Goal: Information Seeking & Learning: Check status

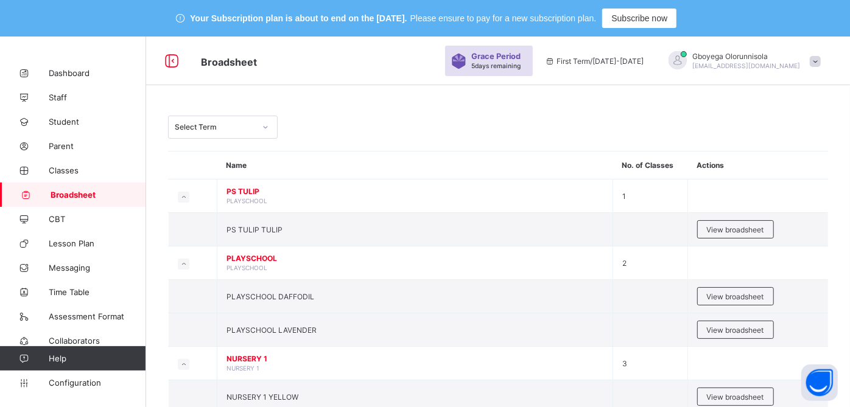
click at [256, 128] on div at bounding box center [265, 126] width 21 height 19
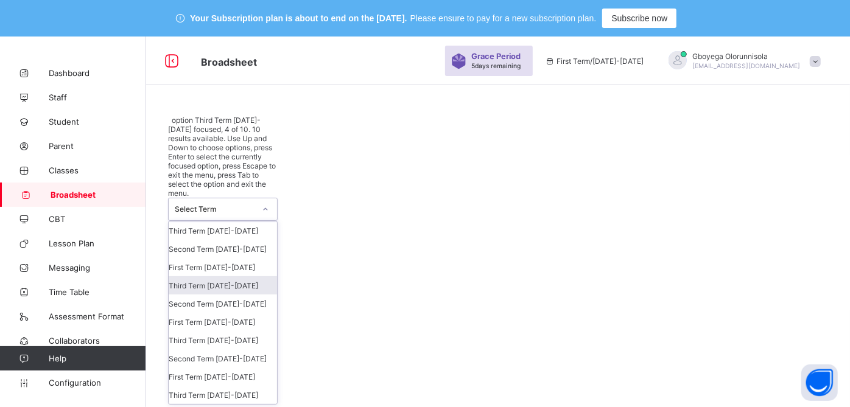
click at [229, 276] on div "Third Term [DATE]-[DATE]" at bounding box center [223, 285] width 108 height 18
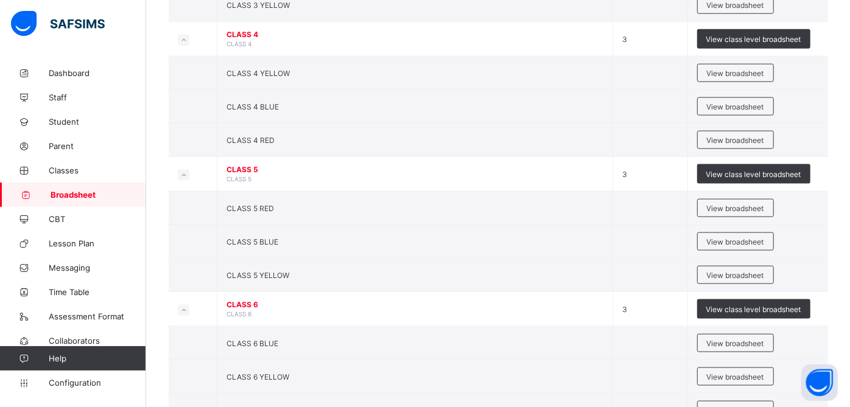
scroll to position [1016, 0]
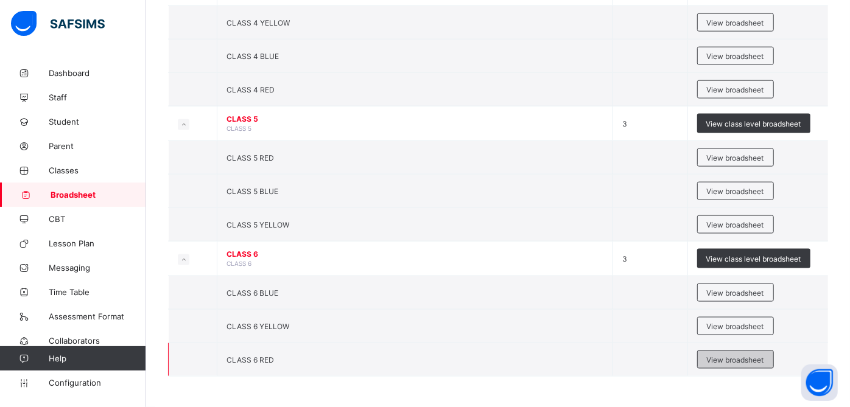
click at [737, 362] on span "View broadsheet" at bounding box center [735, 359] width 57 height 9
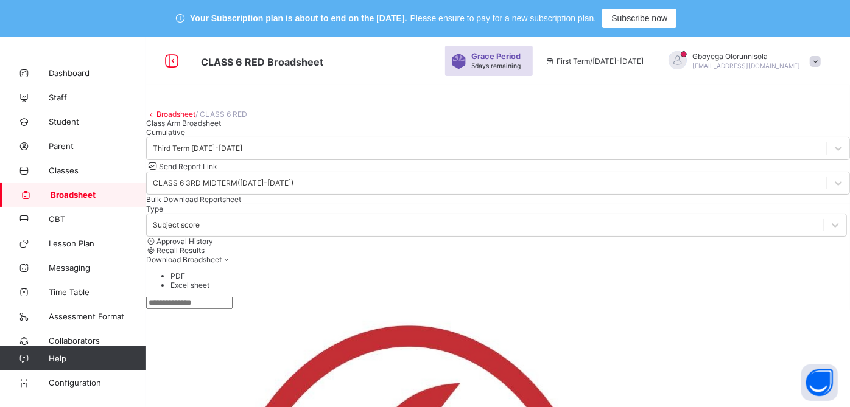
click at [185, 137] on span "Cumulative" at bounding box center [165, 132] width 39 height 9
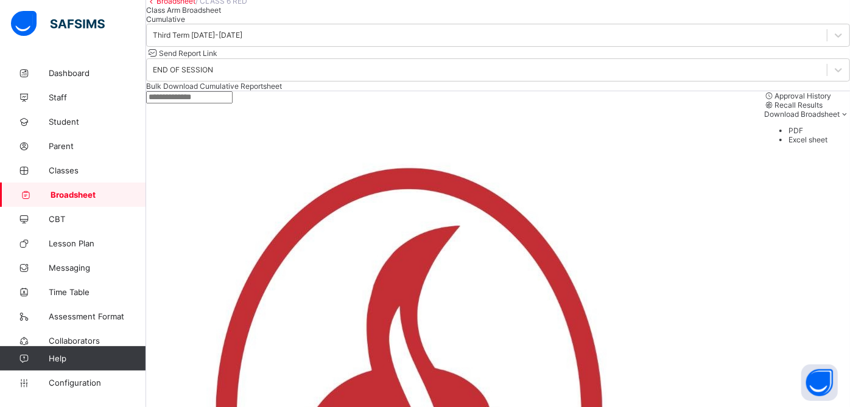
scroll to position [130, 0]
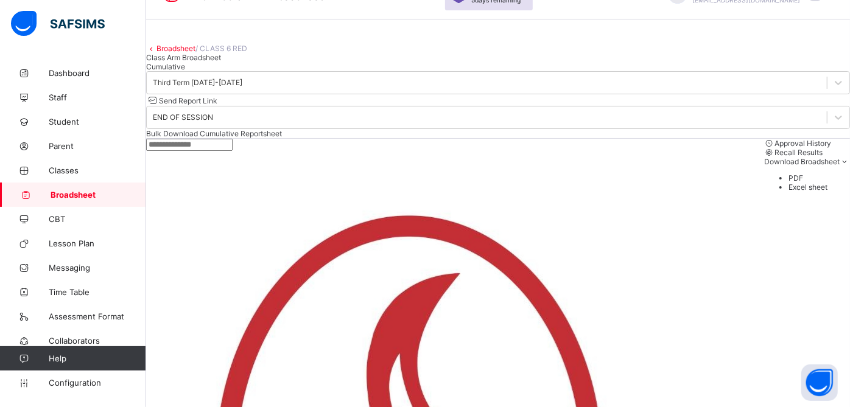
scroll to position [64, 0]
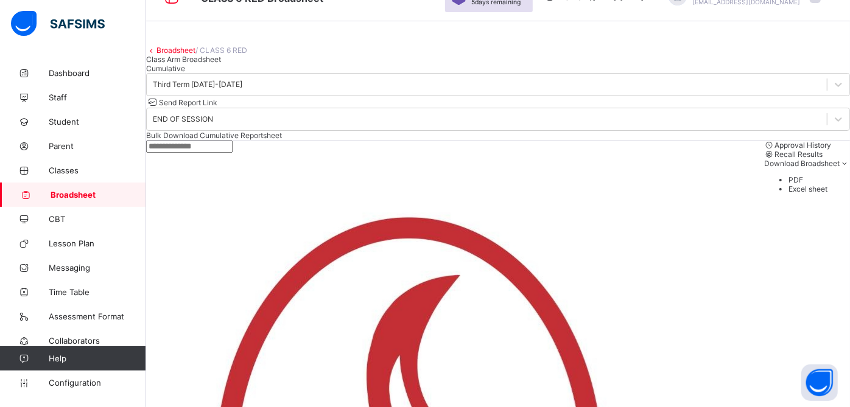
click at [192, 55] on link "Broadsheet" at bounding box center [175, 50] width 39 height 9
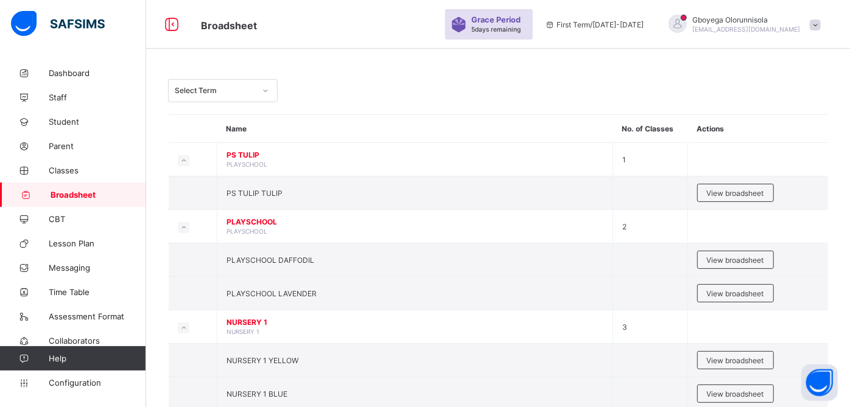
scroll to position [64, 0]
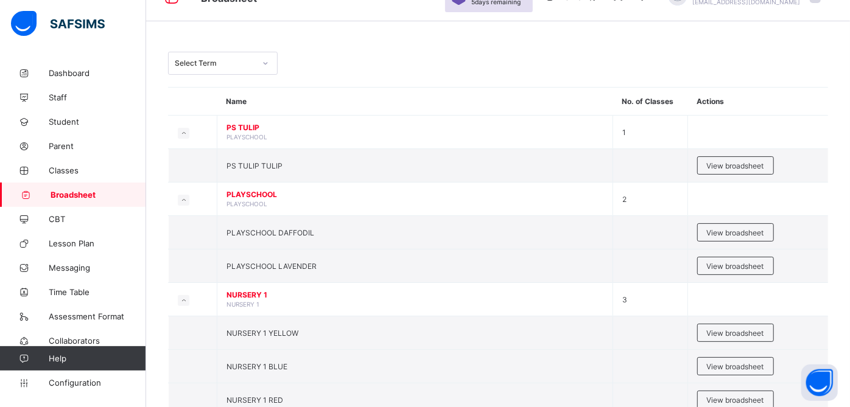
click at [198, 59] on div "Select Term" at bounding box center [215, 63] width 80 height 9
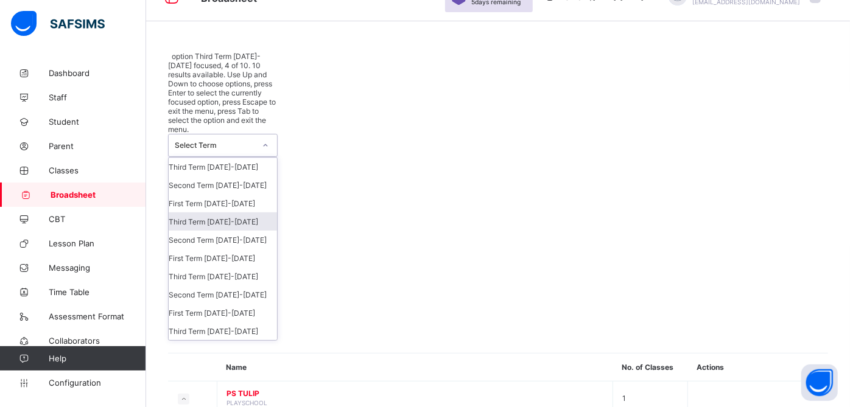
click at [243, 212] on div "Third Term 2024-2025" at bounding box center [223, 221] width 108 height 18
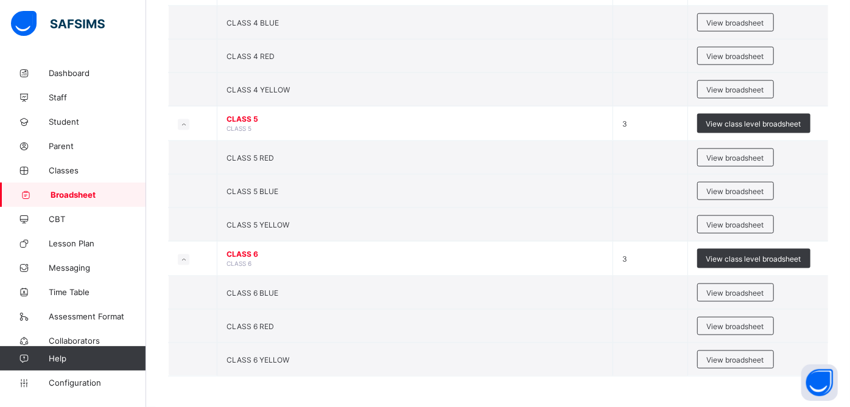
scroll to position [1016, 0]
click at [749, 358] on span "View broadsheet" at bounding box center [735, 359] width 57 height 9
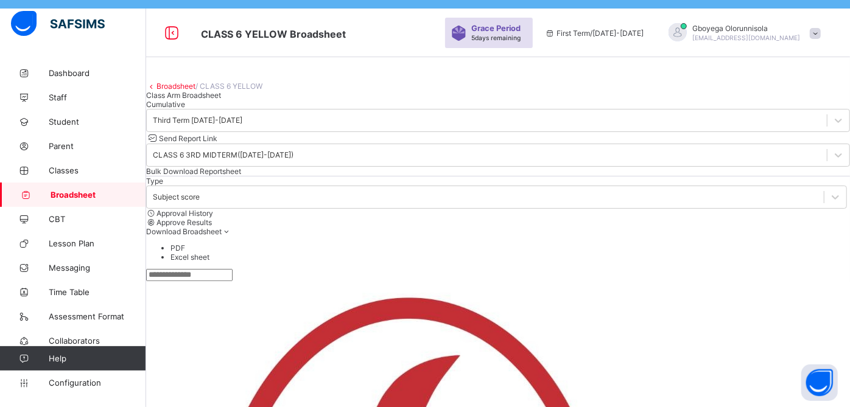
scroll to position [27, 0]
click at [185, 110] on span "Cumulative" at bounding box center [165, 104] width 39 height 9
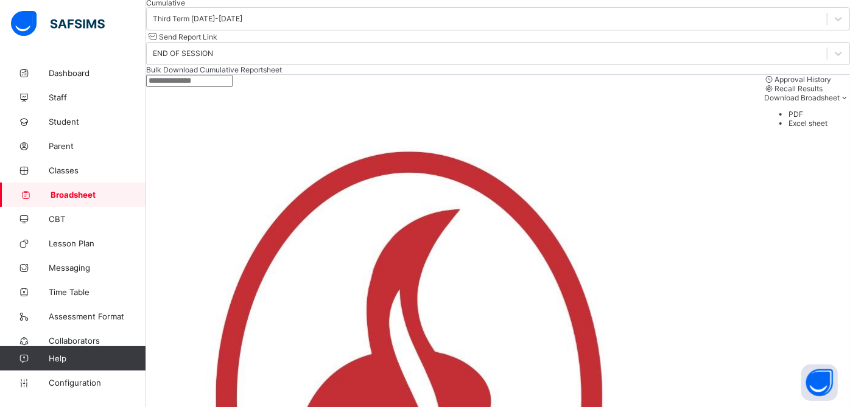
scroll to position [136, 0]
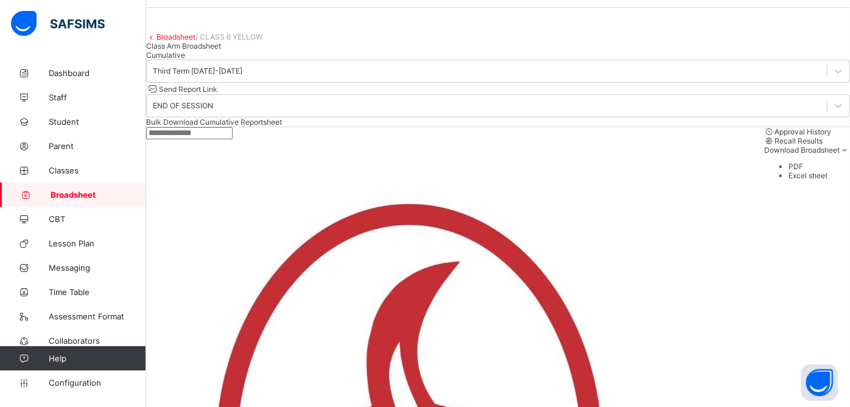
scroll to position [46, 0]
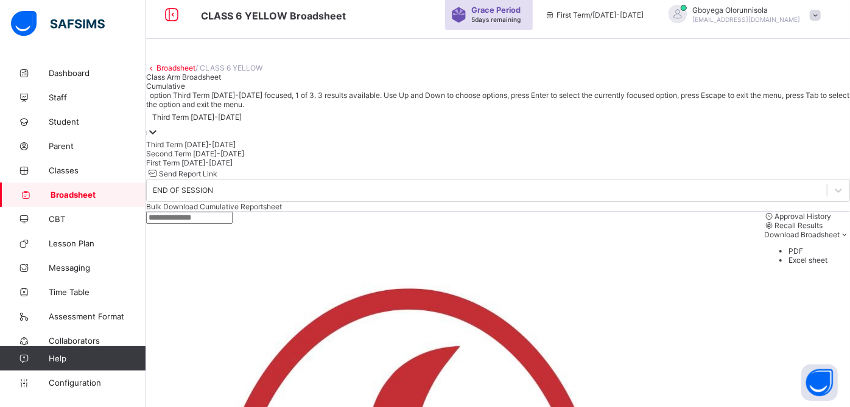
click at [242, 122] on div "Third Term 2024-2025" at bounding box center [196, 117] width 89 height 9
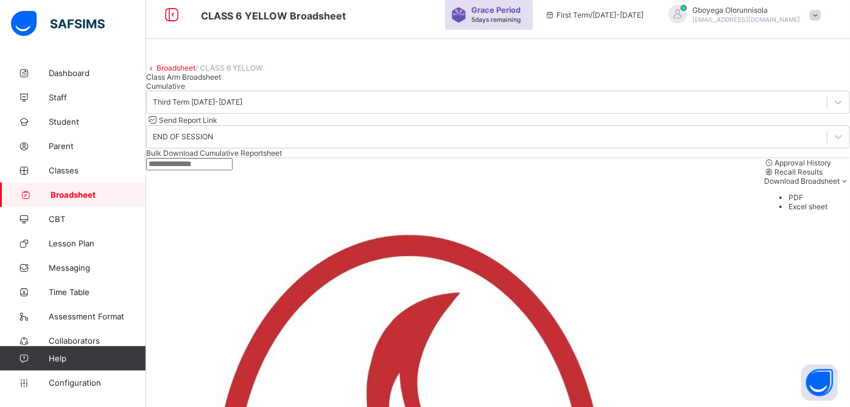
click at [195, 72] on link "Broadsheet" at bounding box center [175, 67] width 39 height 9
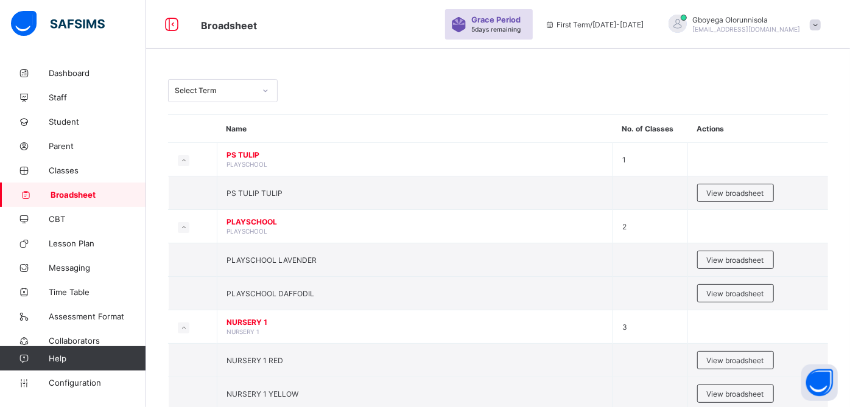
scroll to position [46, 0]
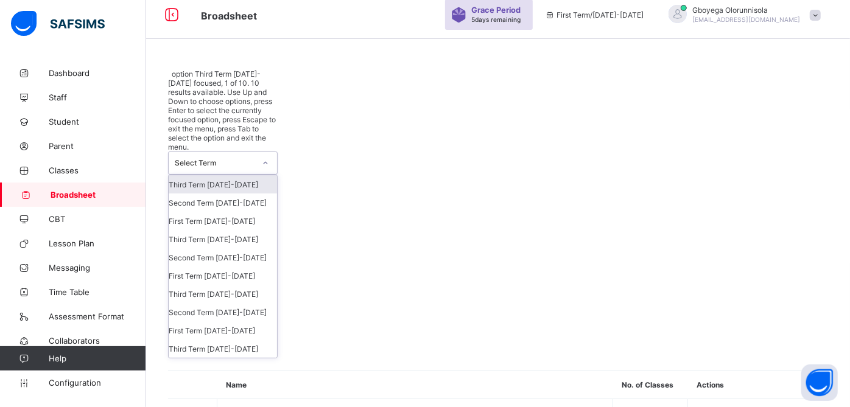
click at [212, 159] on div "Select Term" at bounding box center [215, 163] width 80 height 9
click at [245, 230] on div "Third Term 2024-2025" at bounding box center [223, 239] width 108 height 18
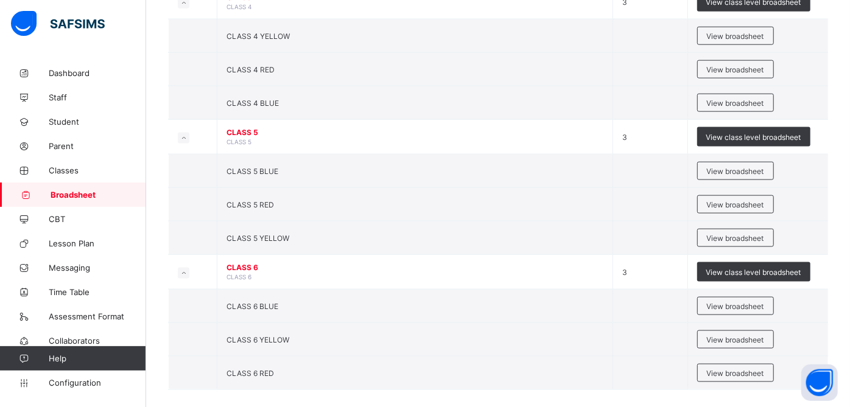
scroll to position [1016, 0]
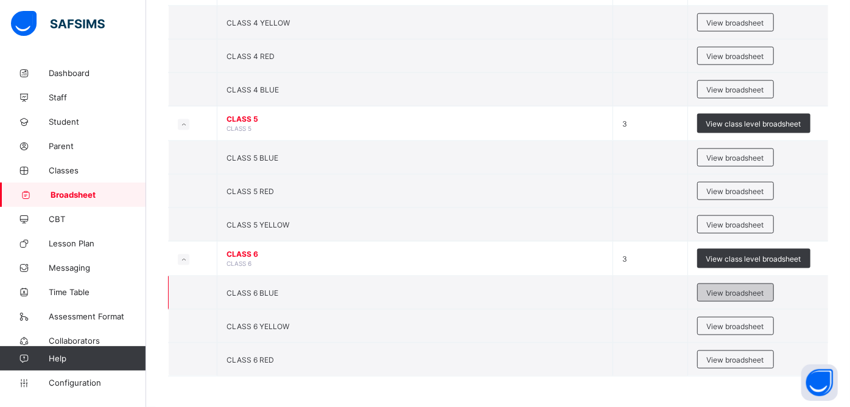
click at [744, 295] on span "View broadsheet" at bounding box center [735, 292] width 57 height 9
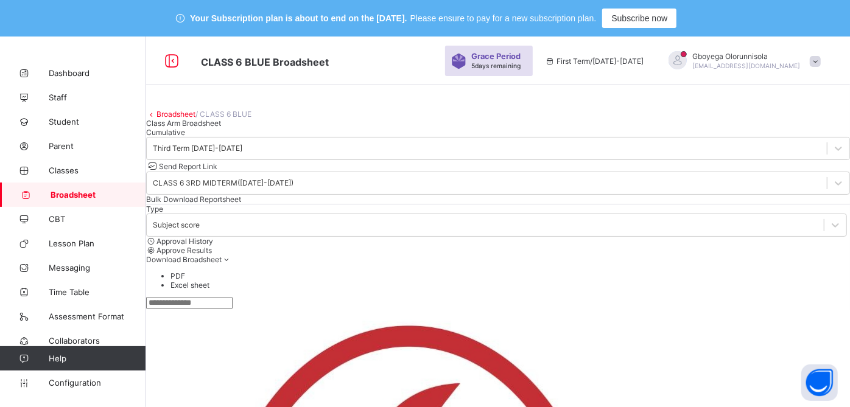
click at [185, 137] on span "Cumulative" at bounding box center [165, 132] width 39 height 9
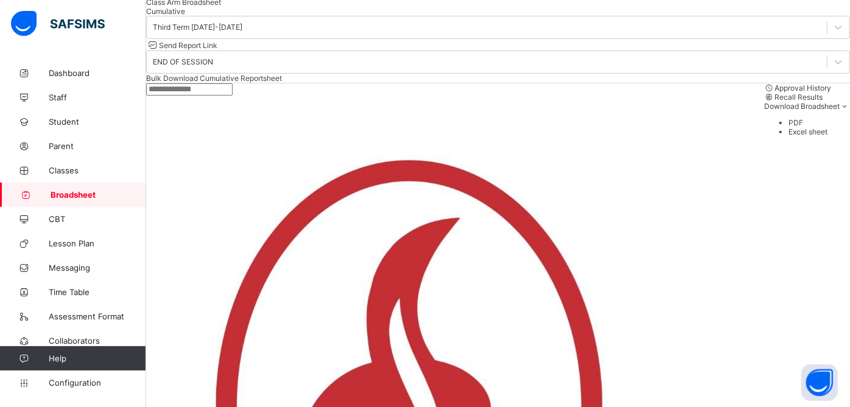
scroll to position [122, 0]
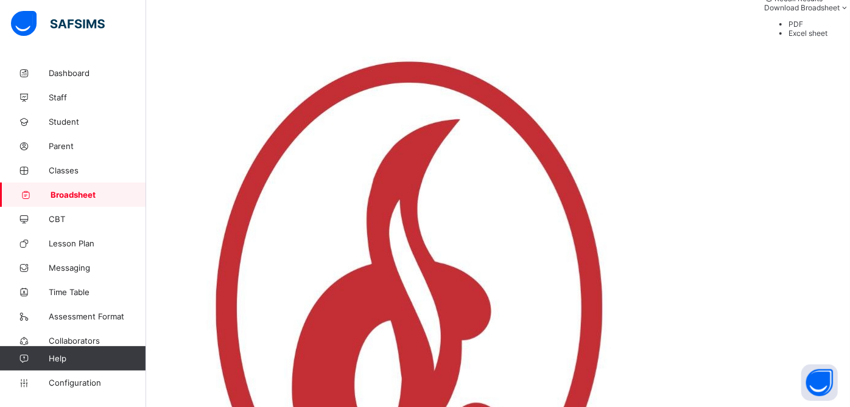
scroll to position [276, 0]
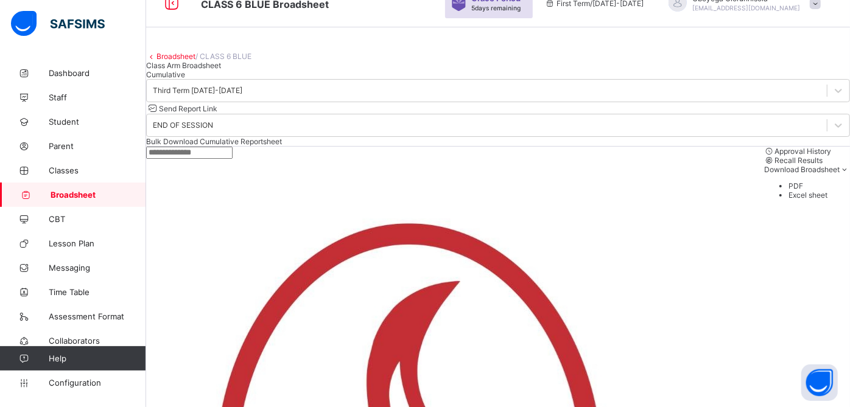
scroll to position [0, 0]
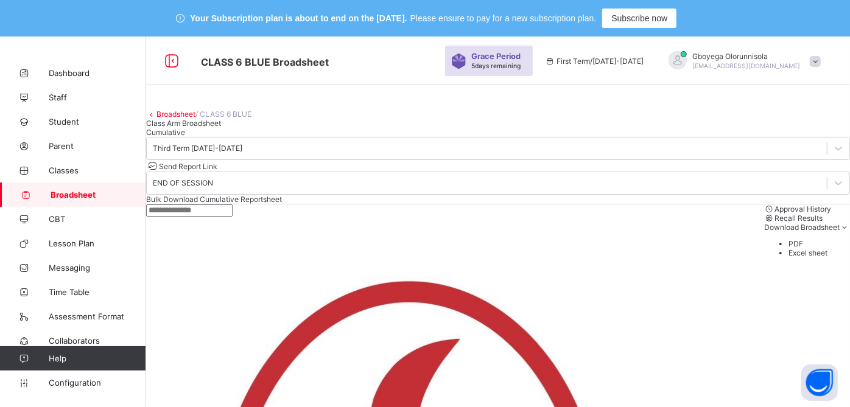
click at [194, 119] on link "Broadsheet" at bounding box center [175, 114] width 39 height 9
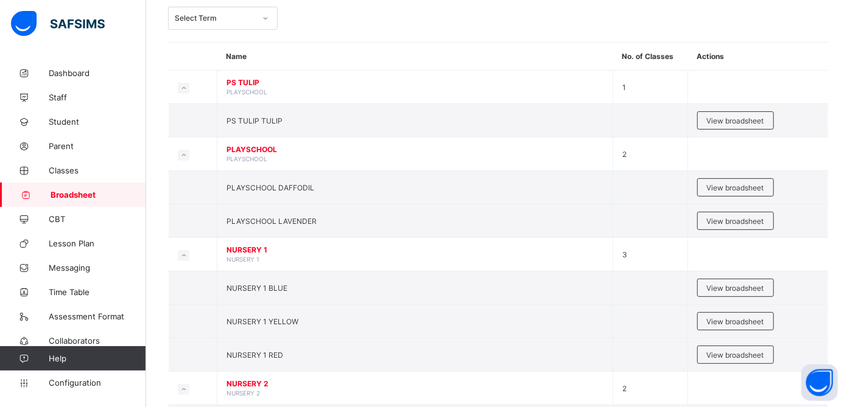
scroll to position [37, 0]
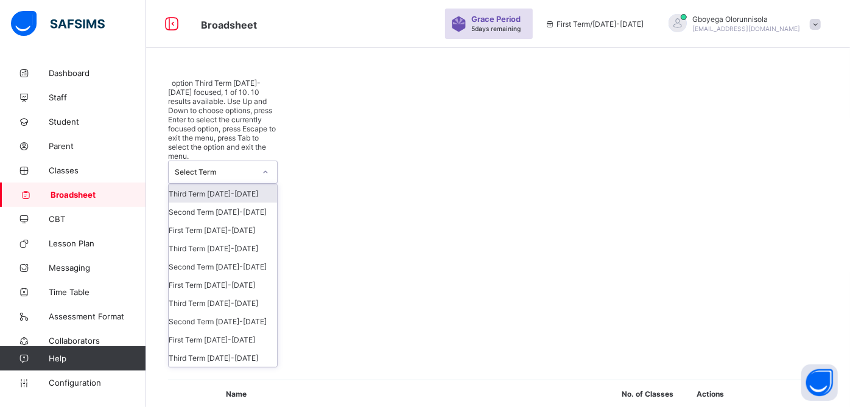
click at [224, 168] on div "Select Term" at bounding box center [215, 172] width 80 height 9
click at [242, 294] on div "Third Term [DATE]-[DATE]" at bounding box center [223, 303] width 108 height 18
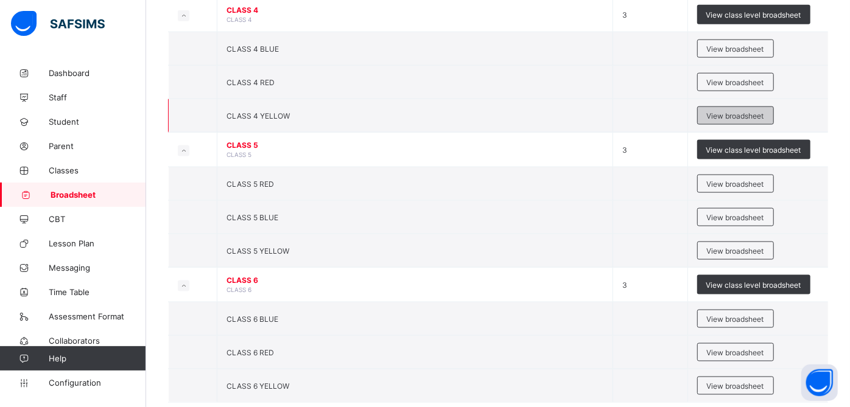
scroll to position [1007, 0]
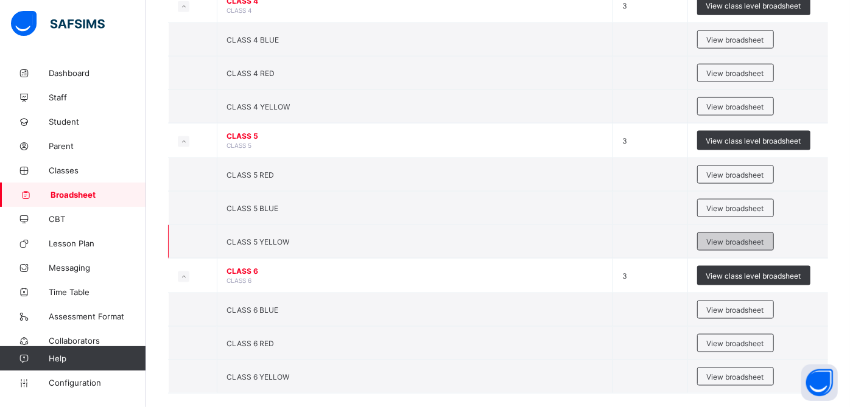
click at [742, 246] on span "View broadsheet" at bounding box center [735, 241] width 57 height 9
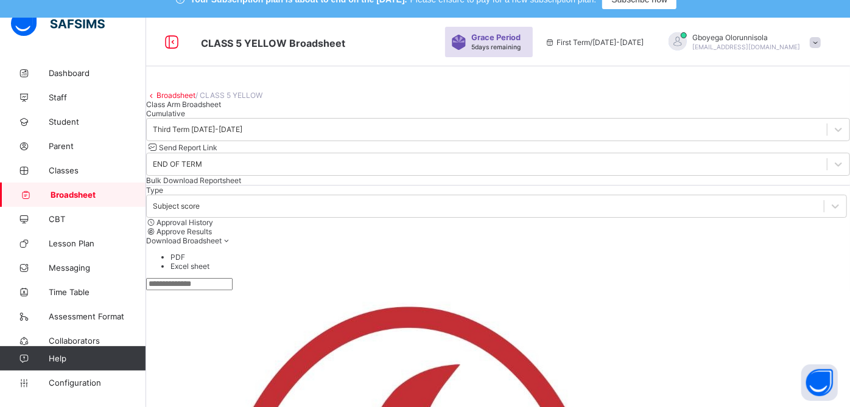
scroll to position [15, 0]
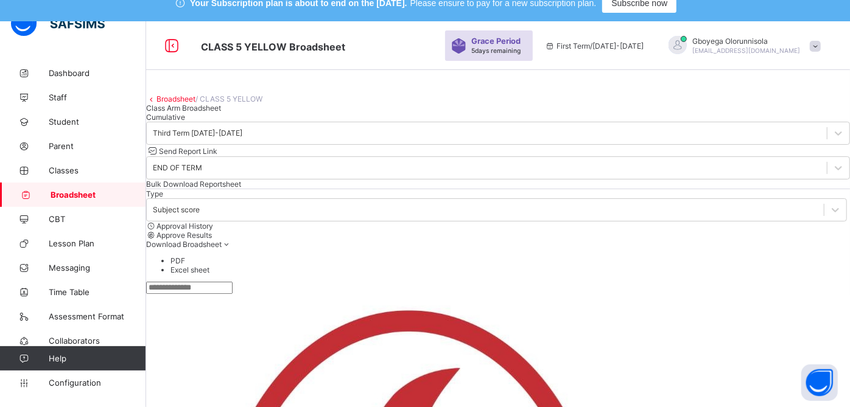
click at [271, 122] on div "Cumulative" at bounding box center [498, 117] width 704 height 9
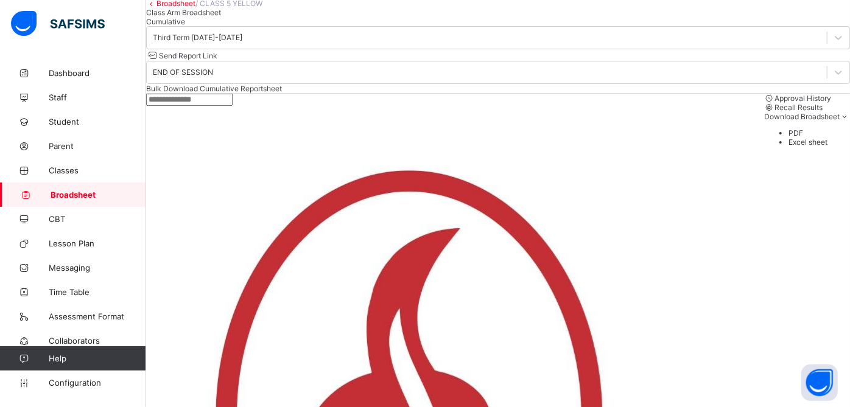
scroll to position [111, 0]
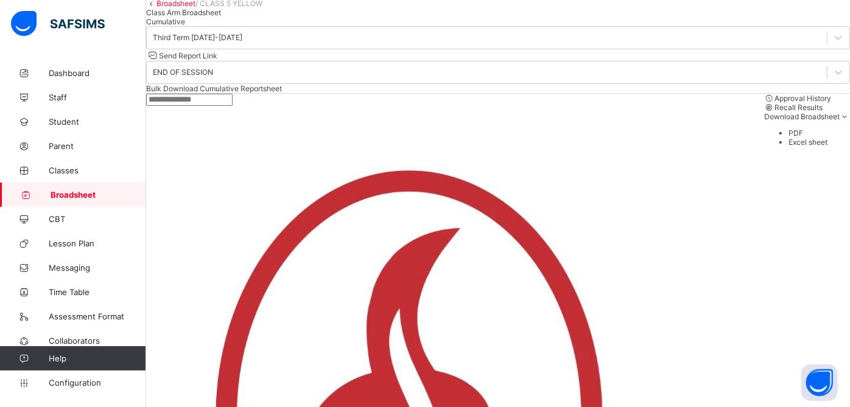
click at [188, 8] on link "Broadsheet" at bounding box center [175, 3] width 39 height 9
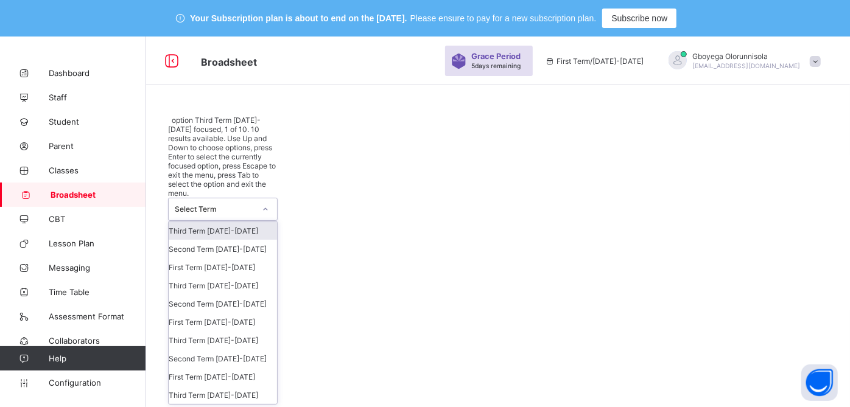
click at [232, 198] on div "Select Term" at bounding box center [223, 209] width 110 height 23
click at [234, 331] on div "Third Term 2023-2024" at bounding box center [223, 340] width 108 height 18
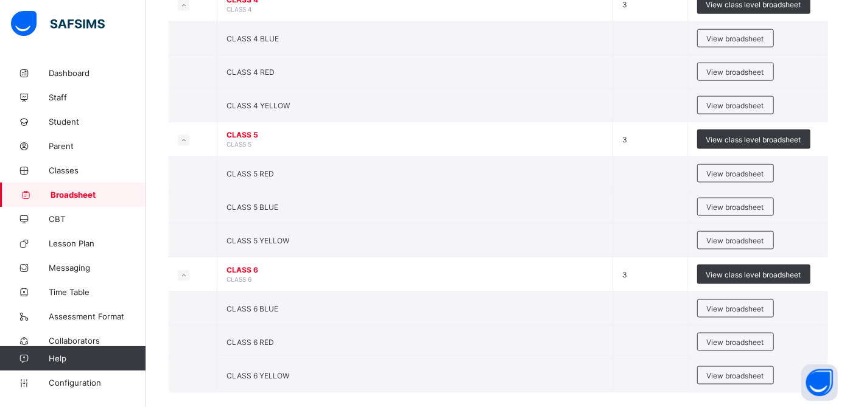
scroll to position [1050, 0]
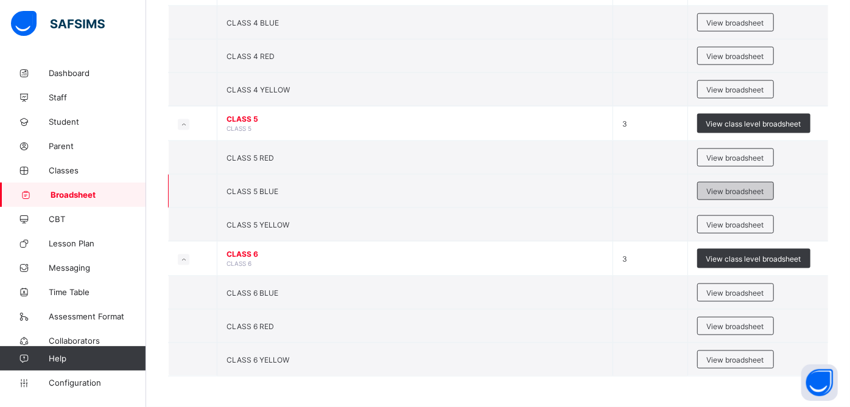
click at [754, 196] on span "View broadsheet" at bounding box center [735, 191] width 57 height 9
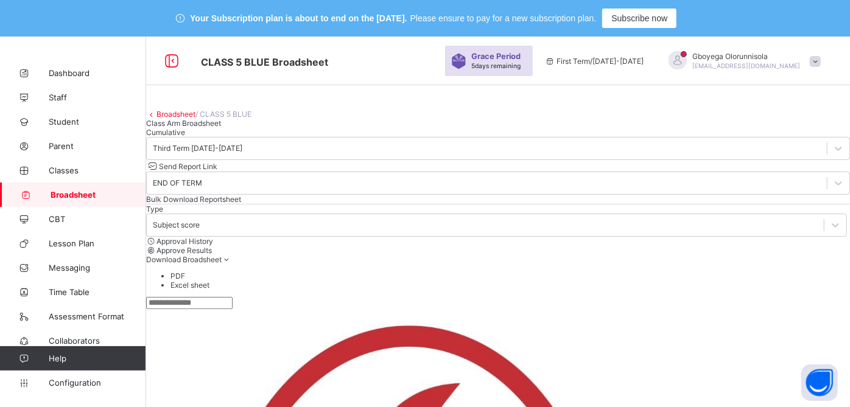
click at [266, 137] on div "Cumulative" at bounding box center [498, 132] width 704 height 9
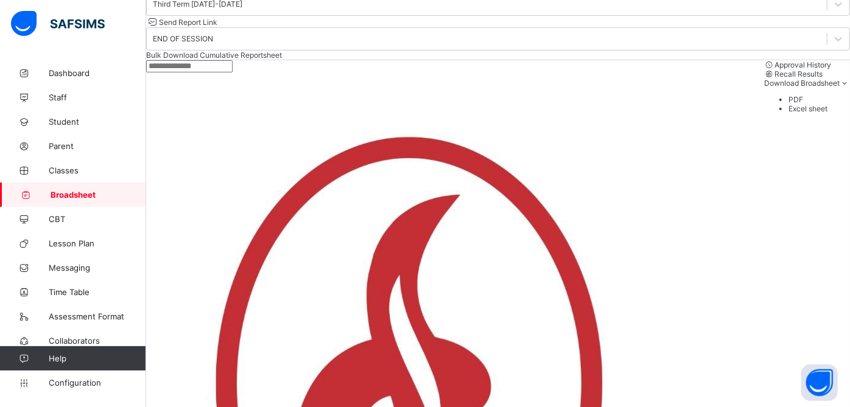
scroll to position [160, 0]
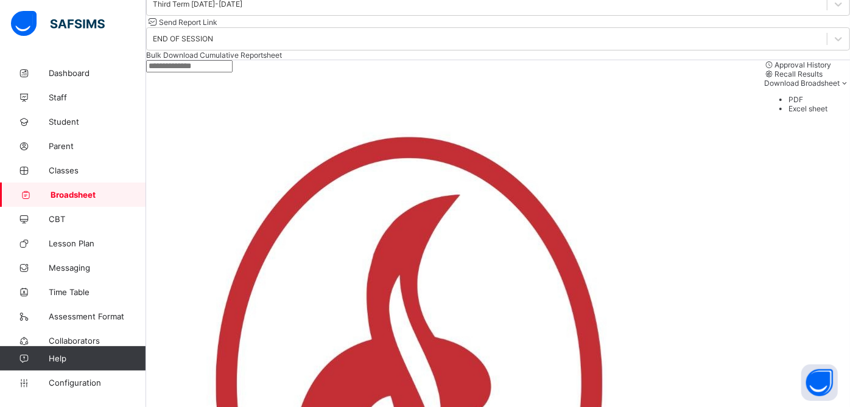
scroll to position [0, 0]
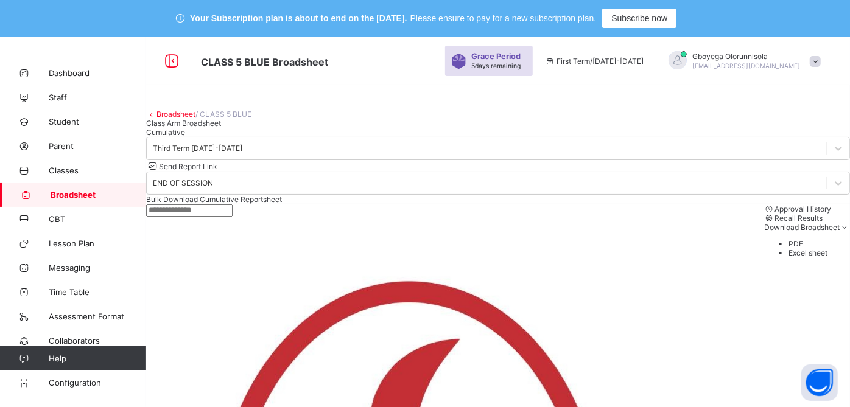
click at [182, 119] on link "Broadsheet" at bounding box center [175, 114] width 39 height 9
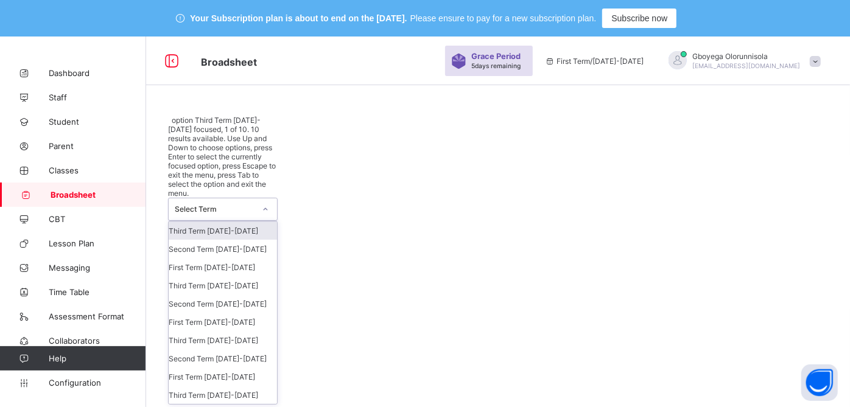
click at [228, 205] on div "Select Term" at bounding box center [215, 209] width 80 height 9
click at [243, 331] on div "Third Term 2023-2024" at bounding box center [223, 340] width 108 height 18
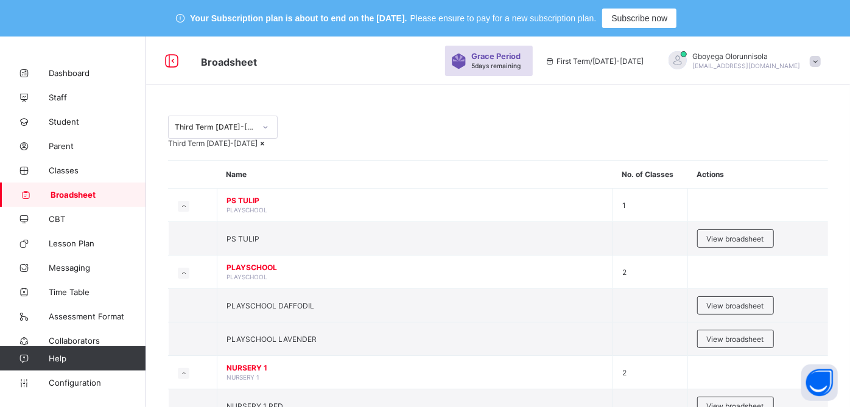
click at [243, 256] on td "PS TULIP" at bounding box center [415, 238] width 396 height 33
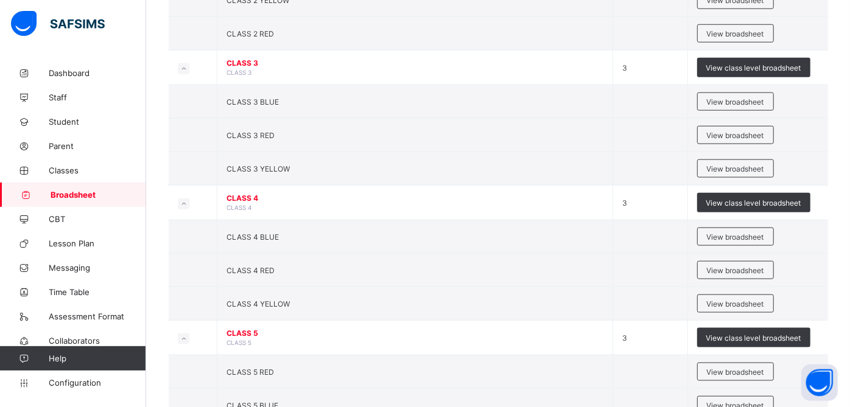
scroll to position [1050, 0]
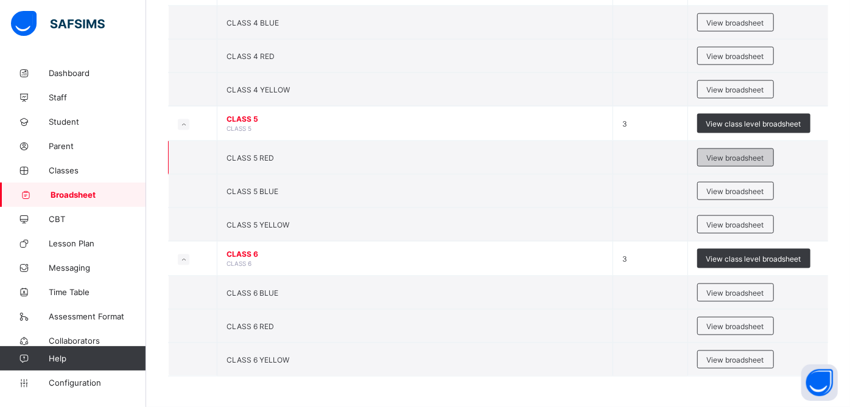
click at [750, 159] on span "View broadsheet" at bounding box center [735, 157] width 57 height 9
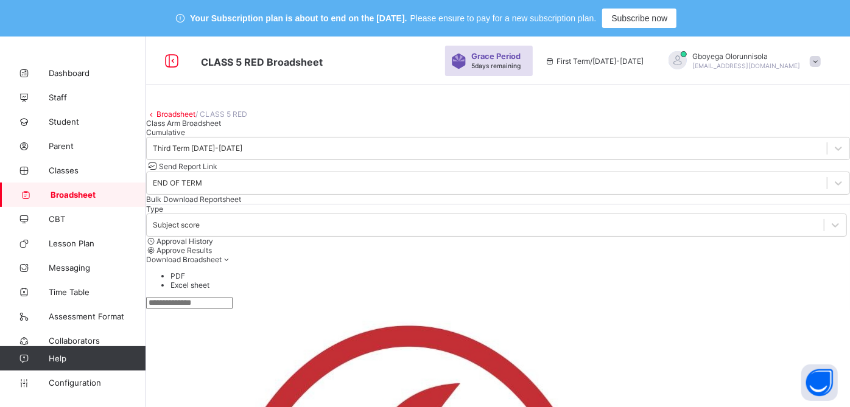
click at [185, 137] on span "Cumulative" at bounding box center [165, 132] width 39 height 9
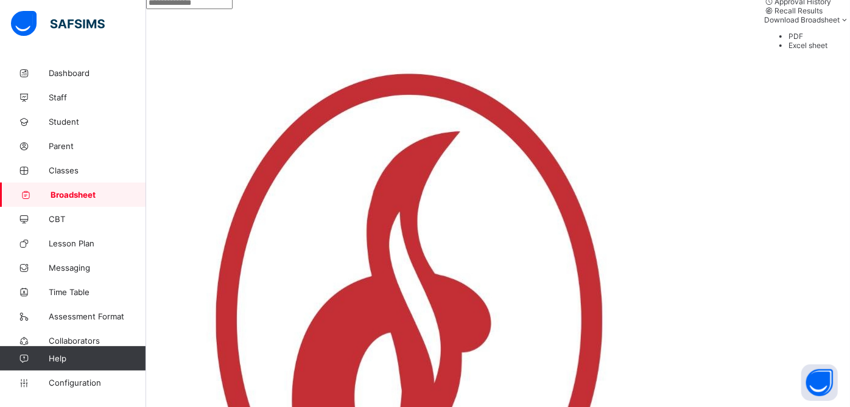
scroll to position [210, 0]
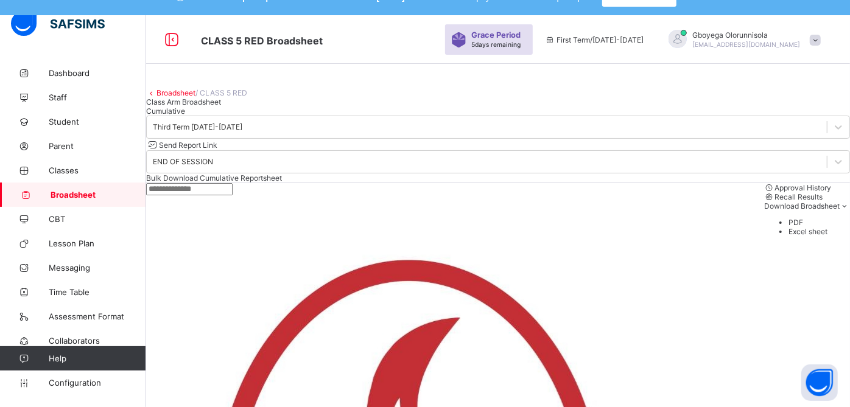
scroll to position [17, 0]
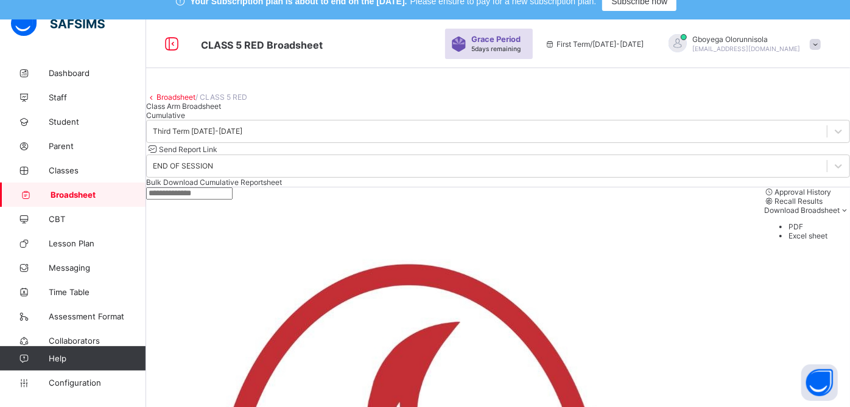
click at [195, 102] on link "Broadsheet" at bounding box center [175, 97] width 39 height 9
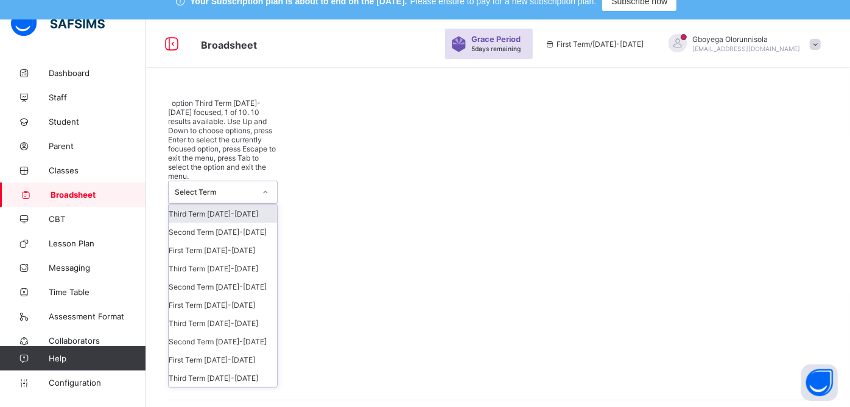
click at [250, 188] on div "Select Term" at bounding box center [215, 192] width 80 height 9
click at [239, 259] on div "Third Term 2024-2025" at bounding box center [223, 268] width 108 height 18
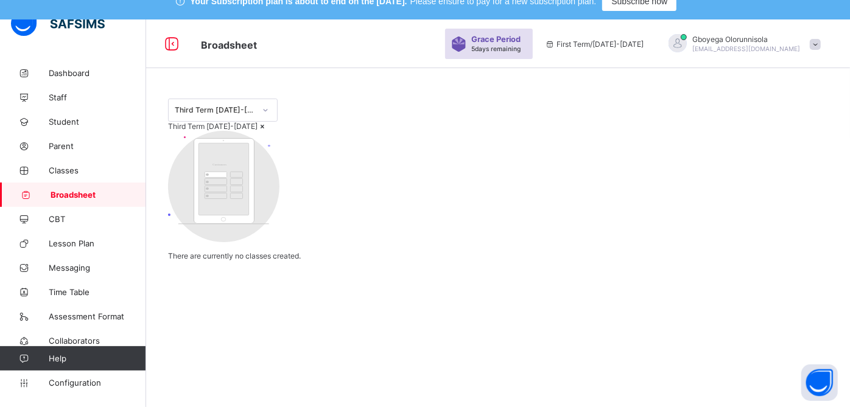
scroll to position [37, 0]
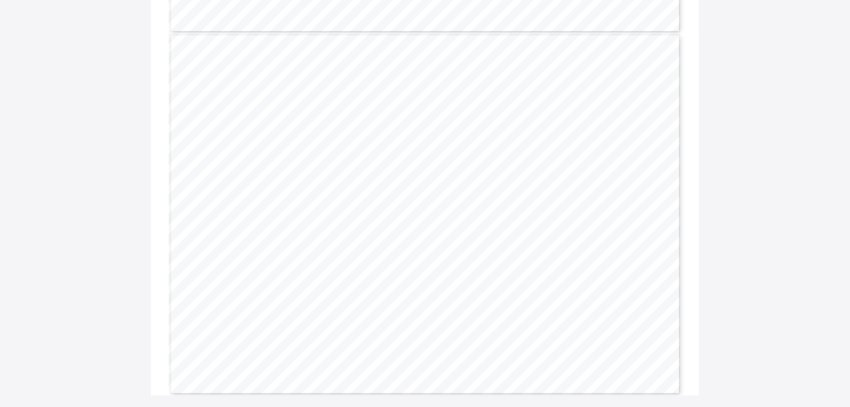
scroll to position [439, 0]
click at [420, 259] on span "82.8" at bounding box center [415, 258] width 9 height 4
copy span "82.8"
click at [473, 257] on span "78.9" at bounding box center [470, 258] width 9 height 4
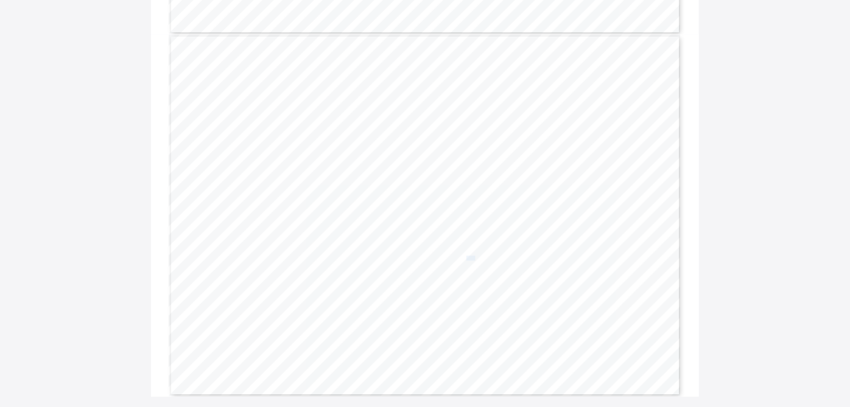
click at [473, 257] on span "78.9" at bounding box center [470, 258] width 9 height 4
copy span "78.9"
click at [585, 257] on span "Page 2" at bounding box center [584, 258] width 1 height 4
click at [583, 259] on span "84.7" at bounding box center [580, 258] width 9 height 4
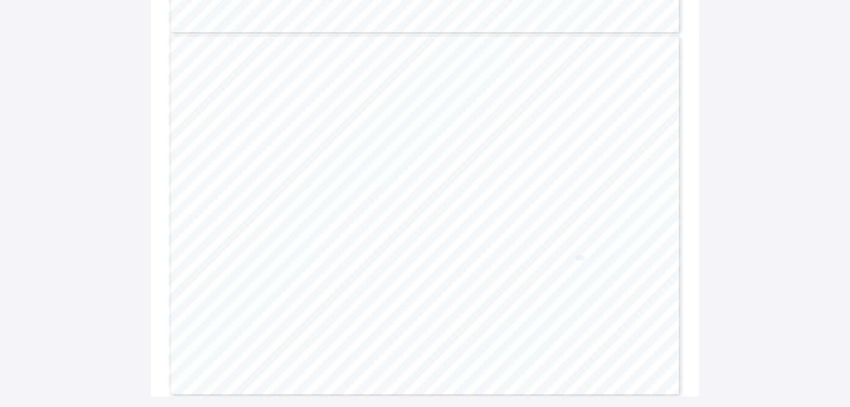
click at [583, 259] on span "84.7" at bounding box center [580, 258] width 9 height 4
copy span "84.7"
click at [420, 301] on span "83.6" at bounding box center [415, 303] width 9 height 4
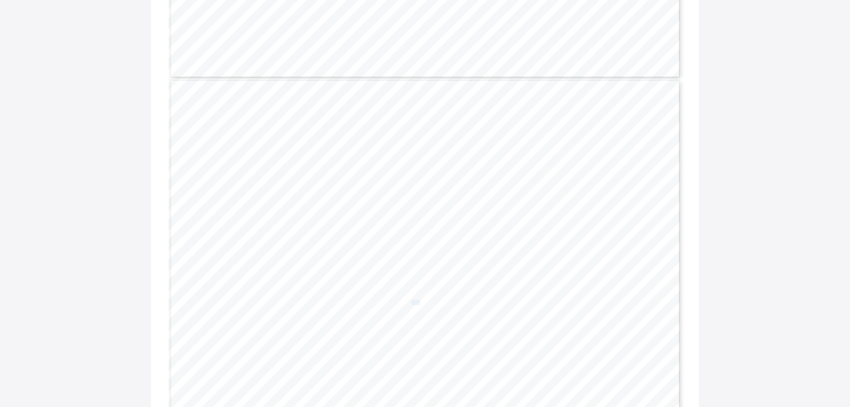
copy span "83.6"
click at [473, 302] on span "79.8" at bounding box center [470, 303] width 9 height 4
copy span "79.8"
click at [584, 301] on span "86.0" at bounding box center [580, 303] width 9 height 4
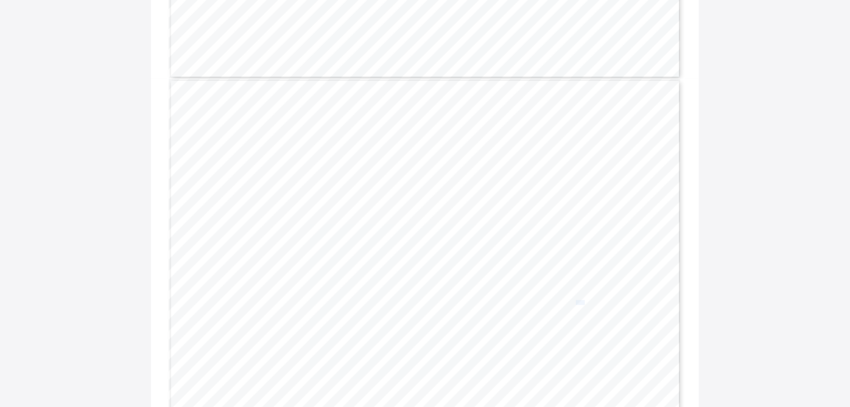
click at [584, 301] on span "86.0" at bounding box center [580, 303] width 9 height 4
copy span "86.0"
click at [420, 206] on span "81.8" at bounding box center [415, 208] width 9 height 4
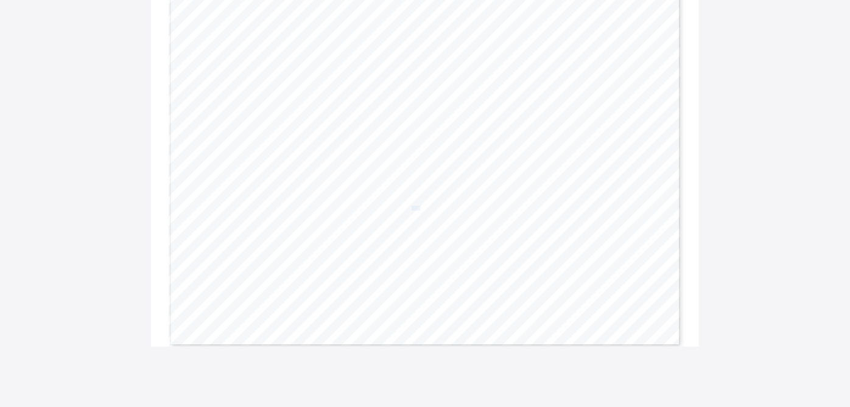
click at [420, 206] on span "81.8" at bounding box center [415, 208] width 9 height 4
copy span "81.8"
click at [475, 208] on span "79.9" at bounding box center [470, 208] width 9 height 4
copy span "79.9"
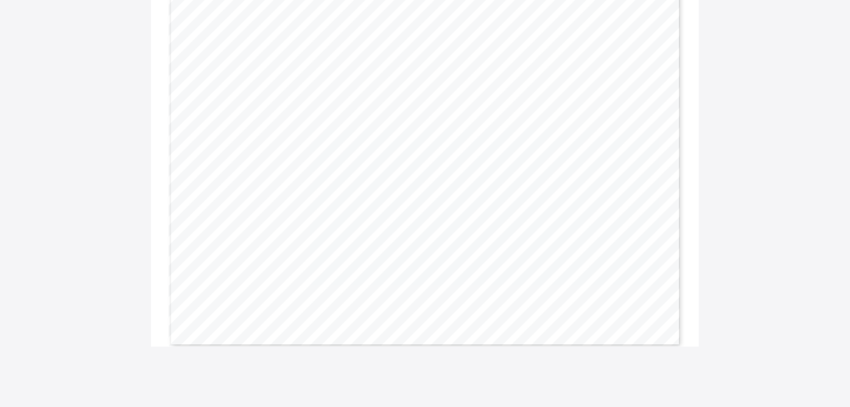
click at [582, 208] on span "85.7" at bounding box center [580, 208] width 9 height 4
copy span "85.7"
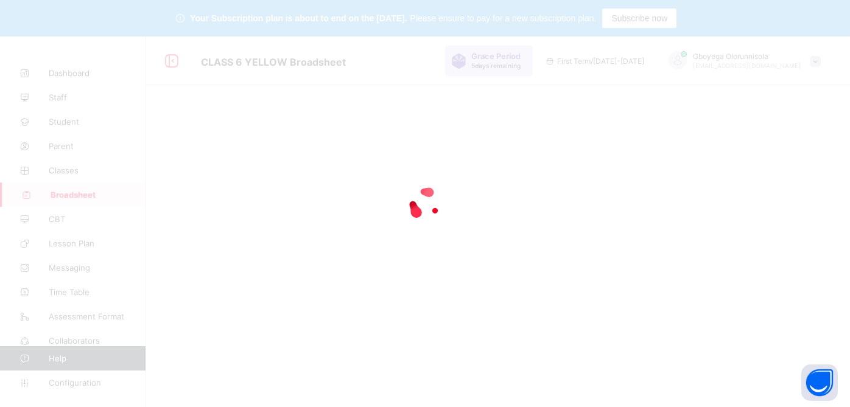
scroll to position [37, 0]
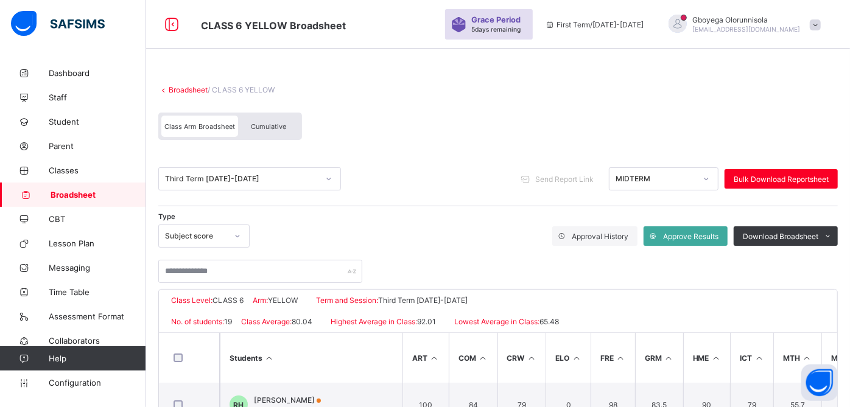
click at [183, 90] on link "Broadsheet" at bounding box center [188, 89] width 39 height 9
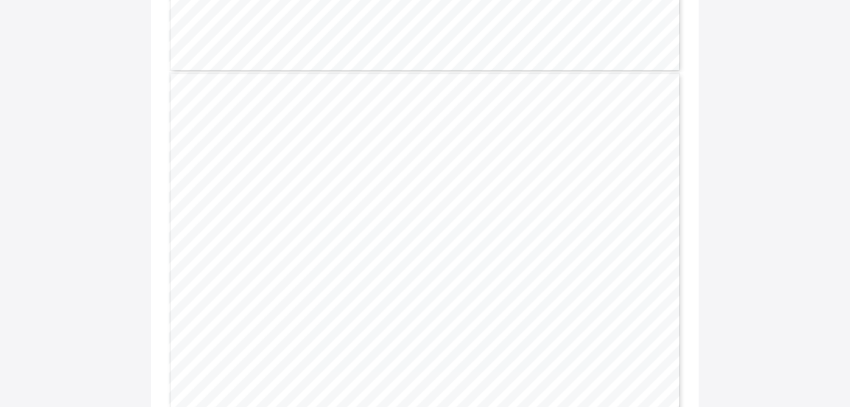
scroll to position [489, 0]
click at [420, 209] on span "78.3" at bounding box center [415, 208] width 9 height 4
copy span "78.3"
click at [473, 207] on span "73.3" at bounding box center [470, 208] width 9 height 4
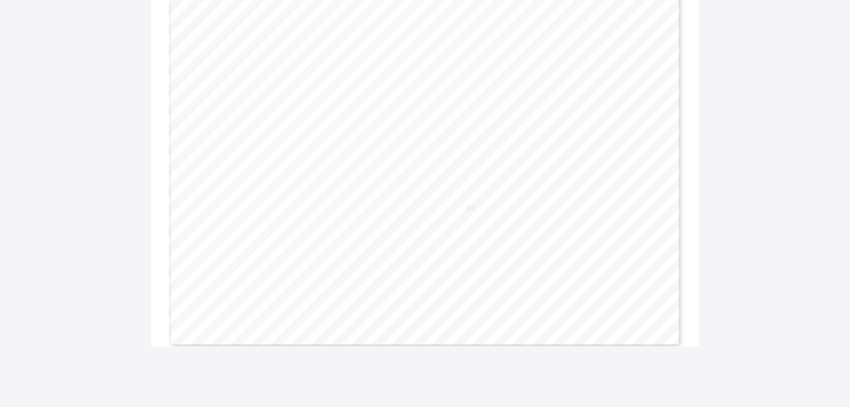
click at [473, 207] on span "73.3" at bounding box center [470, 208] width 9 height 4
copy span "73.3"
click at [584, 206] on span "83.6" at bounding box center [580, 208] width 9 height 4
copy span "83.6"
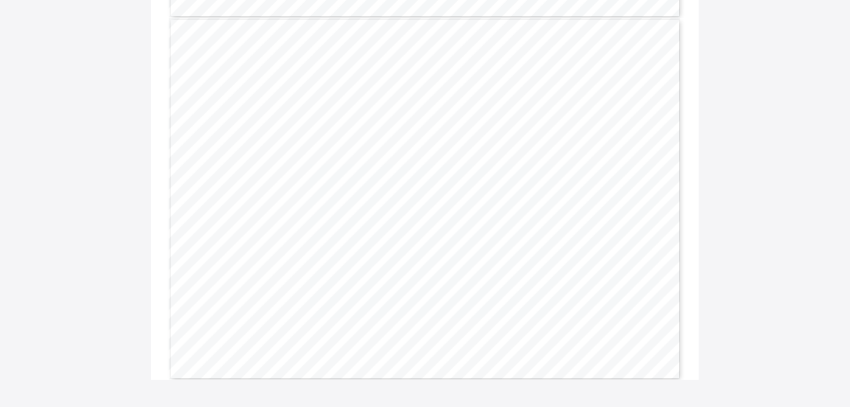
scroll to position [455, 0]
click at [420, 240] on span "81.2" at bounding box center [415, 242] width 9 height 4
copy span "81.2"
click at [475, 243] on span "79.7" at bounding box center [470, 242] width 9 height 4
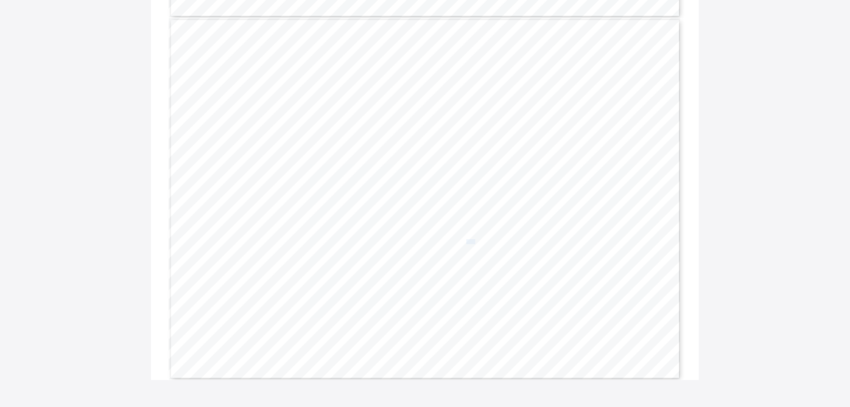
click at [475, 243] on span "79.7" at bounding box center [470, 242] width 9 height 4
copy span "79.7"
click at [584, 242] on span "84.5" at bounding box center [580, 242] width 9 height 4
copy span "84.5"
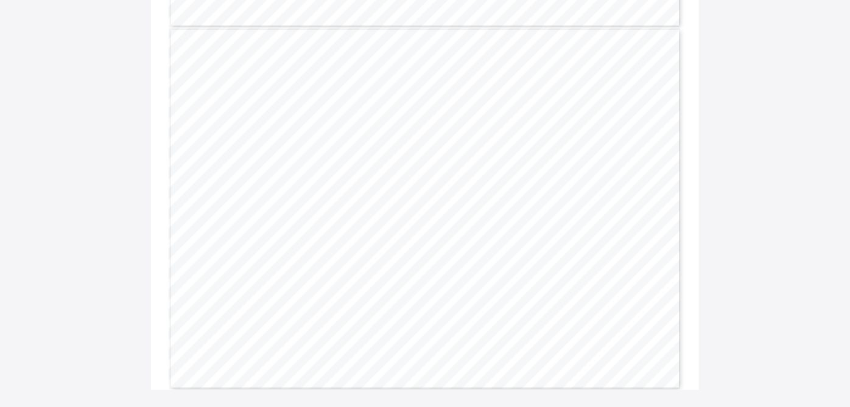
scroll to position [447, 0]
click at [417, 250] on span "81.1" at bounding box center [415, 250] width 9 height 4
copy span "81.1"
click at [475, 251] on span "78.5" at bounding box center [470, 250] width 9 height 4
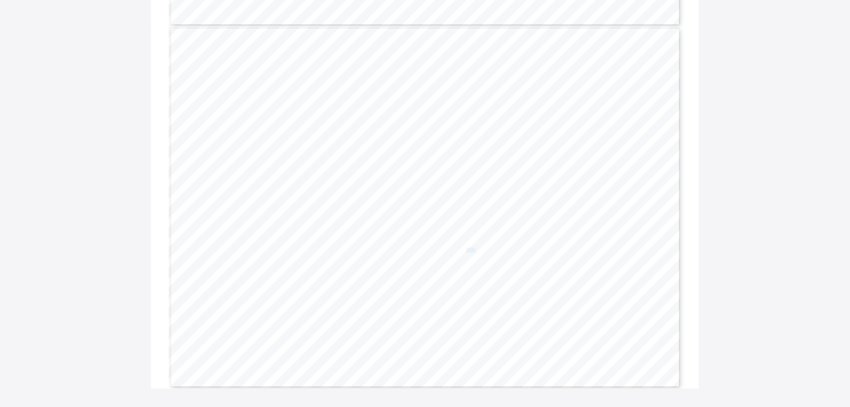
click at [475, 251] on span "78.5" at bounding box center [470, 250] width 9 height 4
copy span "78.5"
click at [584, 248] on span "84.5" at bounding box center [580, 250] width 9 height 4
copy span "84.5"
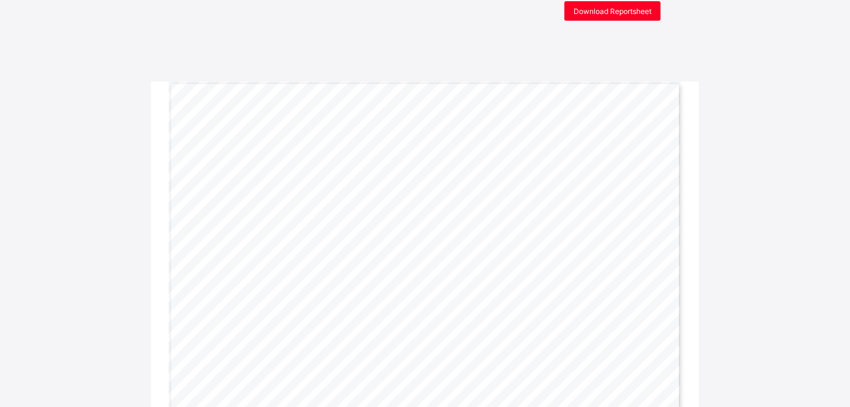
scroll to position [0, 0]
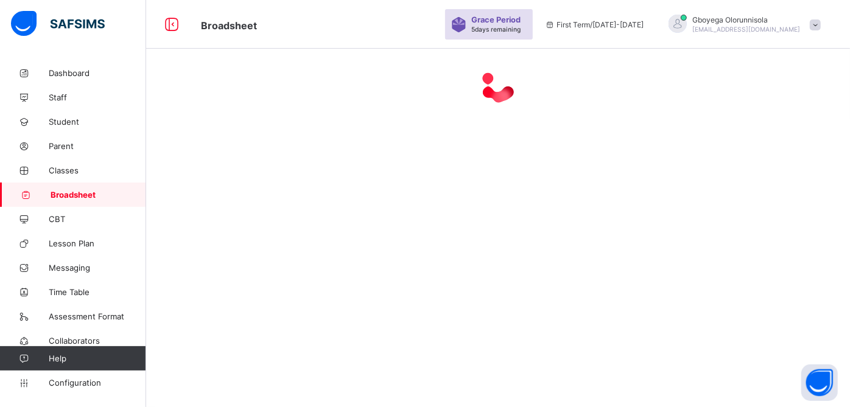
scroll to position [37, 0]
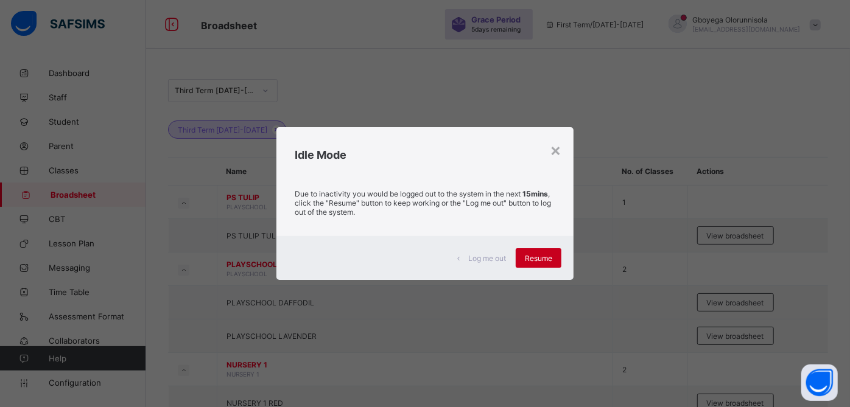
click at [547, 258] on span "Resume" at bounding box center [538, 258] width 27 height 9
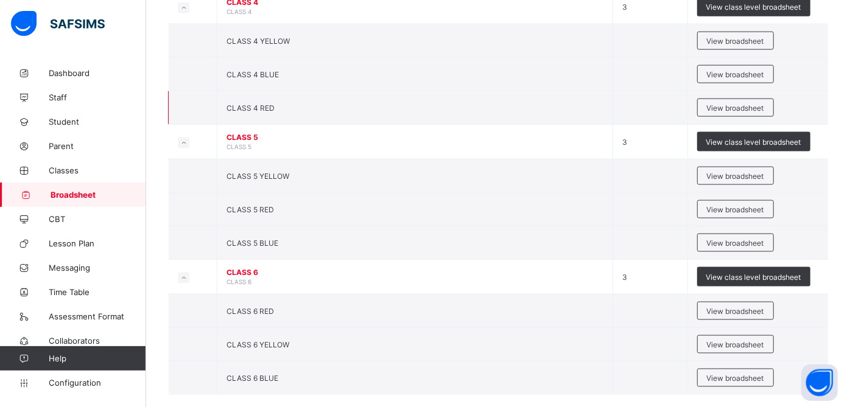
scroll to position [1016, 0]
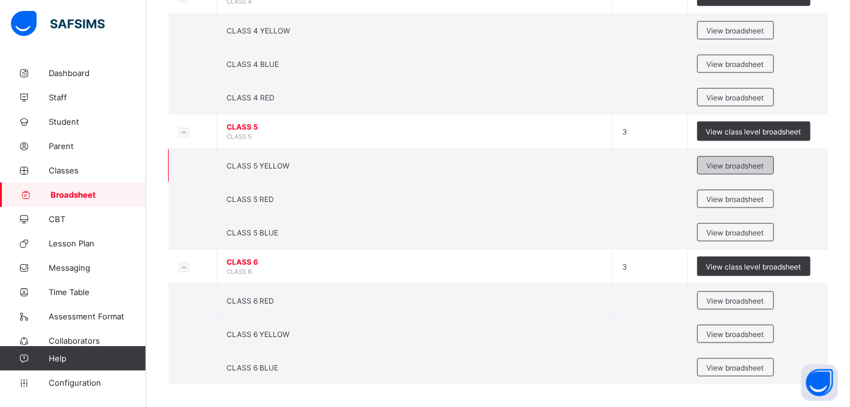
click at [753, 161] on span "View broadsheet" at bounding box center [735, 165] width 57 height 9
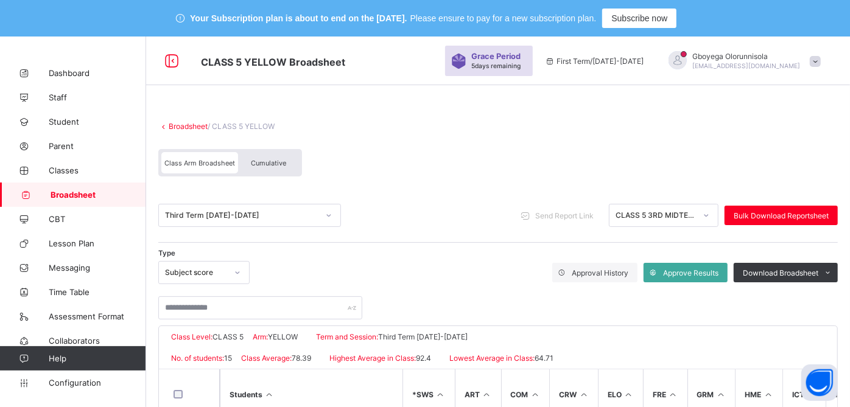
click at [270, 159] on span "Cumulative" at bounding box center [268, 163] width 35 height 9
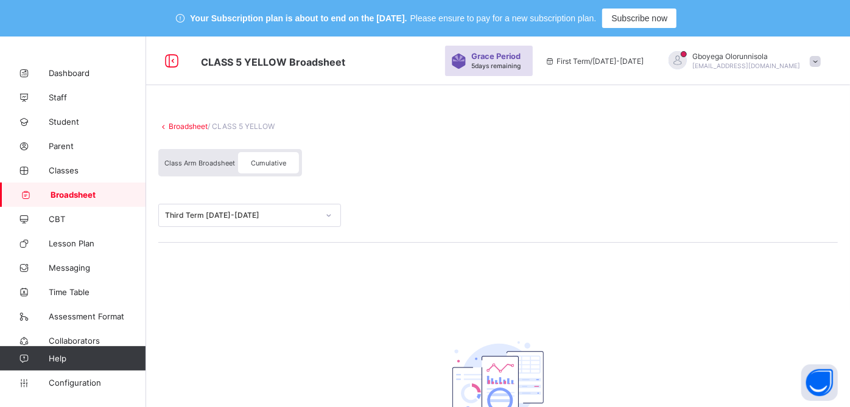
click at [270, 159] on span "Cumulative" at bounding box center [268, 163] width 35 height 9
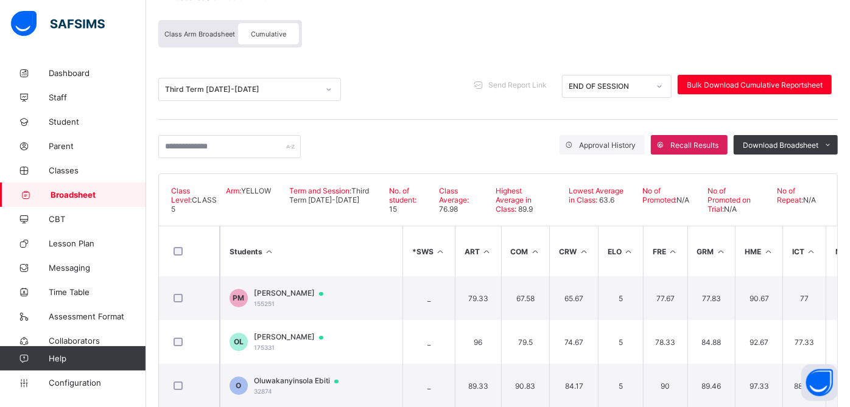
scroll to position [130, 0]
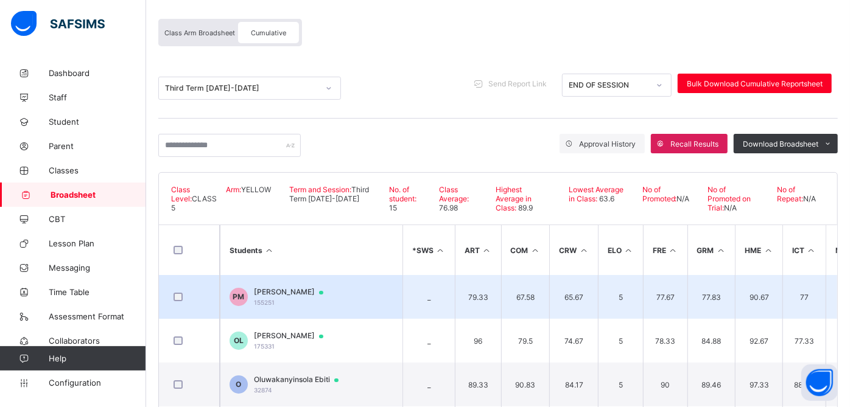
click at [266, 285] on td "PM [PERSON_NAME] 155251" at bounding box center [311, 297] width 183 height 44
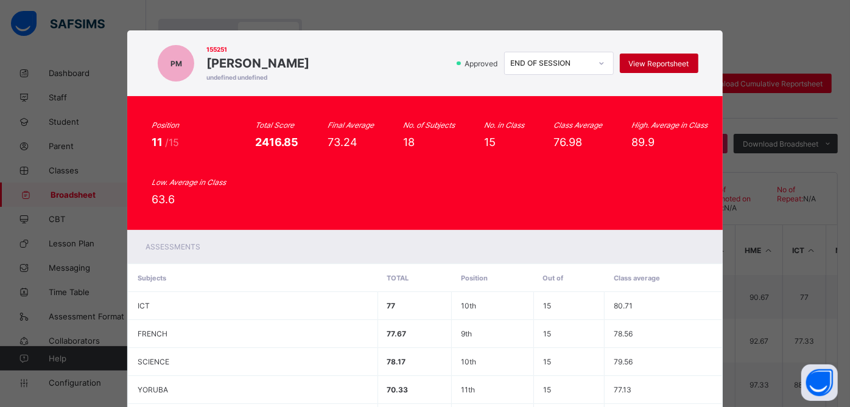
click at [676, 65] on span "View Reportsheet" at bounding box center [659, 63] width 60 height 9
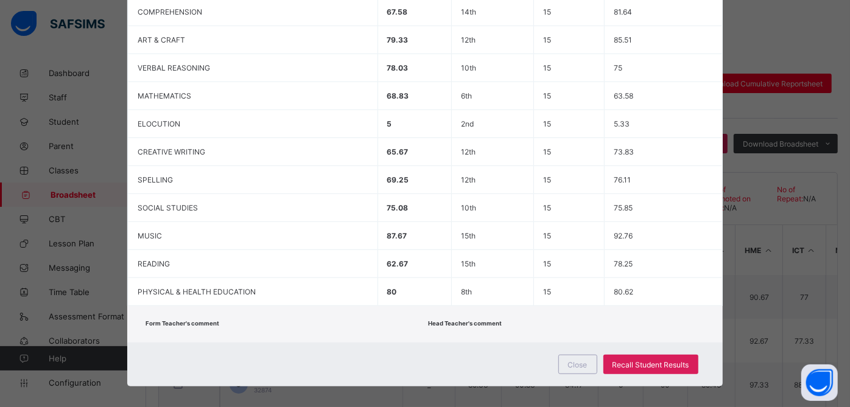
scroll to position [495, 0]
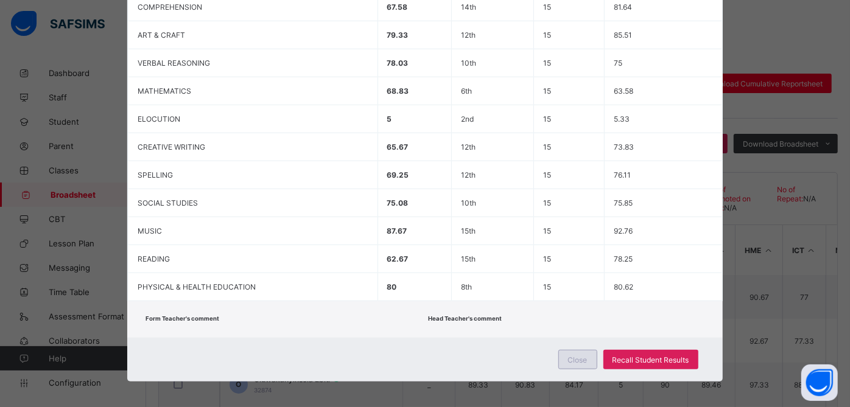
click at [577, 355] on span "Close" at bounding box center [577, 359] width 19 height 9
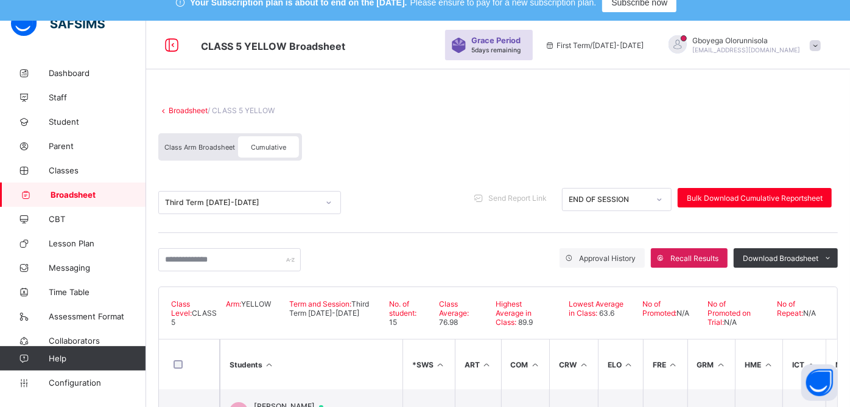
scroll to position [0, 0]
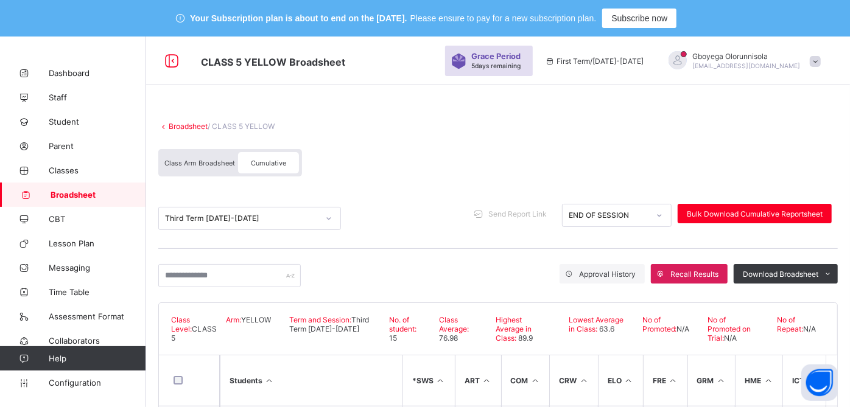
click at [200, 125] on link "Broadsheet" at bounding box center [188, 126] width 39 height 9
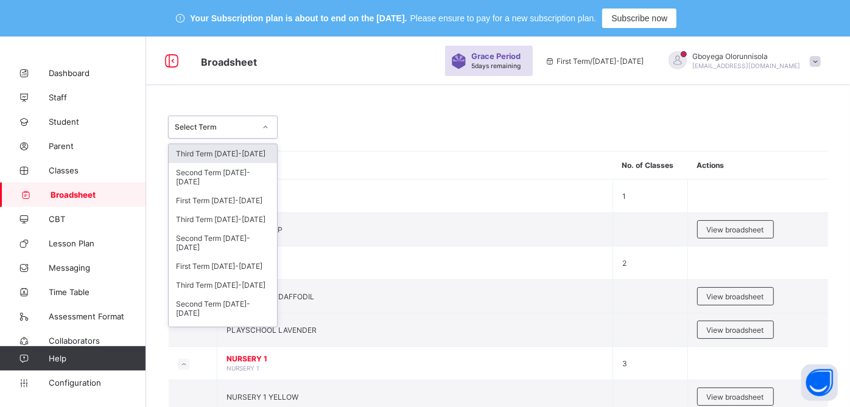
click at [237, 128] on div "Select Term" at bounding box center [215, 127] width 80 height 9
click at [243, 217] on div "Third Term [DATE]-[DATE]" at bounding box center [223, 219] width 108 height 19
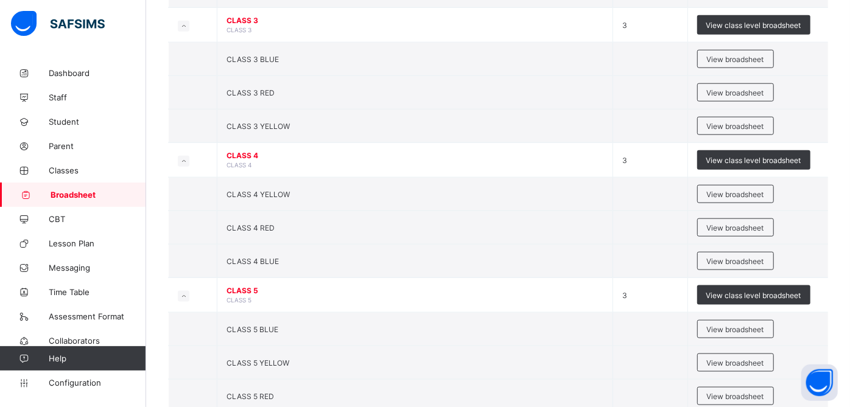
scroll to position [1016, 0]
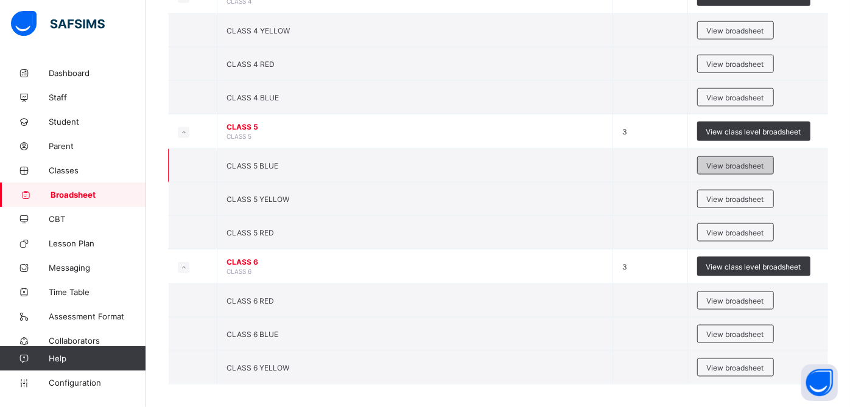
click at [740, 161] on span "View broadsheet" at bounding box center [735, 165] width 57 height 9
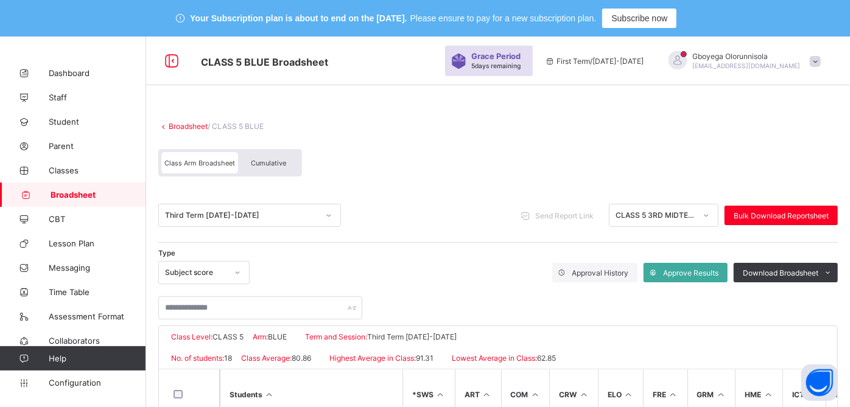
click at [268, 167] on div "Cumulative" at bounding box center [268, 162] width 61 height 21
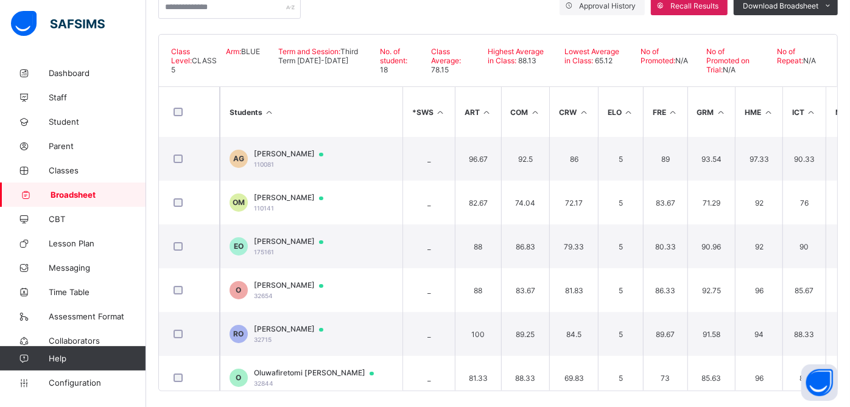
scroll to position [276, 0]
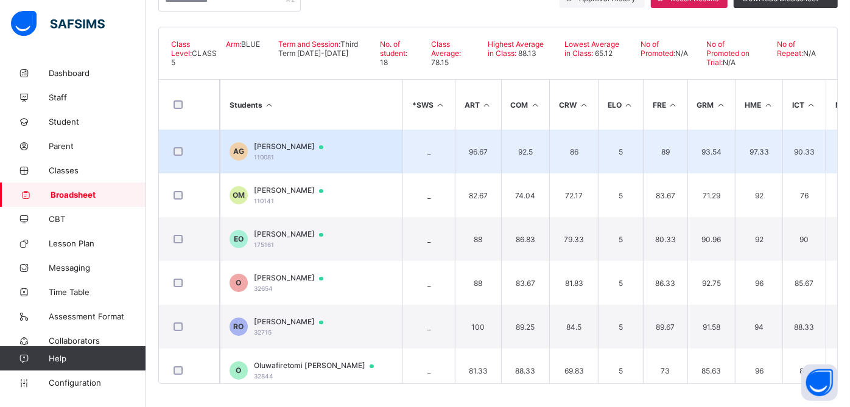
click at [311, 146] on span "Ariana George-Okoh" at bounding box center [294, 147] width 81 height 10
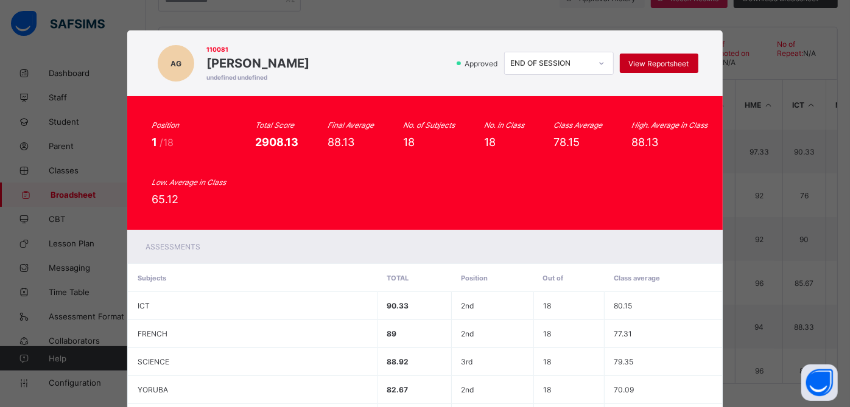
click at [659, 62] on span "View Reportsheet" at bounding box center [659, 63] width 60 height 9
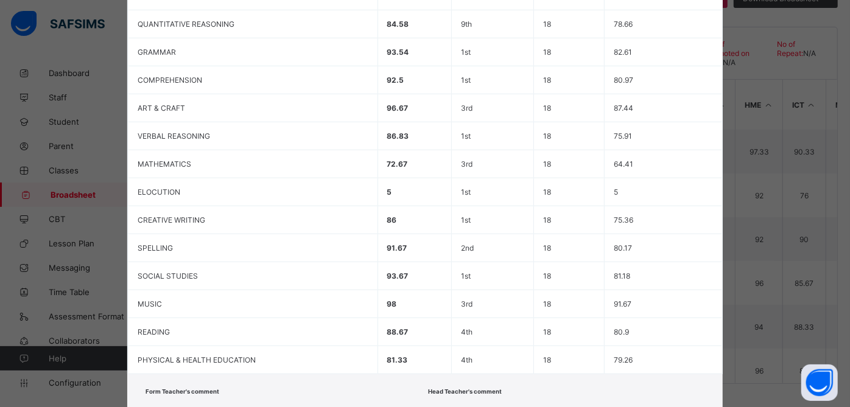
scroll to position [495, 0]
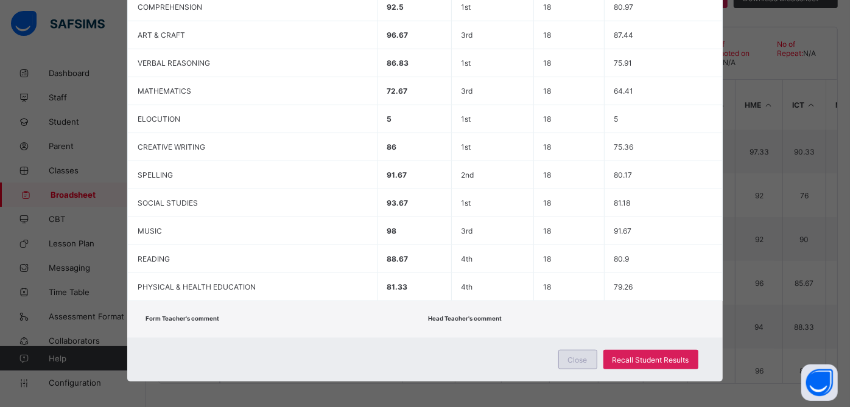
click at [582, 357] on span "Close" at bounding box center [577, 359] width 19 height 9
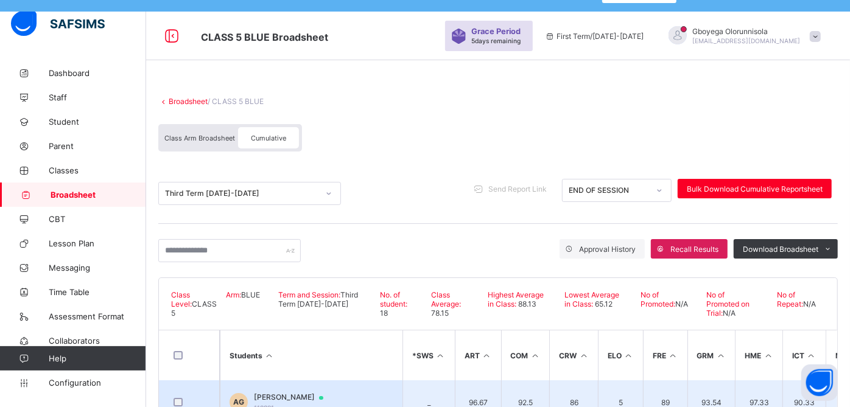
scroll to position [0, 0]
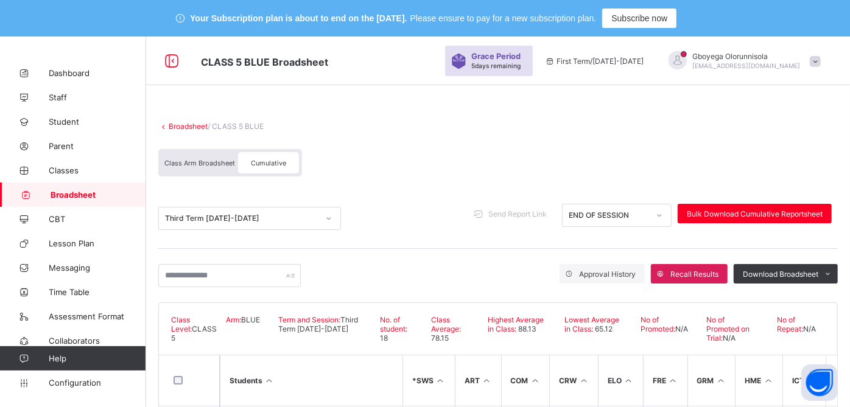
click at [194, 126] on link "Broadsheet" at bounding box center [188, 126] width 39 height 9
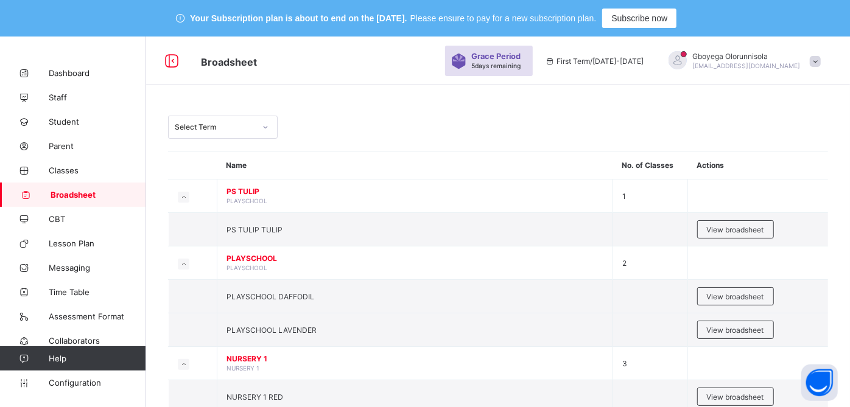
click at [201, 124] on div "Select Term" at bounding box center [215, 127] width 80 height 9
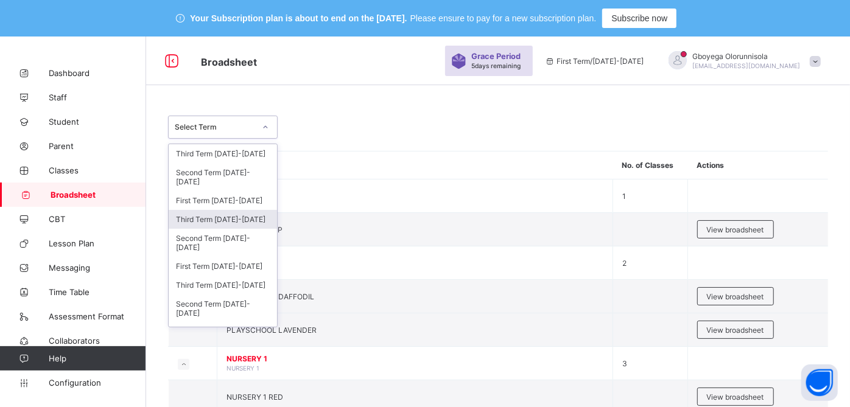
click at [237, 220] on div "Third Term 2024-2025" at bounding box center [223, 219] width 108 height 19
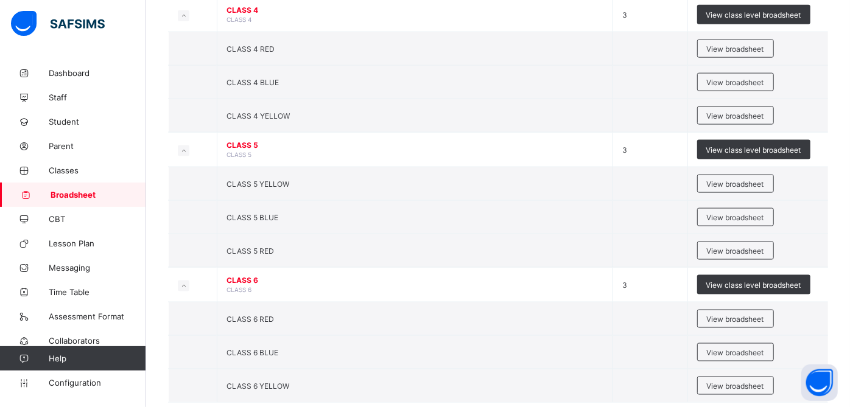
scroll to position [1001, 0]
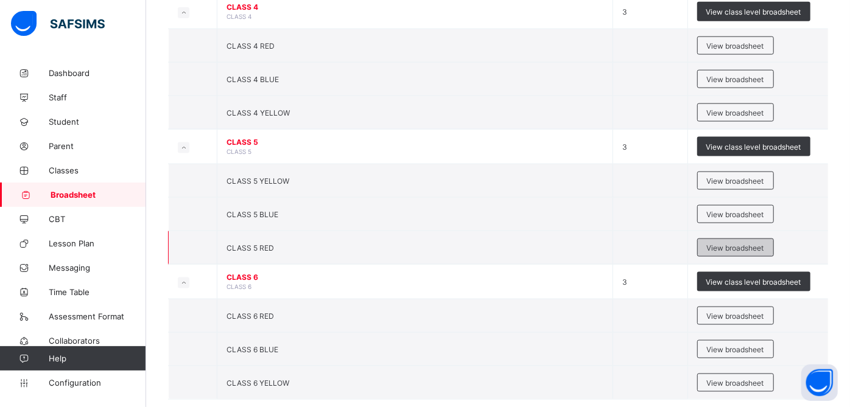
click at [733, 243] on span "View broadsheet" at bounding box center [735, 247] width 57 height 9
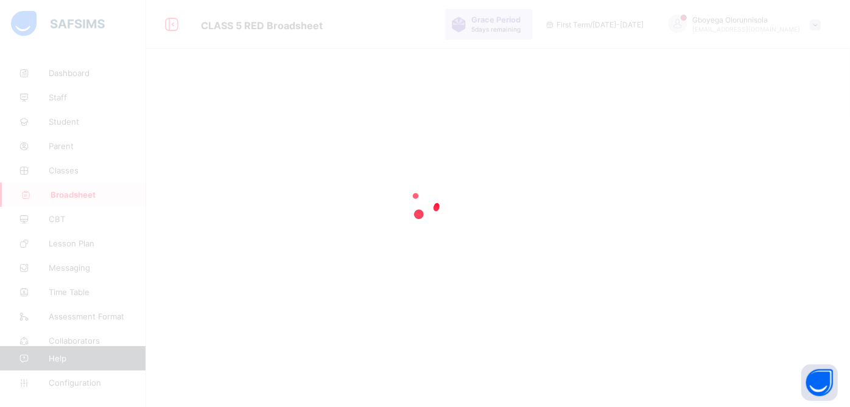
scroll to position [290, 0]
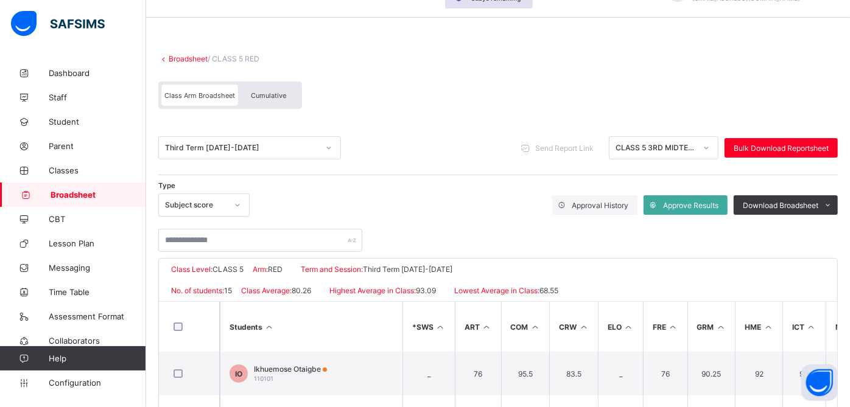
click at [270, 89] on div "Cumulative" at bounding box center [268, 95] width 61 height 21
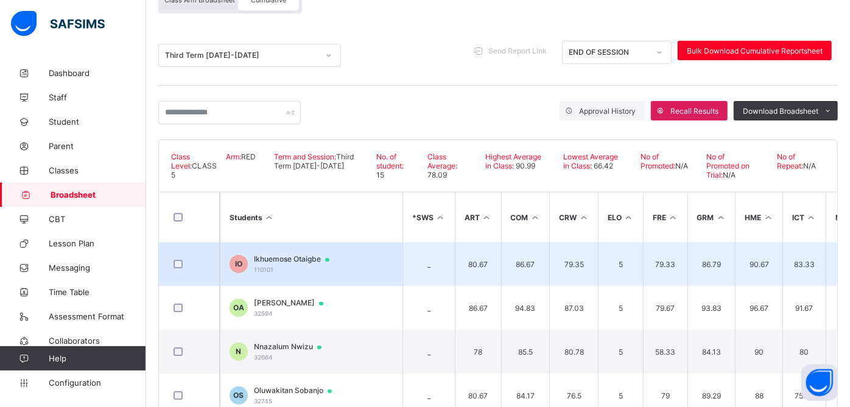
scroll to position [167, 0]
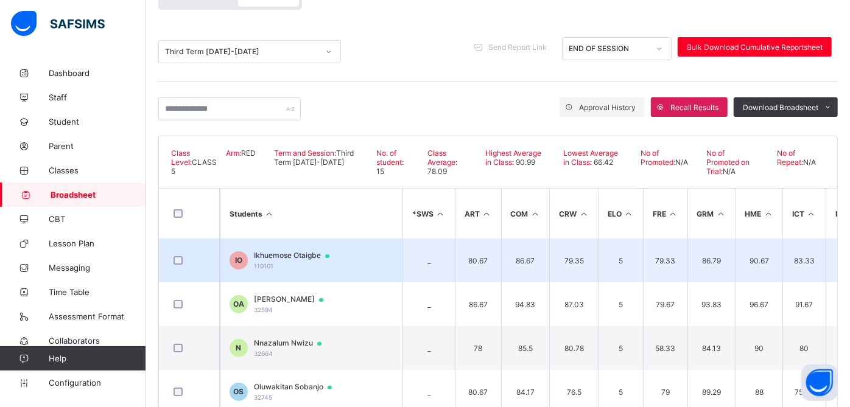
click at [307, 256] on span "Ikhuemose Otaigbe" at bounding box center [297, 256] width 87 height 10
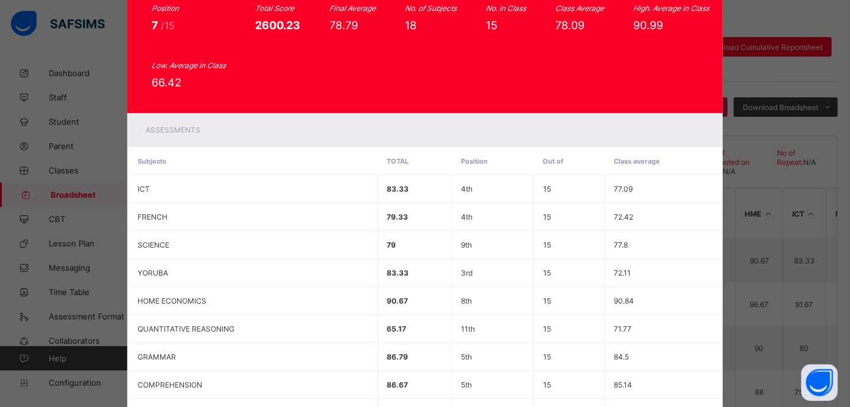
scroll to position [0, 0]
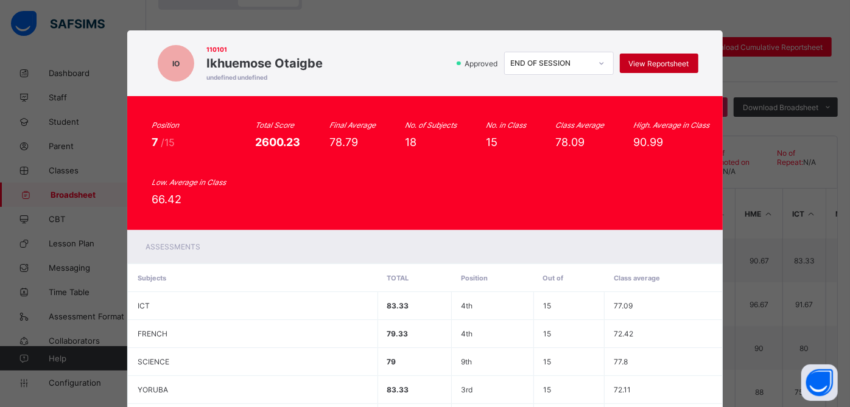
click at [645, 59] on span "View Reportsheet" at bounding box center [659, 63] width 60 height 9
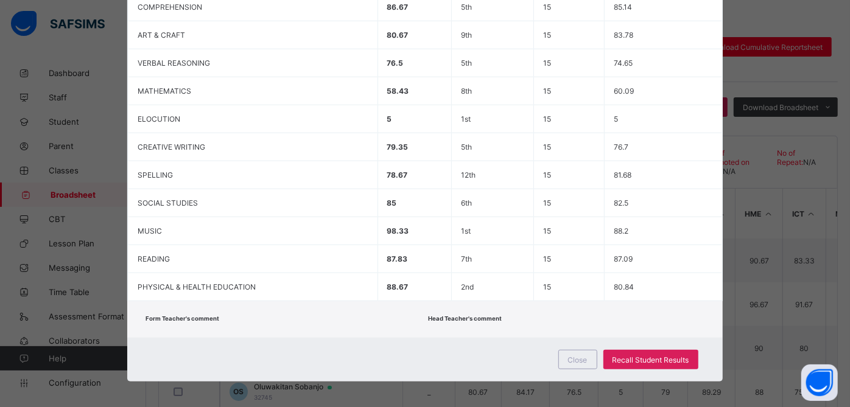
scroll to position [276, 0]
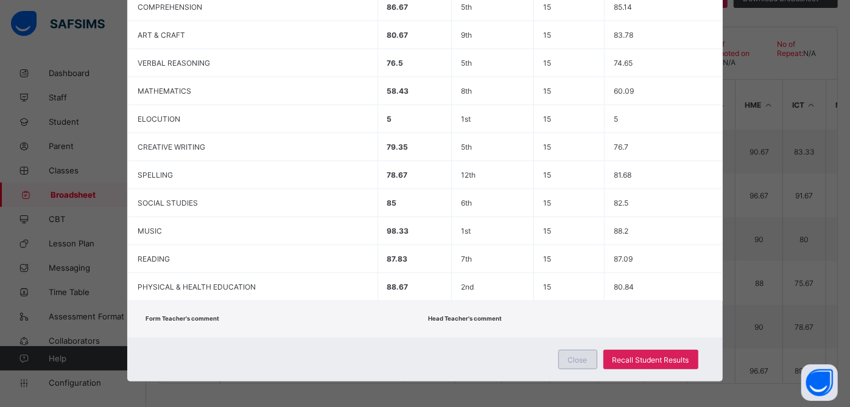
click at [579, 350] on div "Close" at bounding box center [577, 359] width 39 height 19
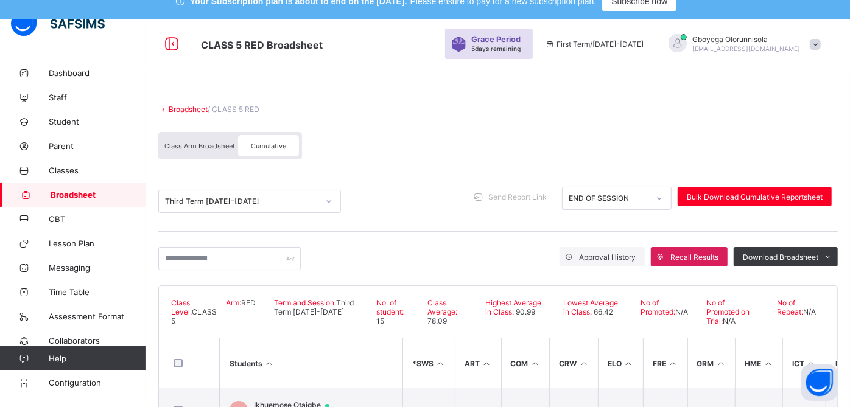
scroll to position [0, 0]
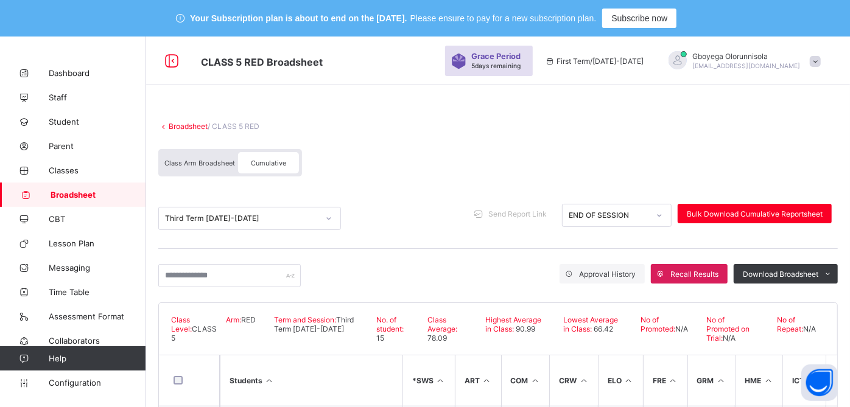
click at [183, 126] on link "Broadsheet" at bounding box center [188, 126] width 39 height 9
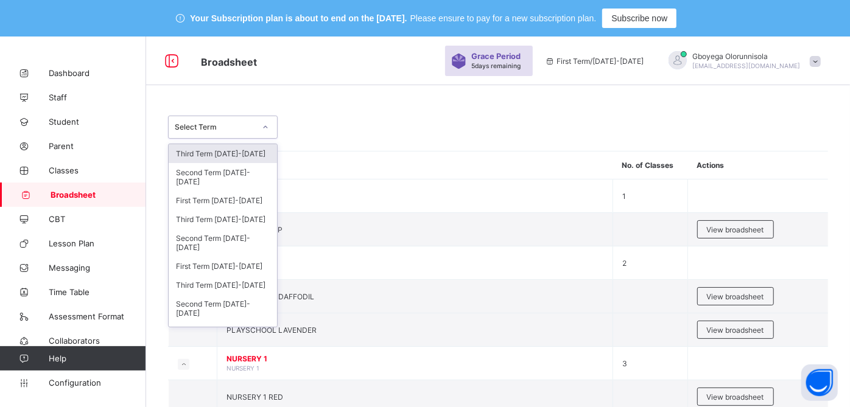
click at [212, 127] on div "Select Term" at bounding box center [215, 127] width 80 height 9
click at [240, 282] on div "Third Term 2023-2024" at bounding box center [223, 285] width 108 height 19
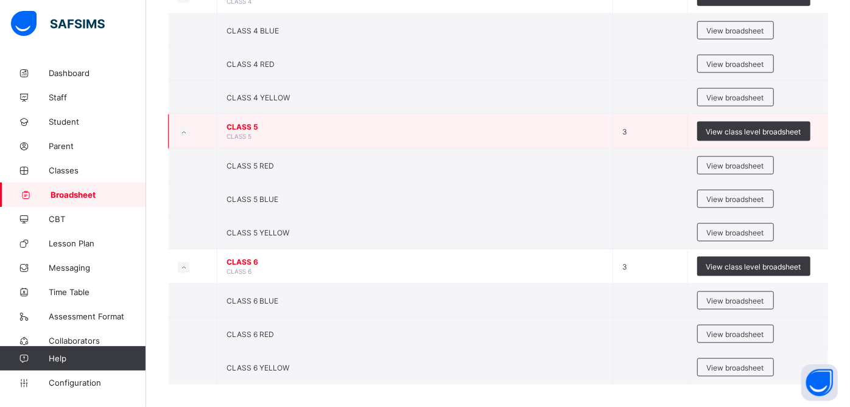
scroll to position [1002, 0]
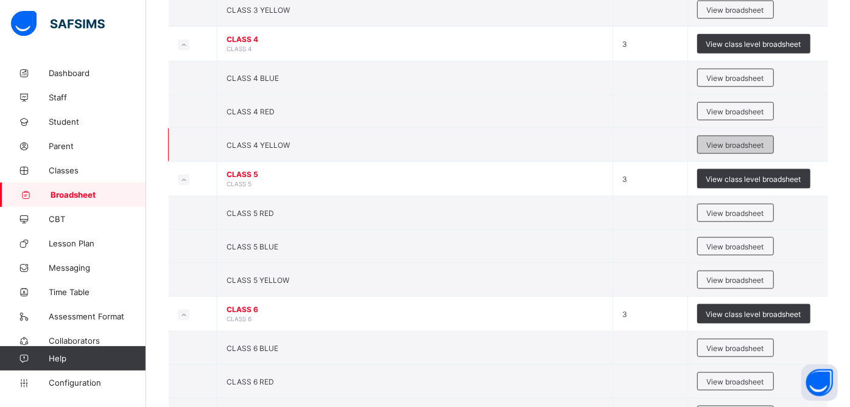
click at [742, 136] on div "View broadsheet" at bounding box center [735, 145] width 77 height 18
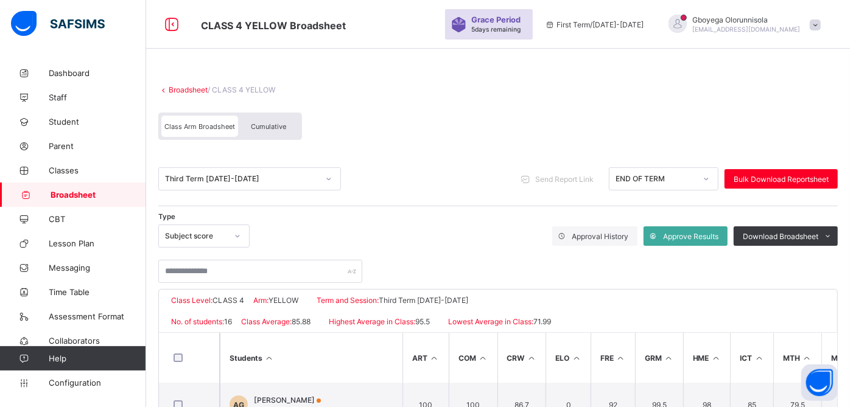
scroll to position [290, 0]
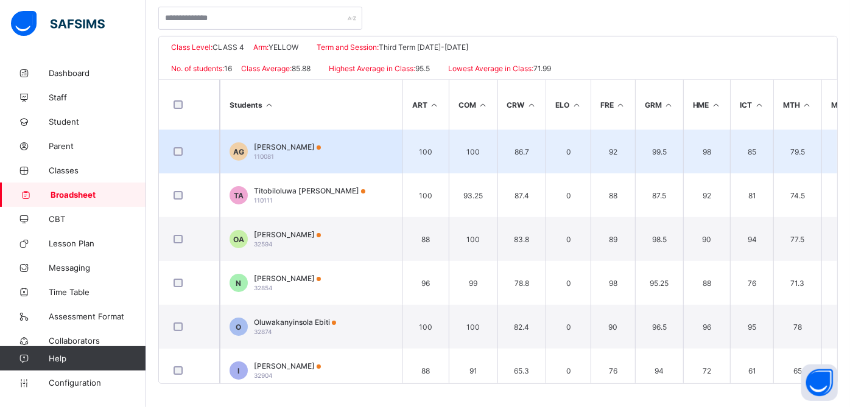
drag, startPoint x: 386, startPoint y: 193, endPoint x: 285, endPoint y: 170, distance: 103.6
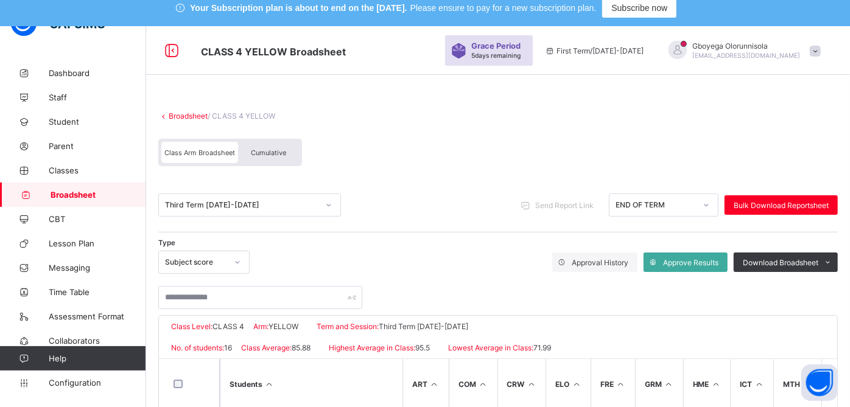
scroll to position [0, 0]
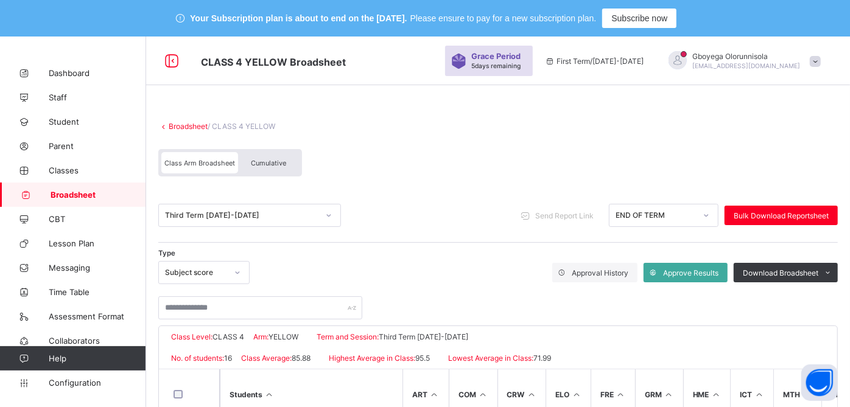
click at [271, 160] on span "Cumulative" at bounding box center [268, 163] width 35 height 9
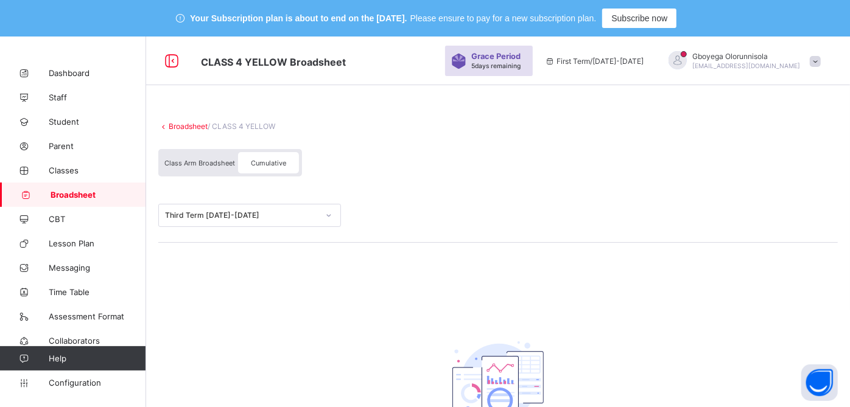
click at [271, 160] on span "Cumulative" at bounding box center [268, 163] width 35 height 9
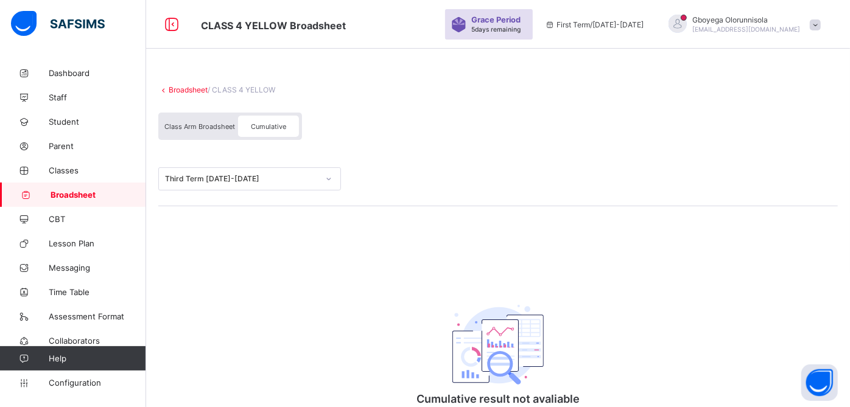
click at [264, 122] on div "Cumulative" at bounding box center [268, 126] width 61 height 21
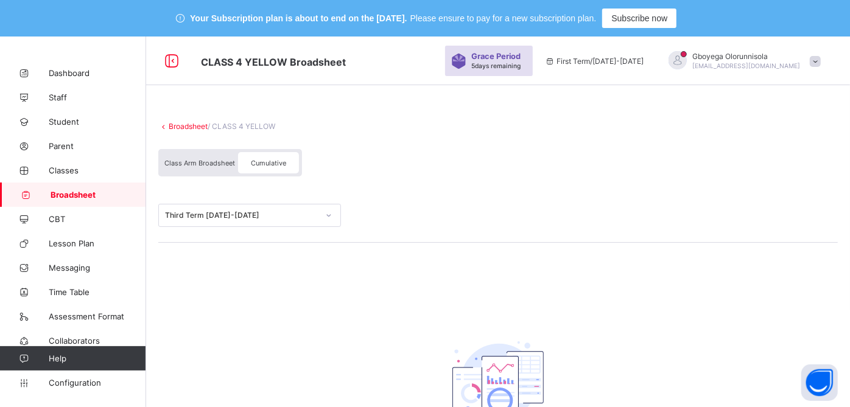
click at [280, 160] on span "Cumulative" at bounding box center [268, 163] width 35 height 9
click at [205, 161] on span "Class Arm Broadsheet" at bounding box center [199, 163] width 71 height 9
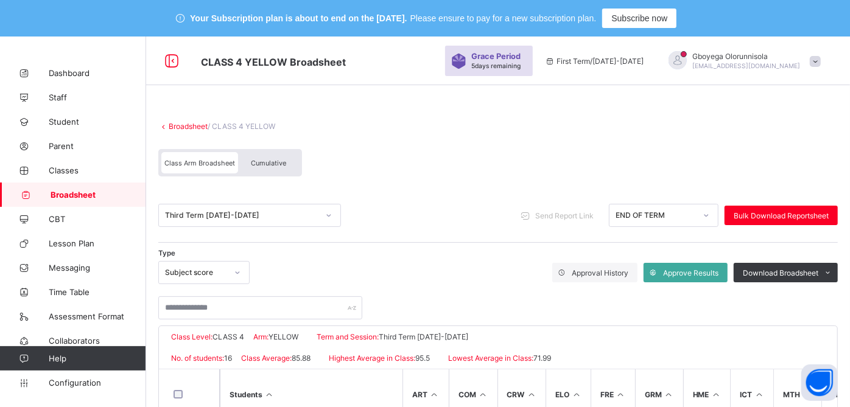
click at [270, 159] on span "Cumulative" at bounding box center [268, 163] width 35 height 9
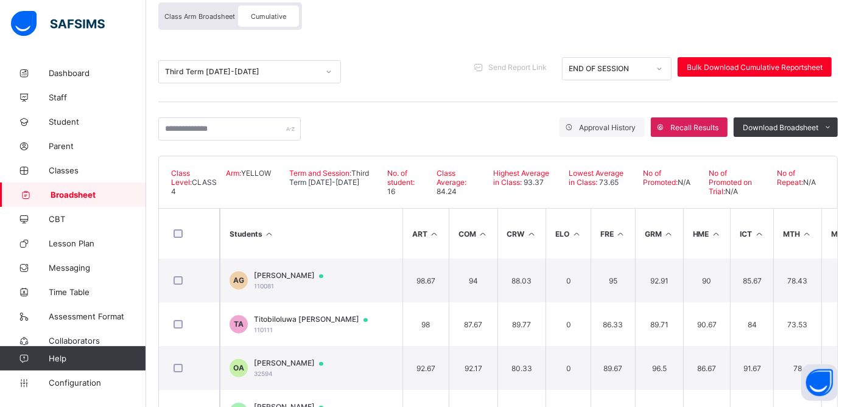
scroll to position [147, 0]
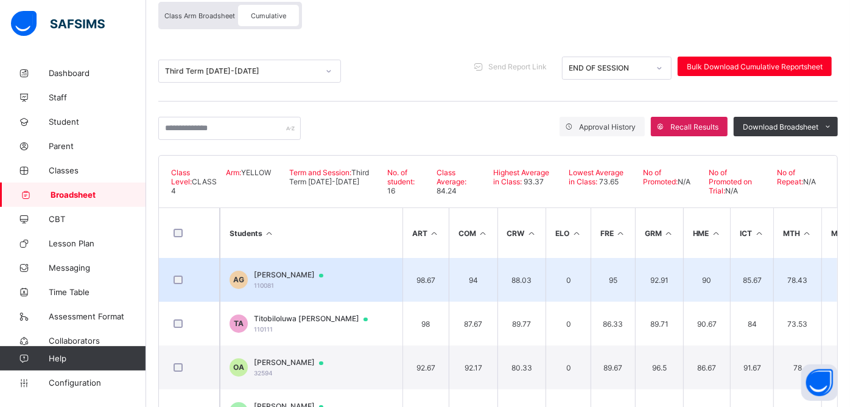
click at [292, 271] on span "Ariana George-Okoh" at bounding box center [294, 275] width 81 height 10
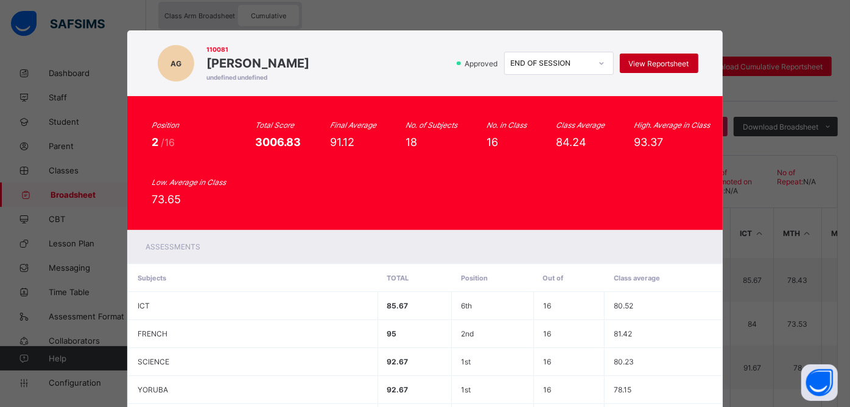
click at [668, 66] on span "View Reportsheet" at bounding box center [659, 63] width 60 height 9
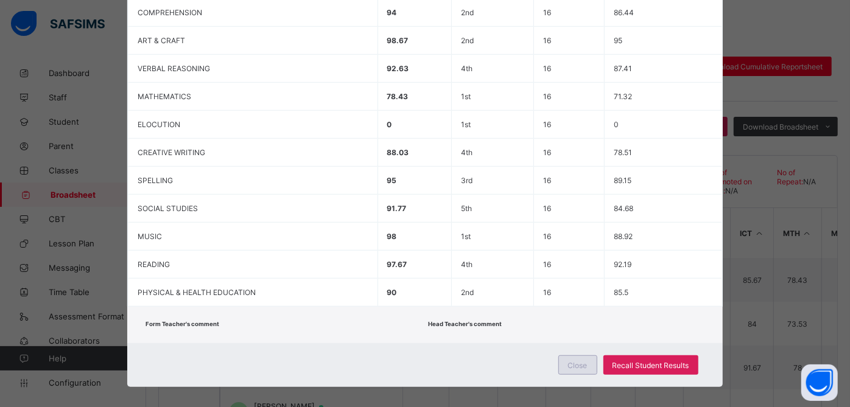
scroll to position [492, 0]
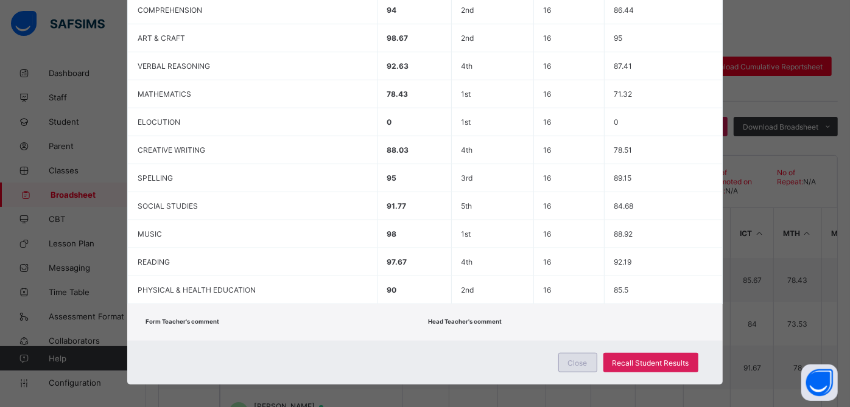
click at [575, 362] on span "Close" at bounding box center [577, 362] width 19 height 9
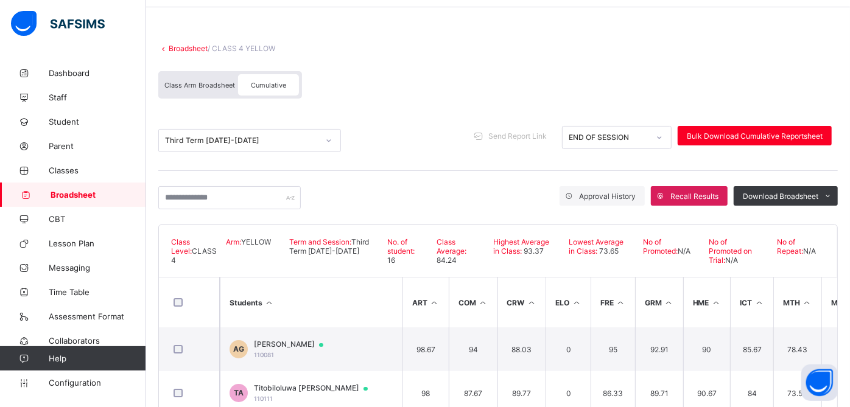
scroll to position [76, 0]
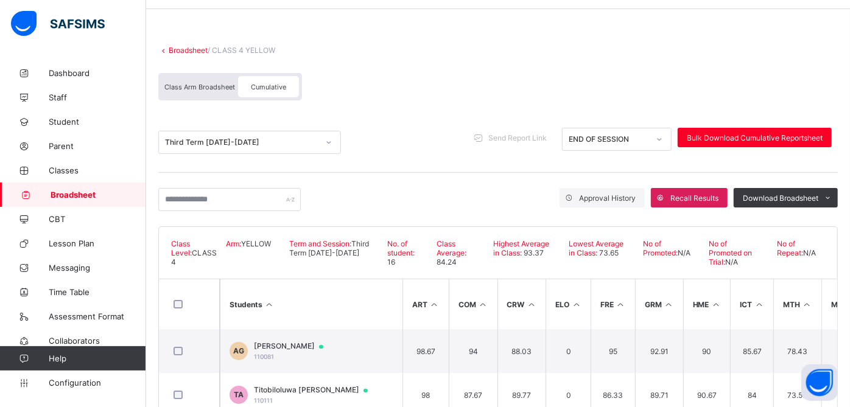
click at [180, 47] on link "Broadsheet" at bounding box center [188, 50] width 39 height 9
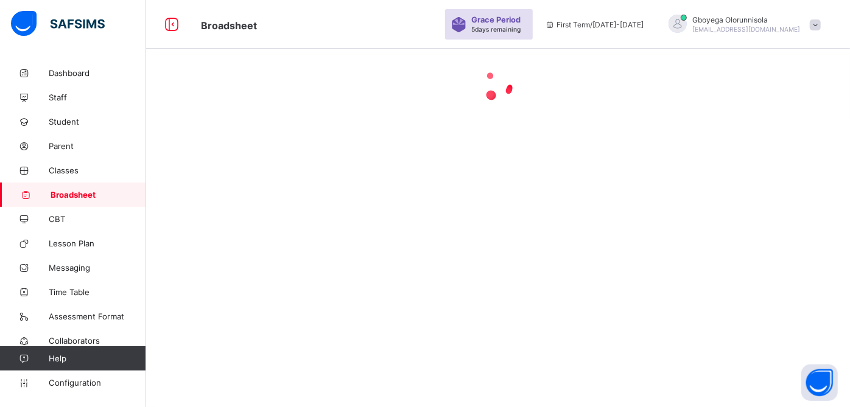
scroll to position [76, 0]
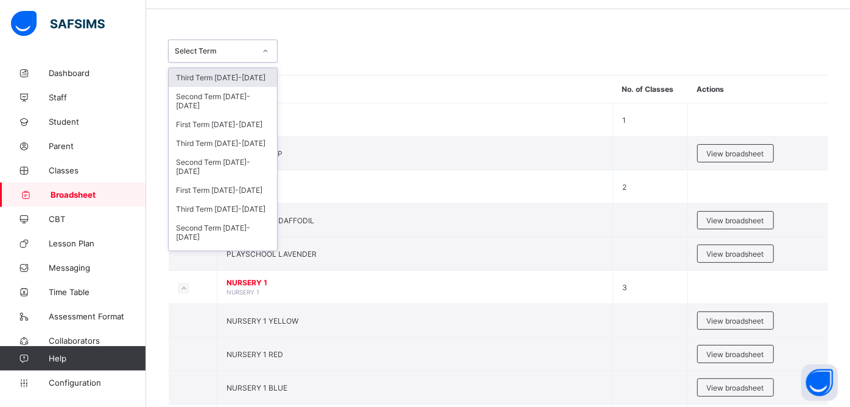
click at [246, 47] on div "Select Term" at bounding box center [215, 51] width 80 height 9
click at [247, 203] on div "Third Term 2023-2024" at bounding box center [223, 209] width 108 height 19
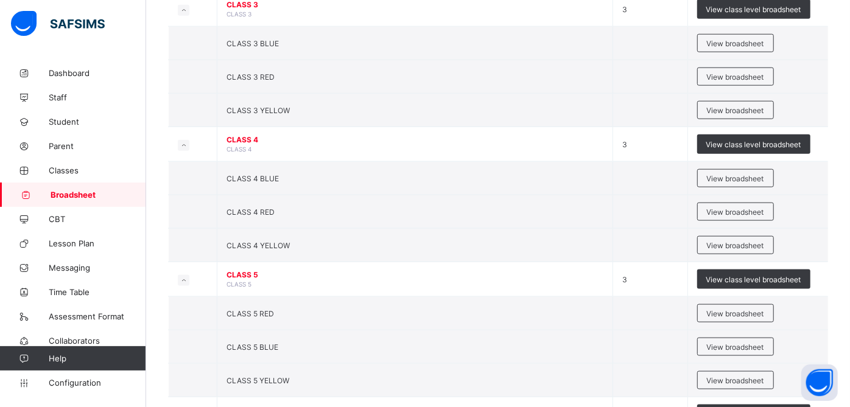
scroll to position [903, 0]
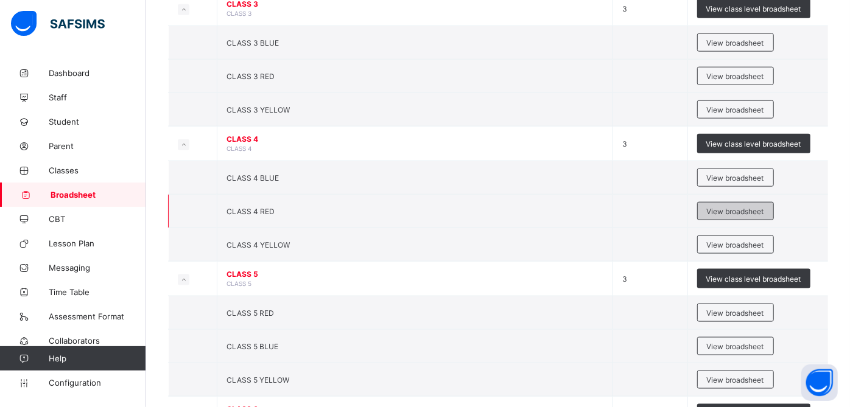
click at [747, 209] on span "View broadsheet" at bounding box center [735, 211] width 57 height 9
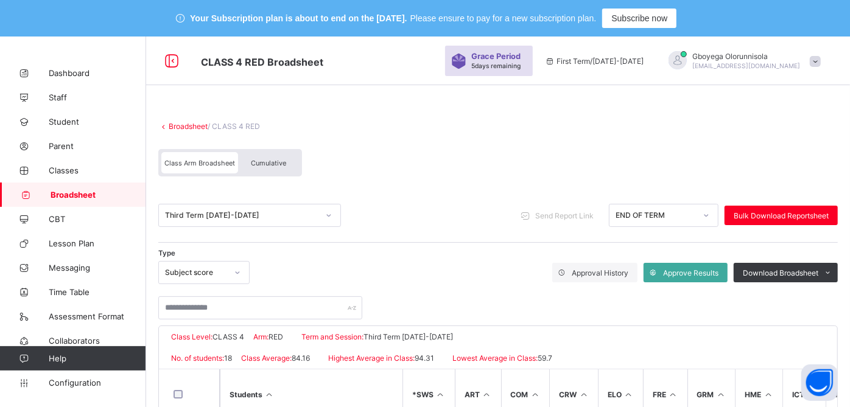
click at [286, 162] on div "Cumulative" at bounding box center [268, 162] width 61 height 21
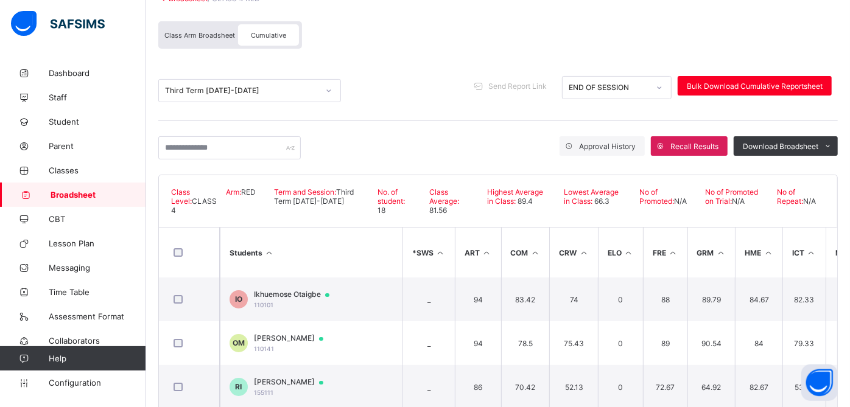
scroll to position [128, 0]
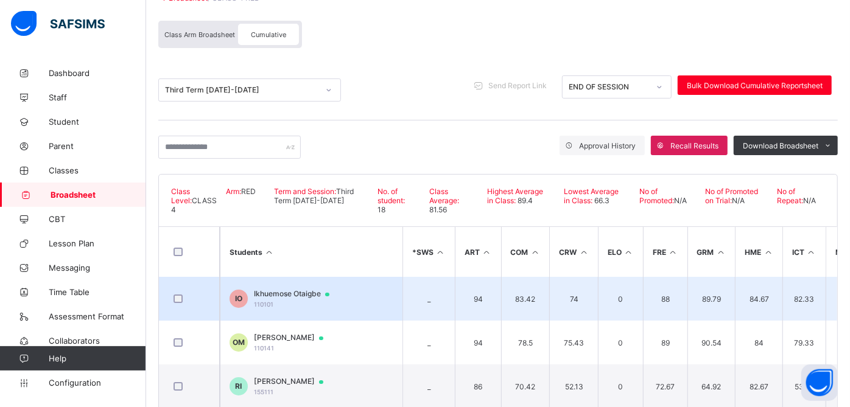
click at [306, 292] on span "Ikhuemose Otaigbe" at bounding box center [297, 294] width 87 height 10
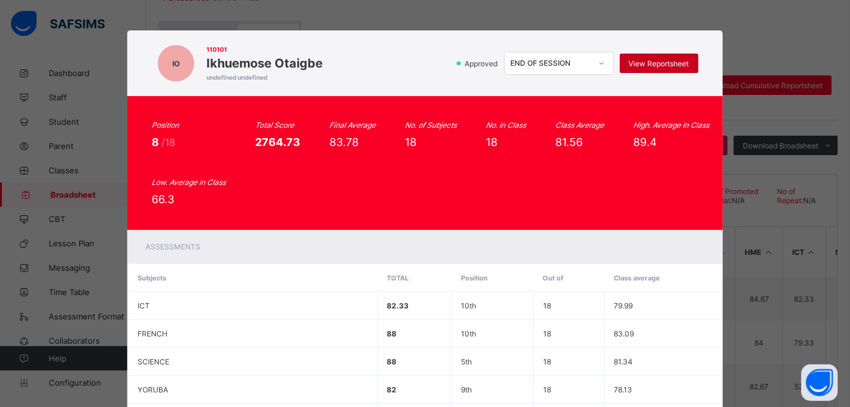
click at [649, 62] on span "View Reportsheet" at bounding box center [659, 63] width 60 height 9
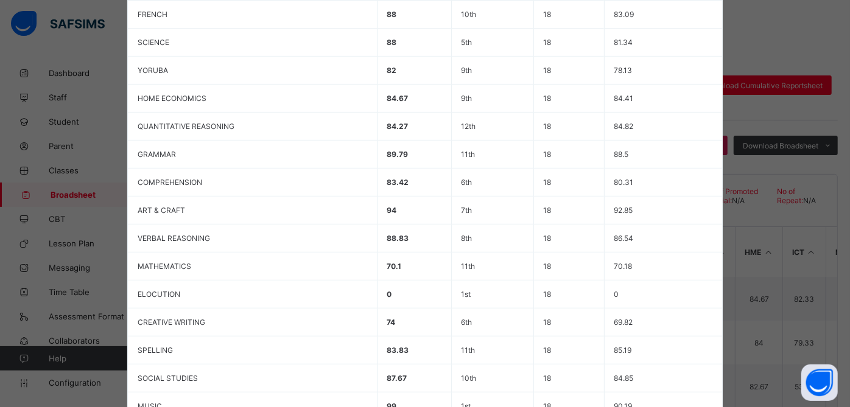
scroll to position [495, 0]
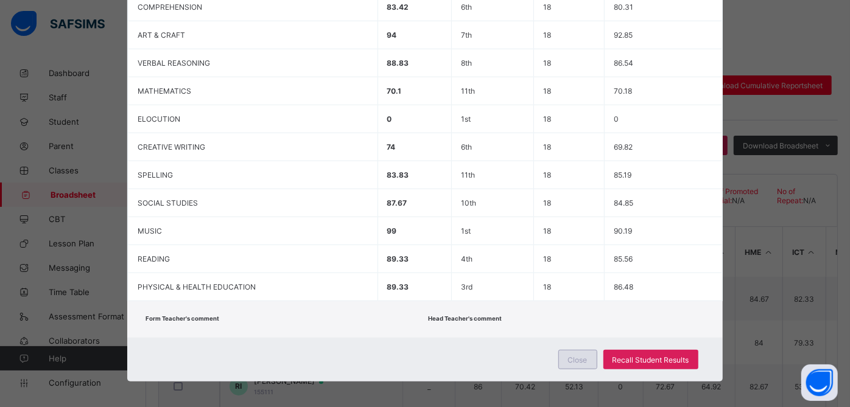
click at [575, 355] on span "Close" at bounding box center [577, 359] width 19 height 9
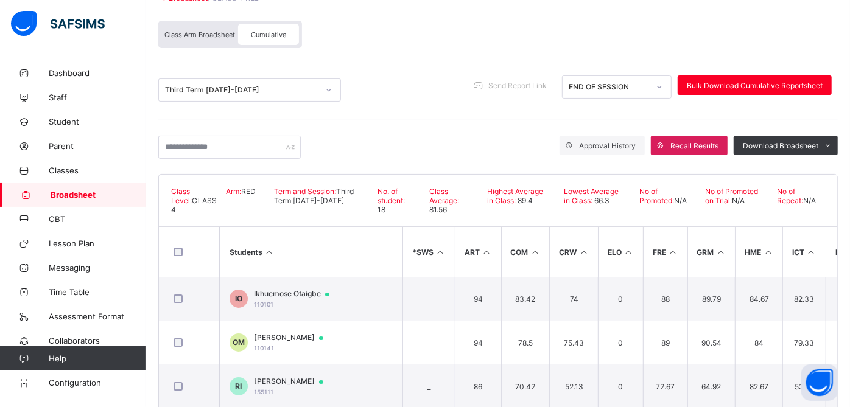
scroll to position [0, 0]
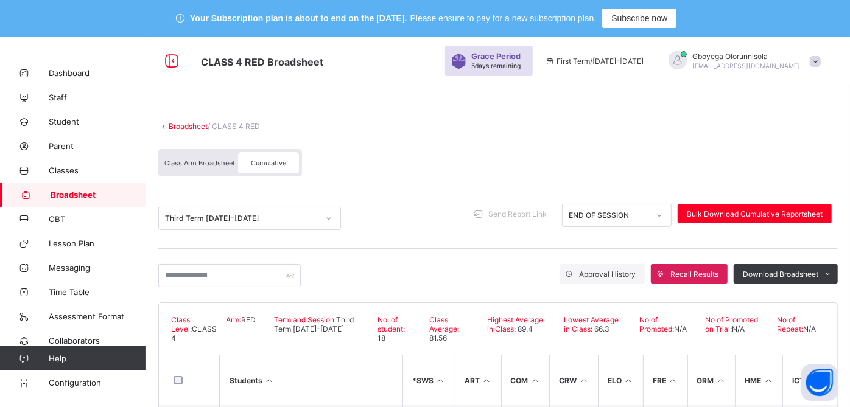
click at [195, 125] on link "Broadsheet" at bounding box center [188, 126] width 39 height 9
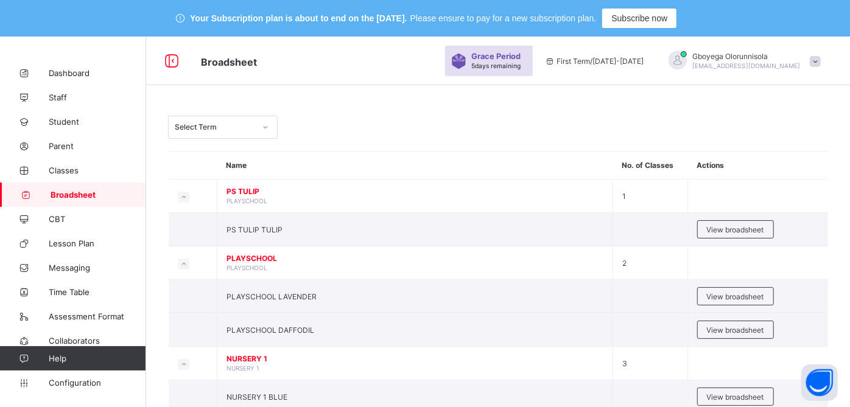
click at [206, 132] on div "Select Term" at bounding box center [211, 127] width 85 height 17
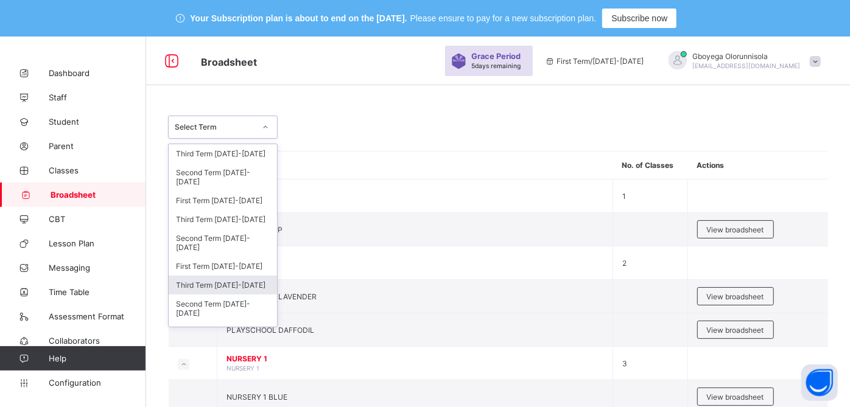
click at [222, 286] on div "Third Term 2023-2024" at bounding box center [223, 285] width 108 height 19
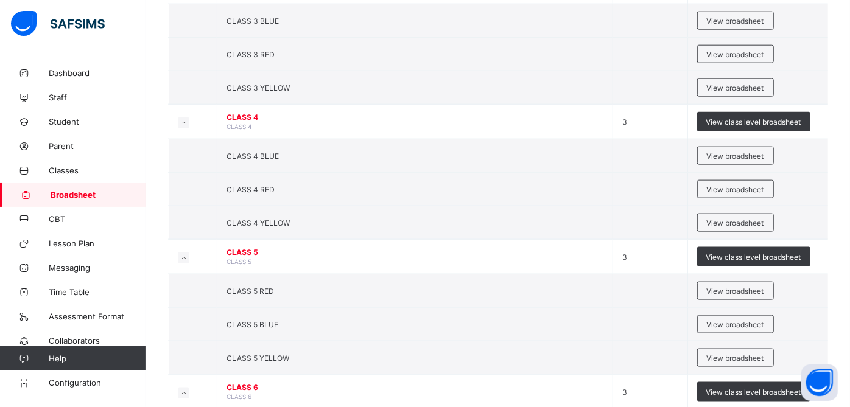
scroll to position [926, 0]
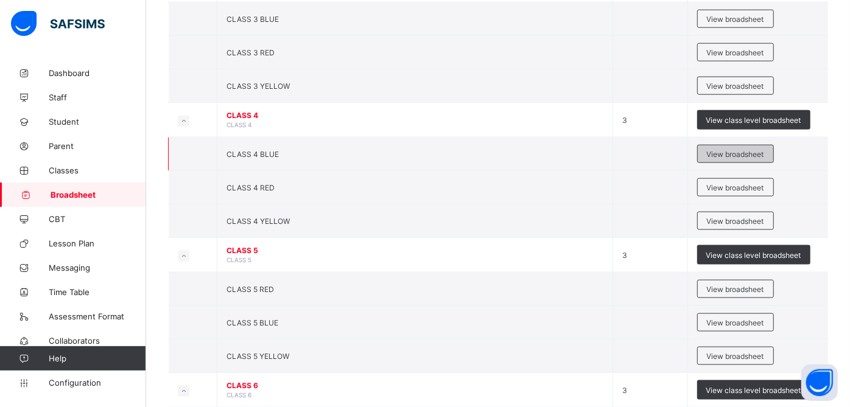
click at [732, 150] on span "View broadsheet" at bounding box center [735, 154] width 57 height 9
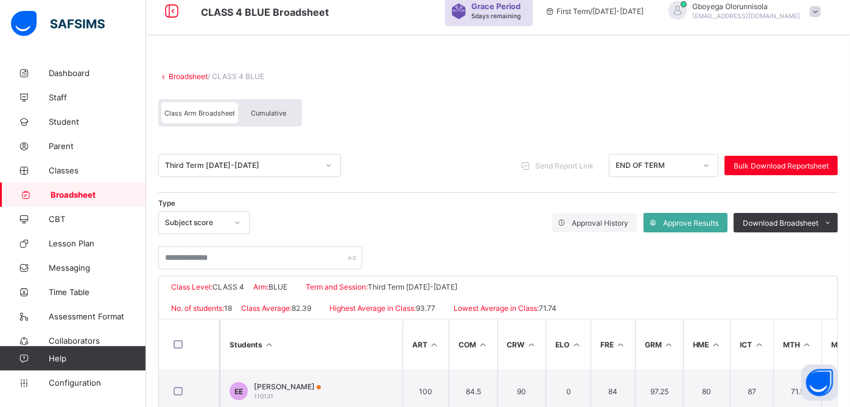
scroll to position [9, 0]
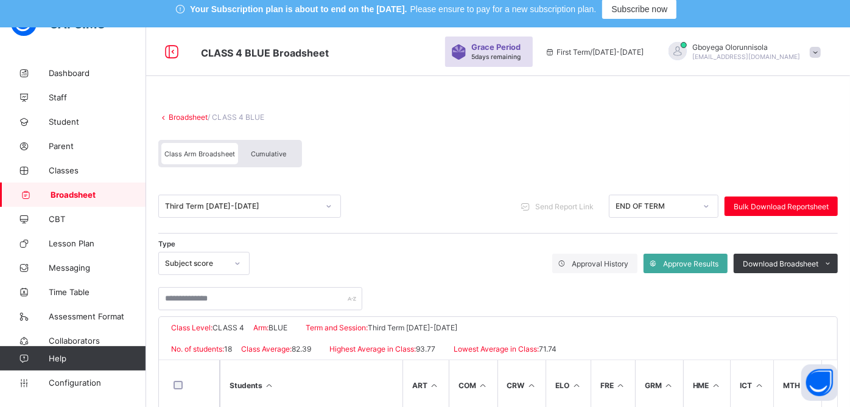
click at [278, 158] on div "Cumulative" at bounding box center [268, 153] width 61 height 21
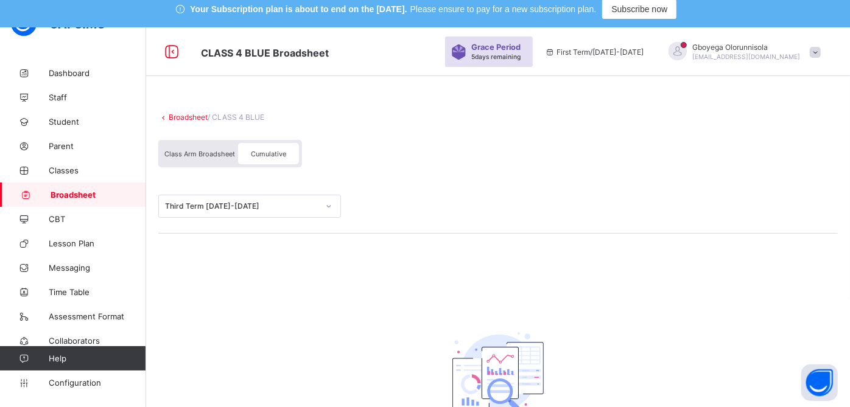
click at [278, 158] on div "Cumulative" at bounding box center [268, 153] width 61 height 21
click at [214, 152] on span "Class Arm Broadsheet" at bounding box center [199, 154] width 71 height 9
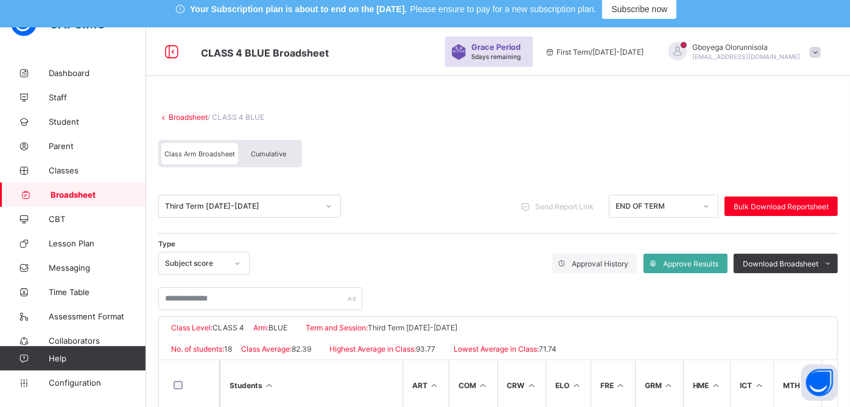
click at [286, 155] on div "Cumulative" at bounding box center [268, 153] width 61 height 21
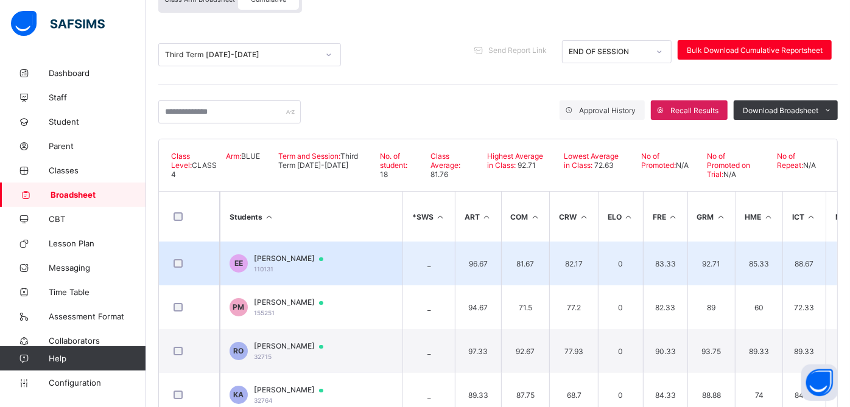
scroll to position [166, 0]
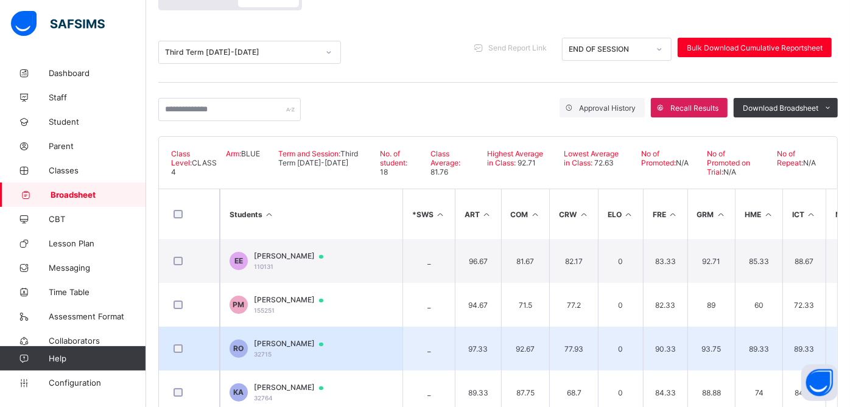
click at [288, 337] on td "RO Rosario Oputa 32715" at bounding box center [311, 349] width 183 height 44
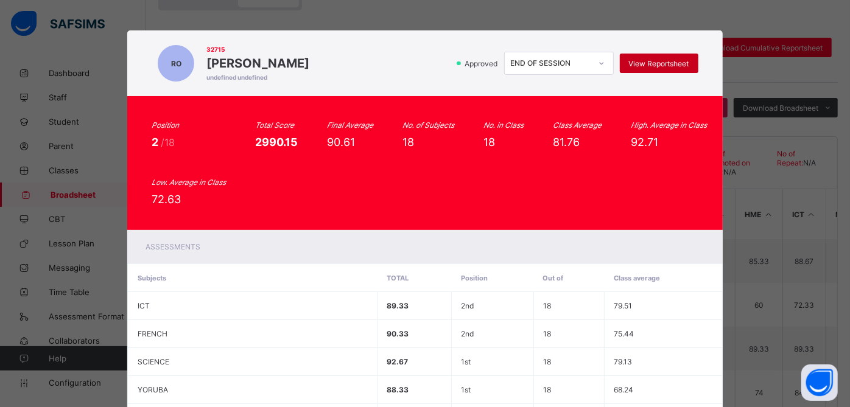
click at [645, 57] on div "View Reportsheet" at bounding box center [659, 63] width 79 height 19
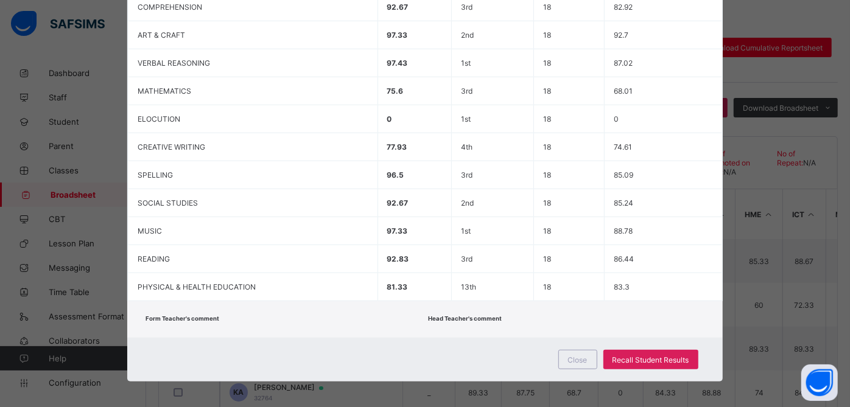
scroll to position [276, 0]
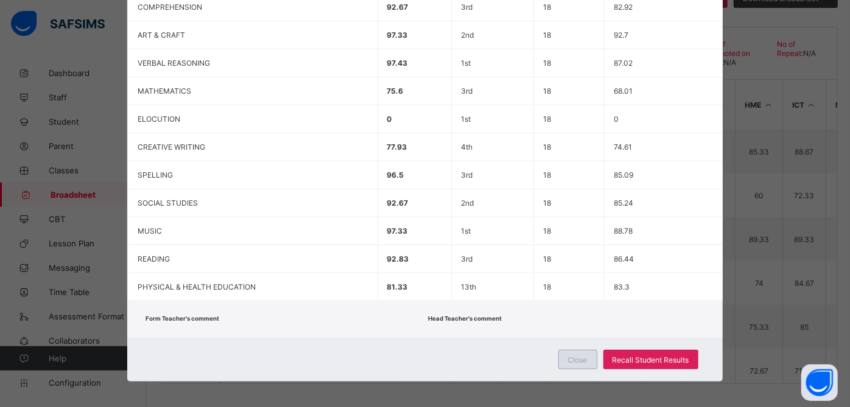
click at [570, 355] on span "Close" at bounding box center [577, 359] width 19 height 9
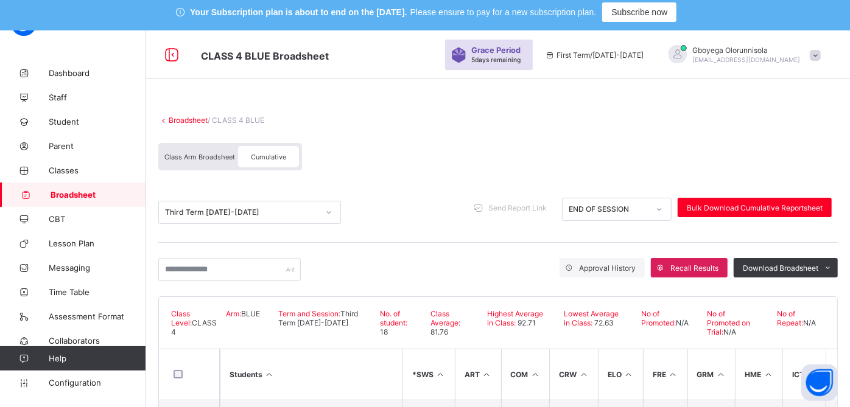
scroll to position [4, 0]
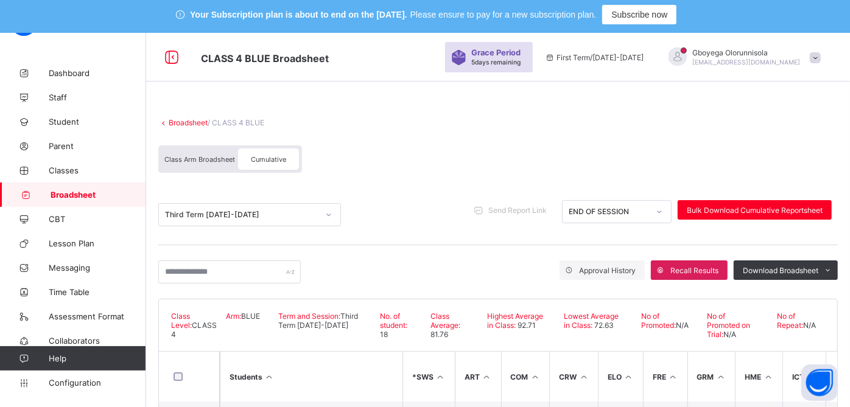
click at [181, 120] on link "Broadsheet" at bounding box center [188, 122] width 39 height 9
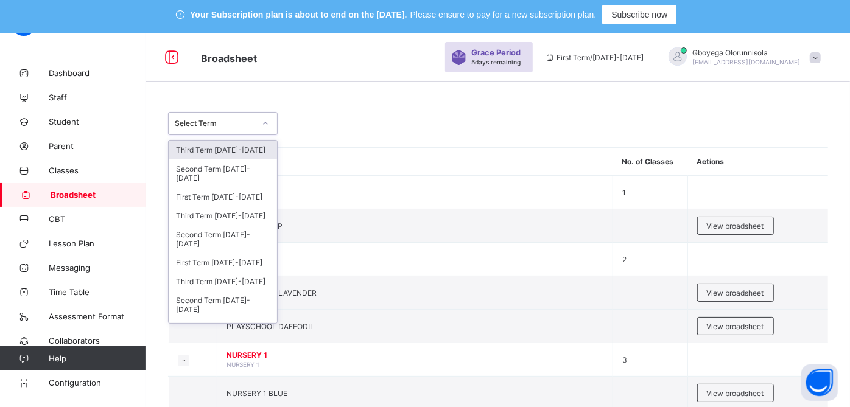
click at [215, 123] on div "Select Term" at bounding box center [215, 123] width 80 height 9
click at [240, 214] on div "Third Term 2024-2025" at bounding box center [223, 215] width 108 height 19
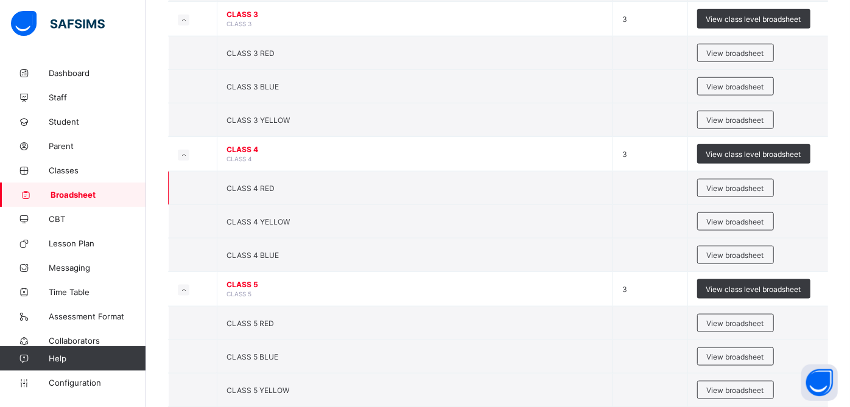
scroll to position [875, 0]
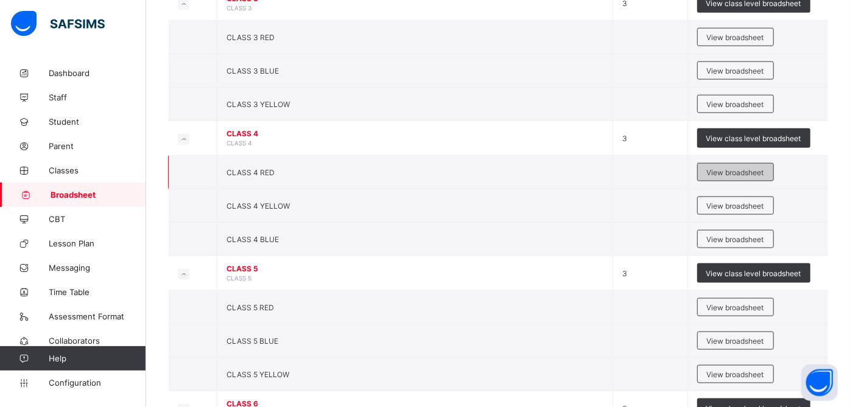
click at [725, 168] on span "View broadsheet" at bounding box center [735, 172] width 57 height 9
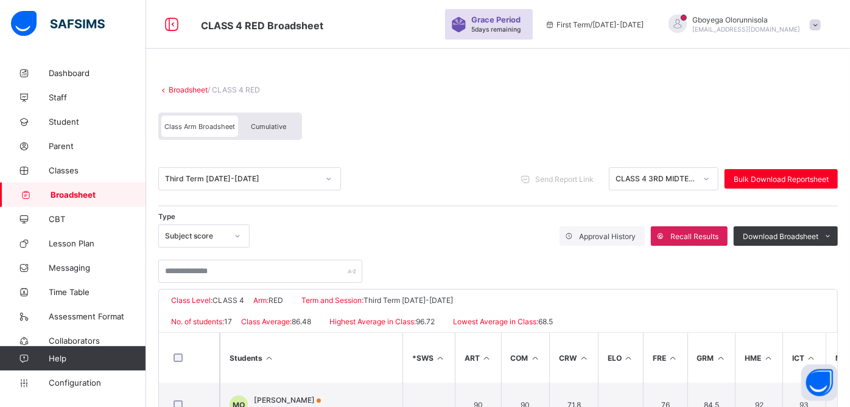
scroll to position [290, 0]
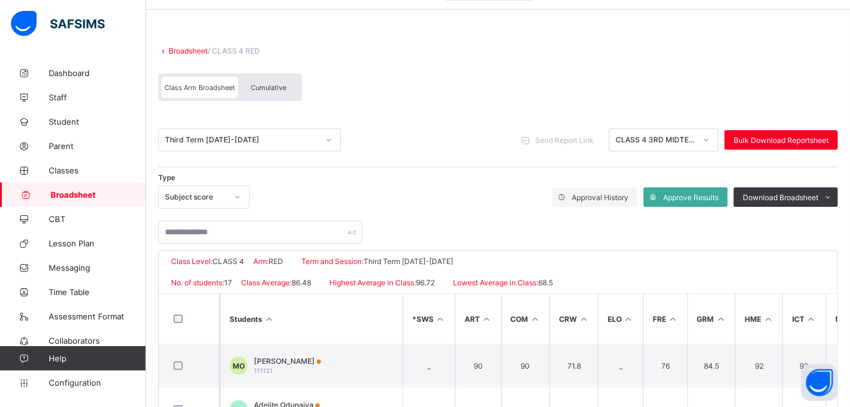
click at [276, 89] on span "Cumulative" at bounding box center [268, 87] width 35 height 9
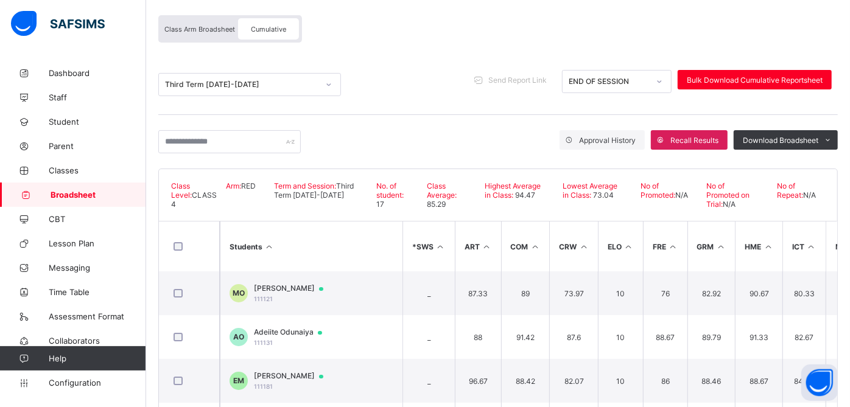
scroll to position [135, 0]
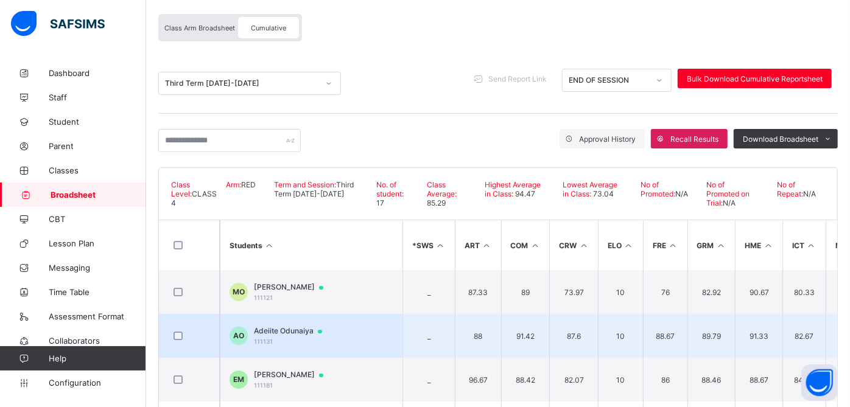
click at [290, 326] on span "Adeiite Odunaiya" at bounding box center [294, 331] width 80 height 10
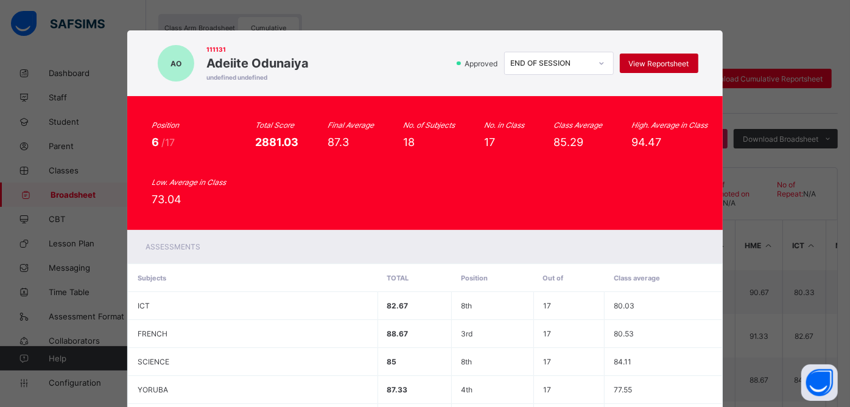
click at [662, 66] on span "View Reportsheet" at bounding box center [659, 63] width 60 height 9
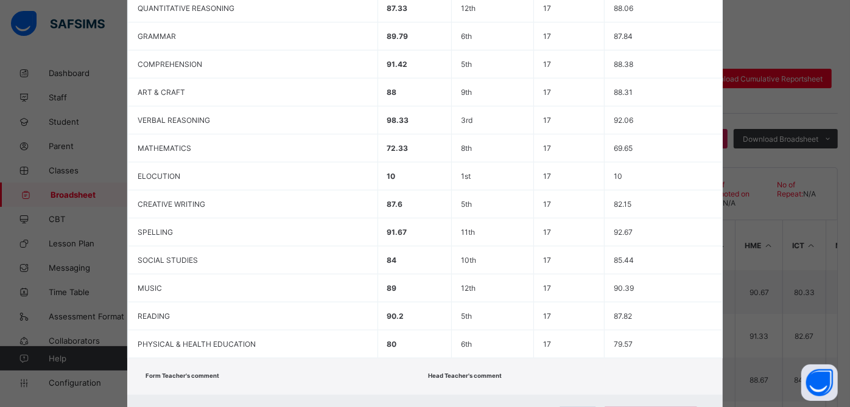
scroll to position [495, 0]
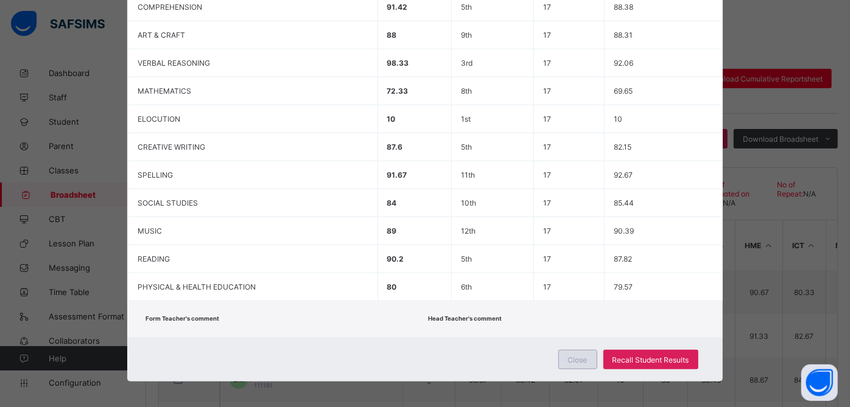
click at [582, 359] on span "Close" at bounding box center [577, 359] width 19 height 9
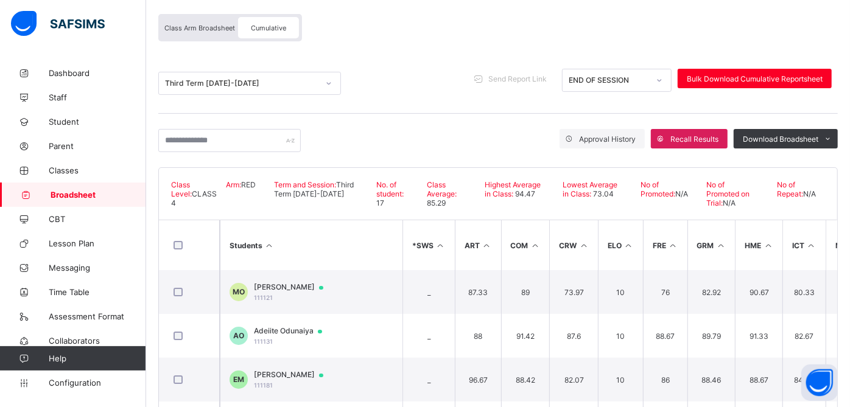
scroll to position [0, 0]
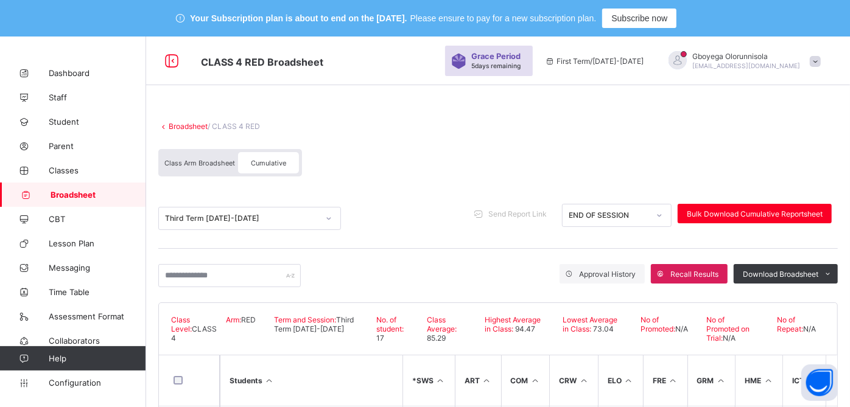
click at [189, 126] on link "Broadsheet" at bounding box center [188, 126] width 39 height 9
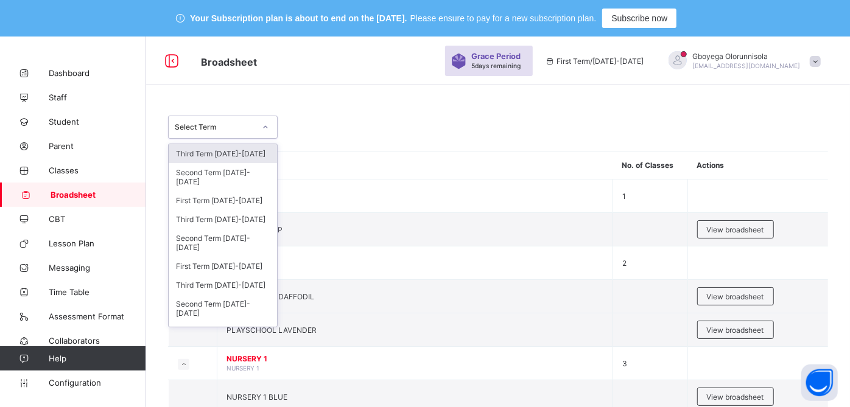
click at [250, 122] on div "Select Term" at bounding box center [211, 127] width 85 height 17
click at [244, 220] on div "Third Term 2024-2025" at bounding box center [223, 219] width 108 height 19
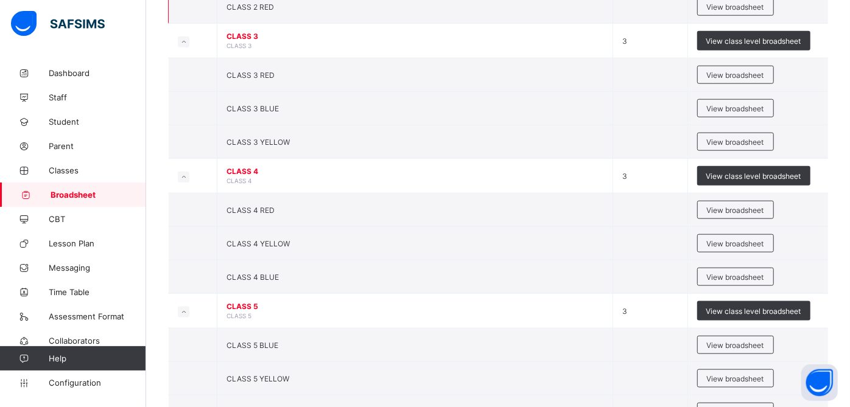
scroll to position [838, 0]
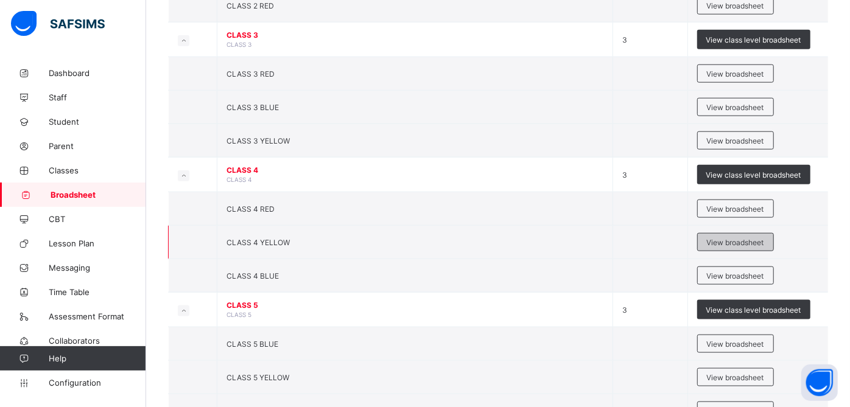
click at [735, 238] on span "View broadsheet" at bounding box center [735, 242] width 57 height 9
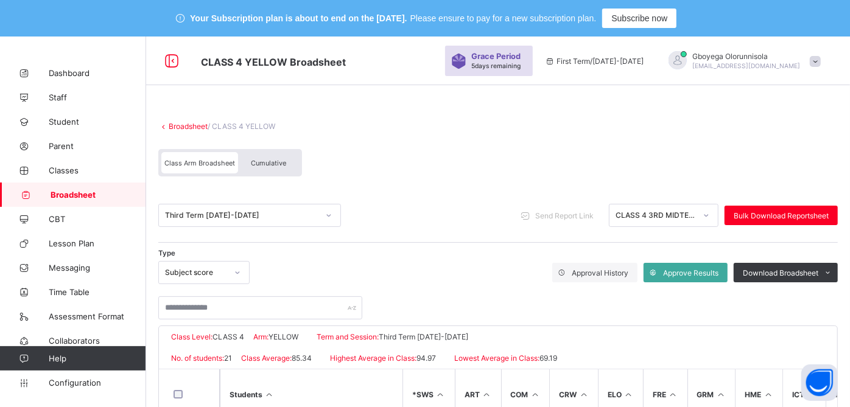
click at [270, 169] on div "Cumulative" at bounding box center [268, 162] width 61 height 21
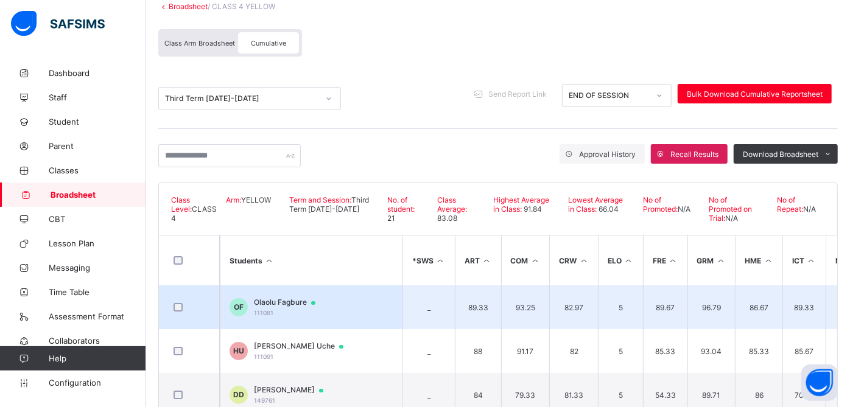
scroll to position [125, 0]
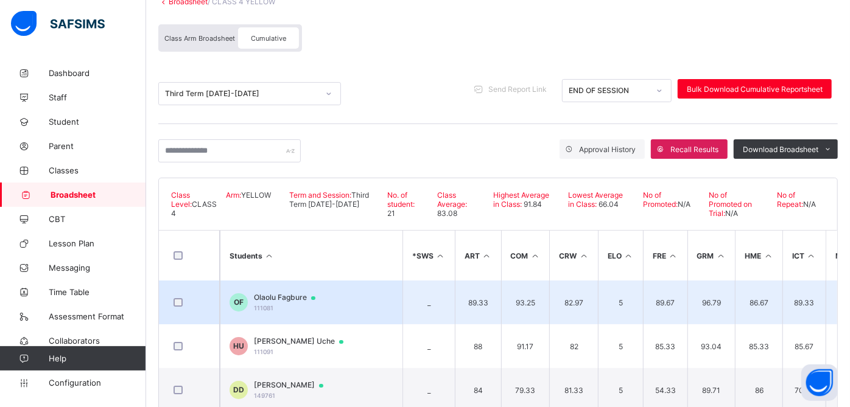
click at [268, 296] on span "Olaolu Fagbure" at bounding box center [290, 298] width 73 height 10
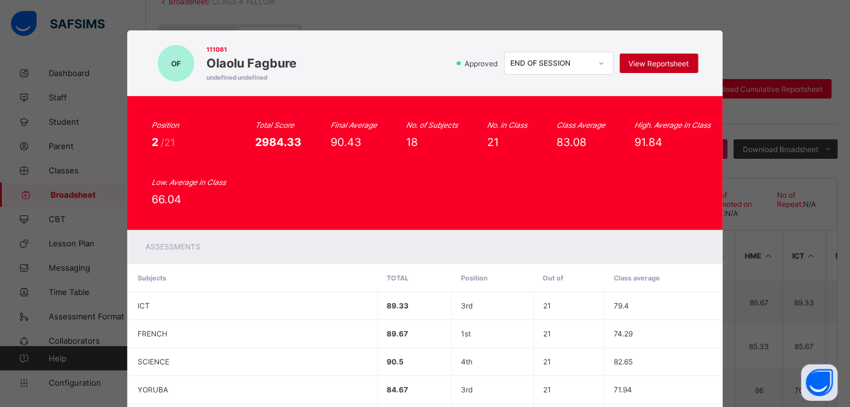
click at [652, 69] on div "View Reportsheet" at bounding box center [659, 63] width 79 height 19
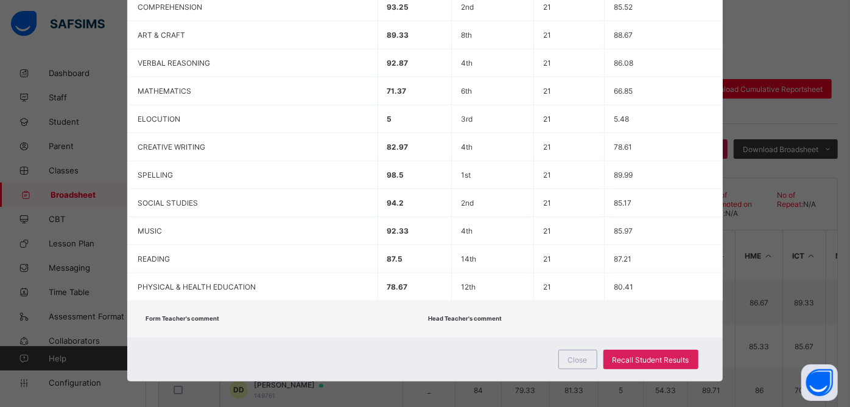
scroll to position [276, 0]
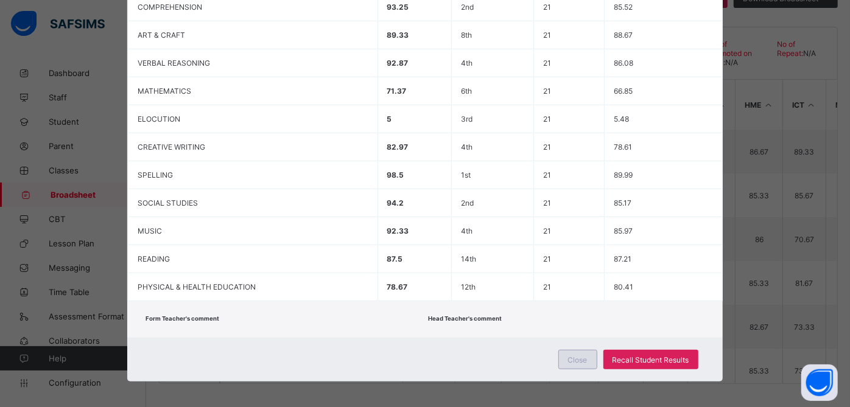
click at [577, 350] on div "Close" at bounding box center [577, 359] width 39 height 19
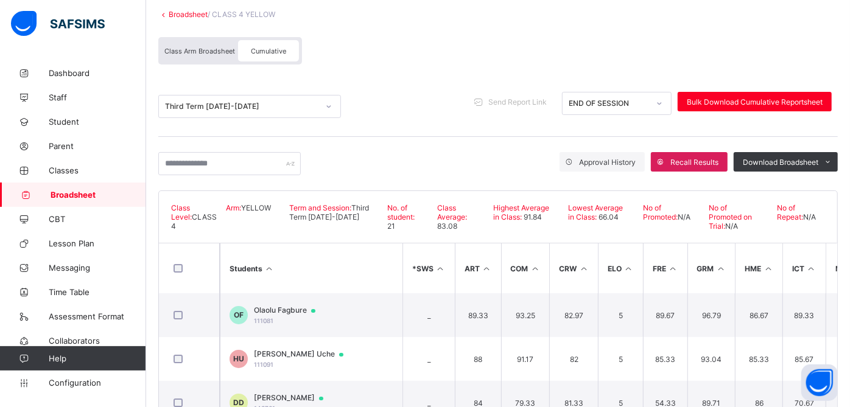
scroll to position [102, 0]
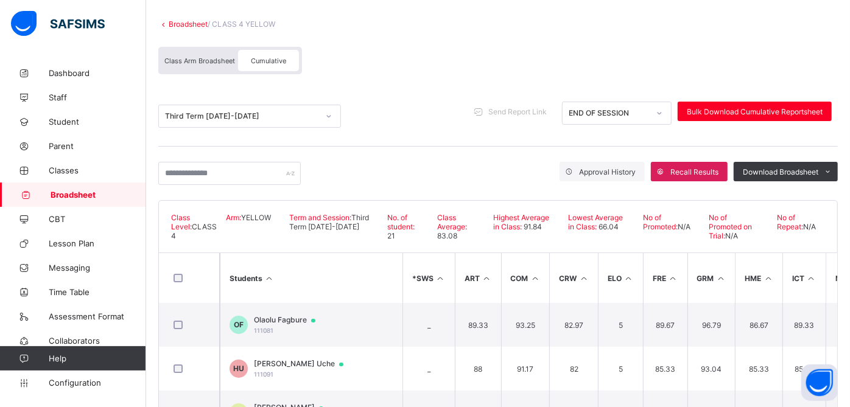
click at [192, 21] on link "Broadsheet" at bounding box center [188, 23] width 39 height 9
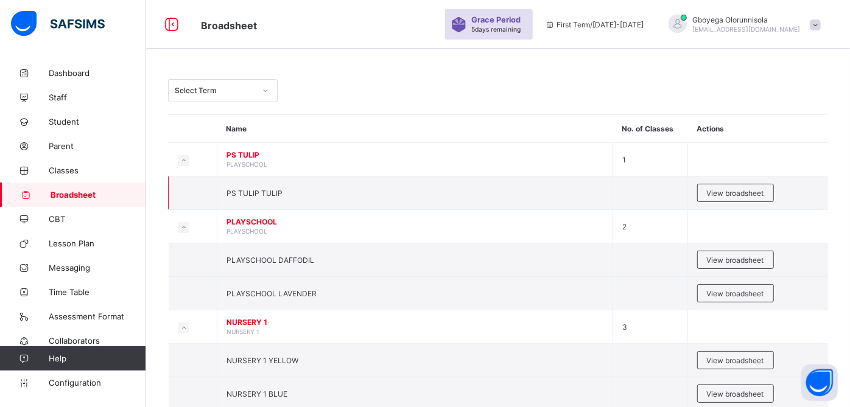
scroll to position [102, 0]
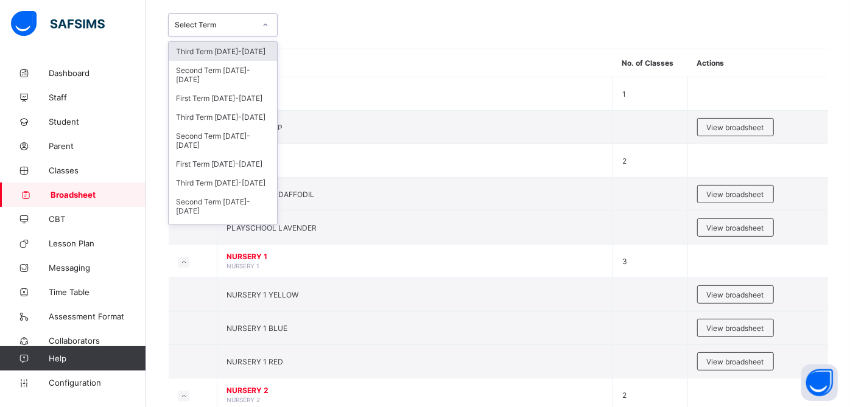
click at [229, 16] on div "Select Term" at bounding box center [211, 24] width 85 height 17
click at [242, 113] on div "Third Term 2024-2025" at bounding box center [223, 117] width 108 height 19
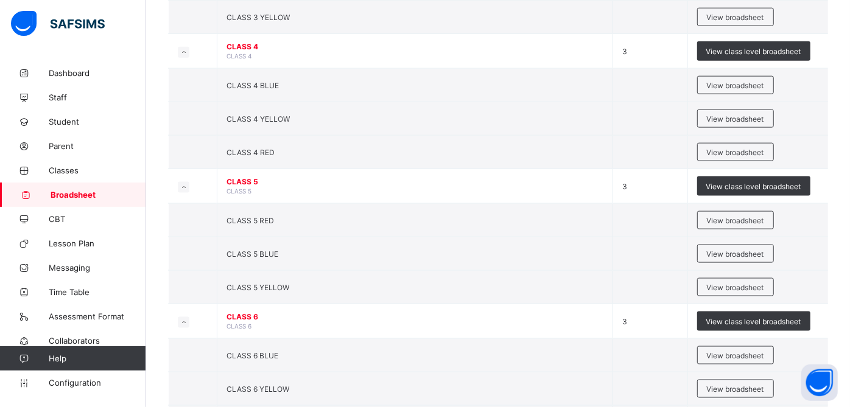
scroll to position [965, 0]
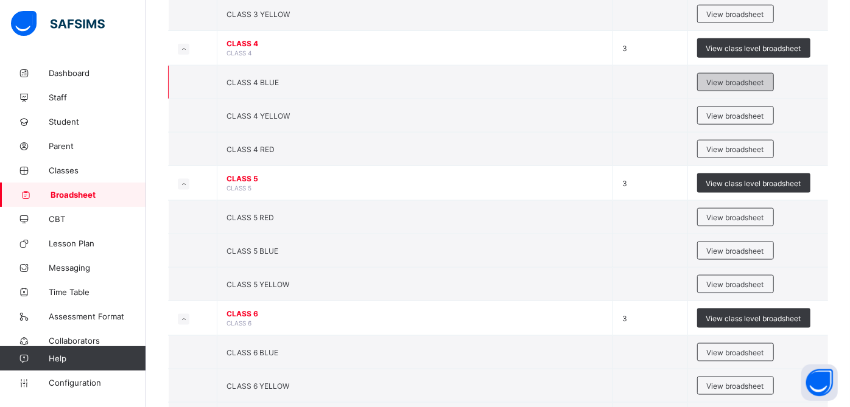
click at [739, 78] on span "View broadsheet" at bounding box center [735, 82] width 57 height 9
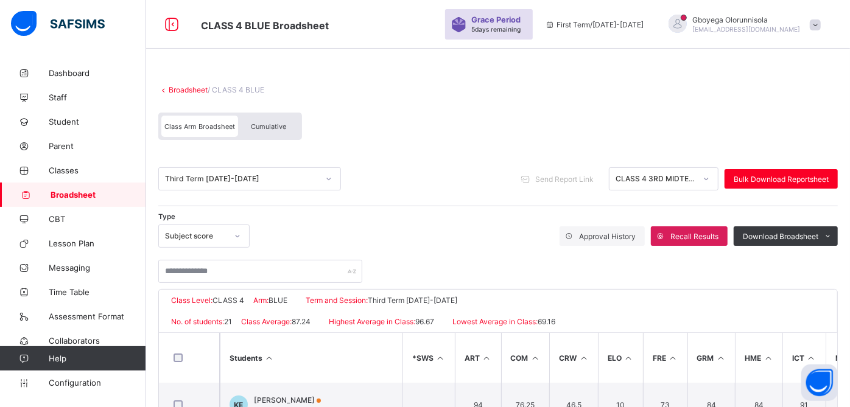
scroll to position [290, 0]
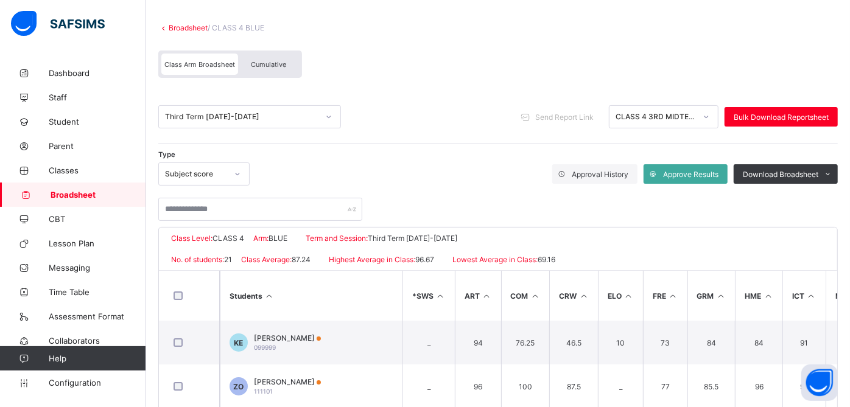
click at [268, 60] on span "Cumulative" at bounding box center [268, 64] width 35 height 9
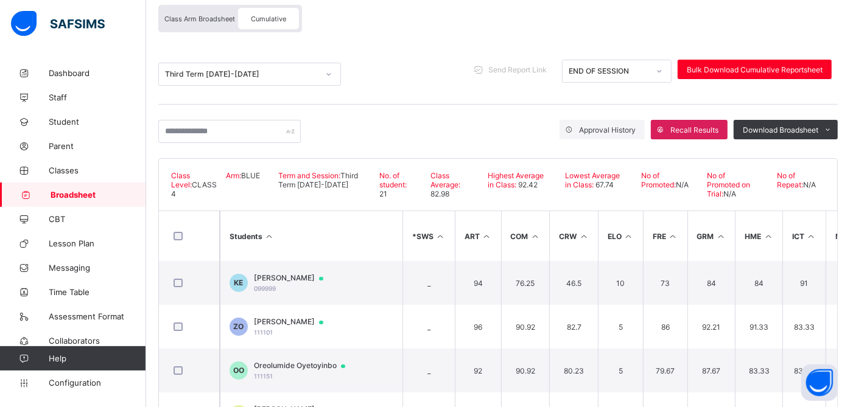
scroll to position [159, 0]
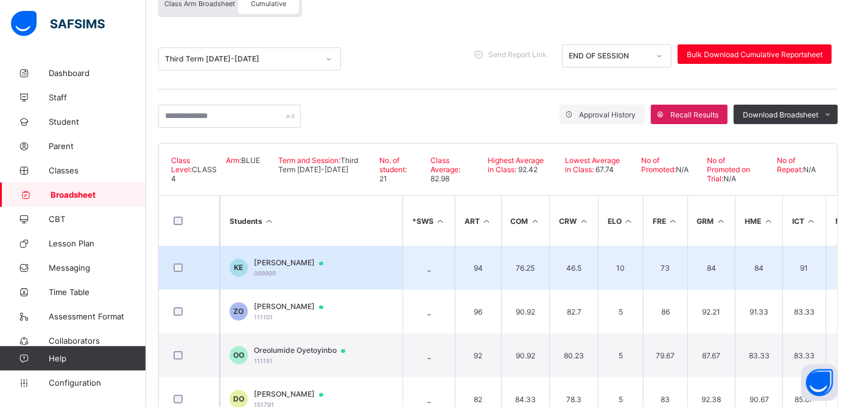
click at [311, 260] on span "Kenechukwu Eleonu" at bounding box center [294, 263] width 81 height 10
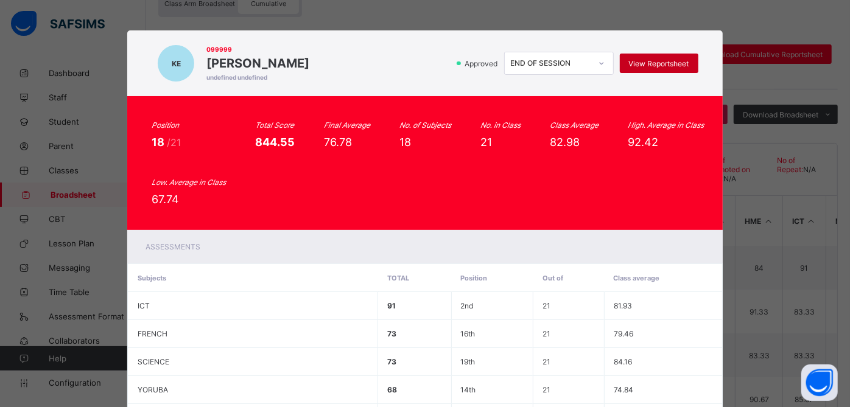
click at [665, 64] on span "View Reportsheet" at bounding box center [659, 63] width 60 height 9
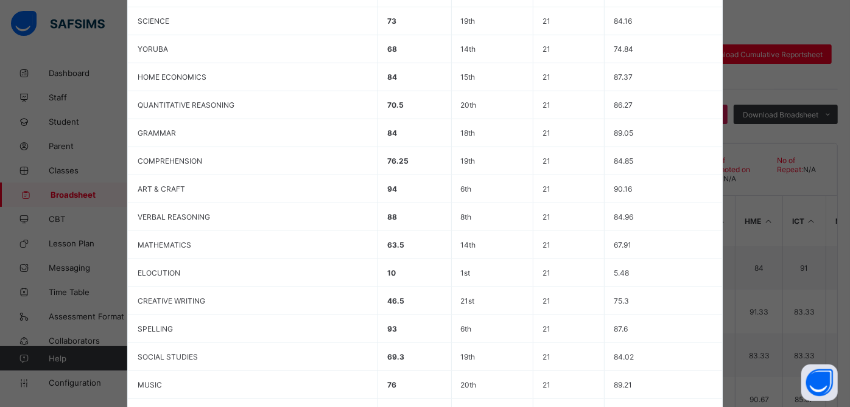
scroll to position [495, 0]
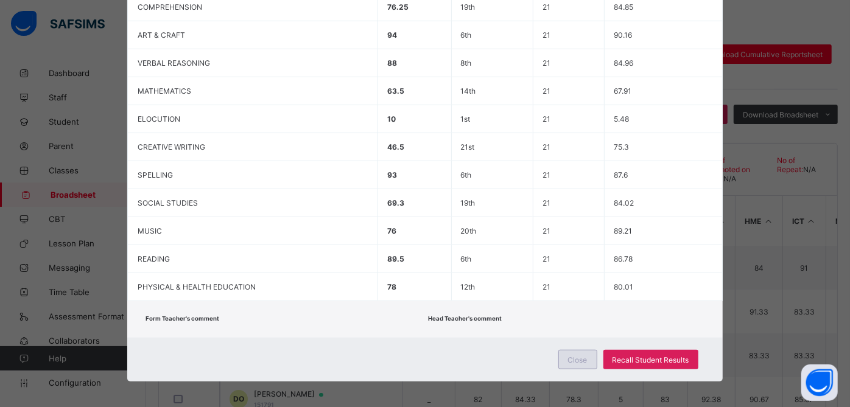
click at [564, 353] on div "Close" at bounding box center [577, 359] width 39 height 19
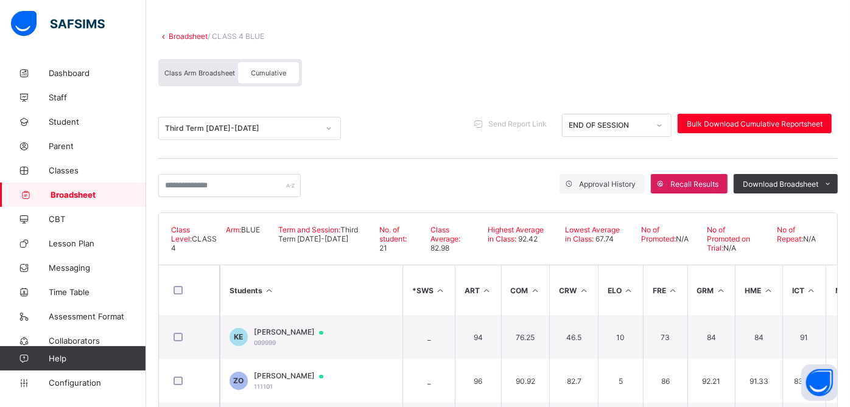
scroll to position [85, 0]
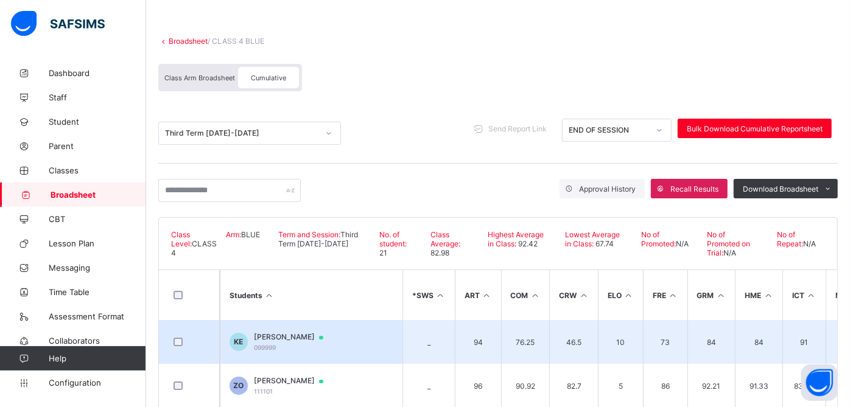
click at [306, 338] on span "Kenechukwu Eleonu" at bounding box center [294, 337] width 81 height 10
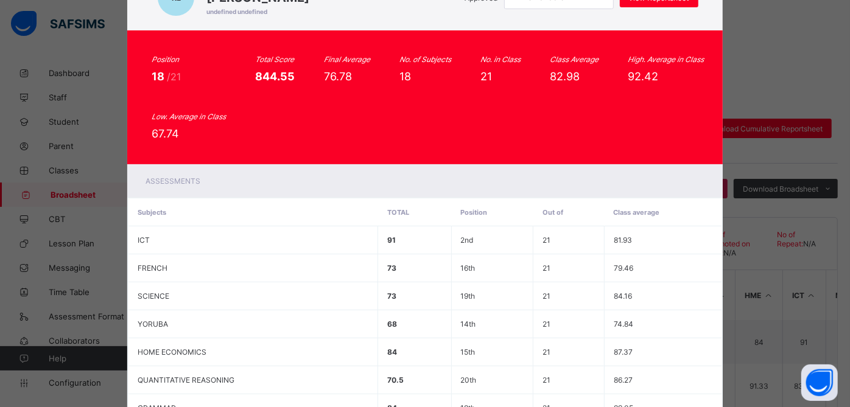
scroll to position [0, 0]
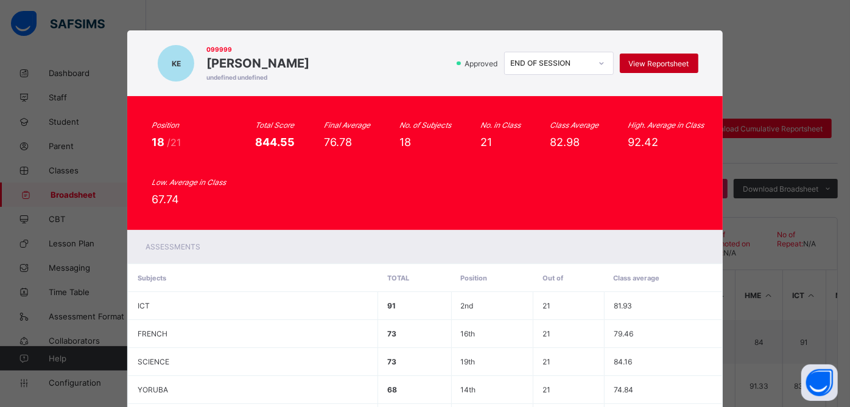
click at [648, 61] on span "View Reportsheet" at bounding box center [659, 63] width 60 height 9
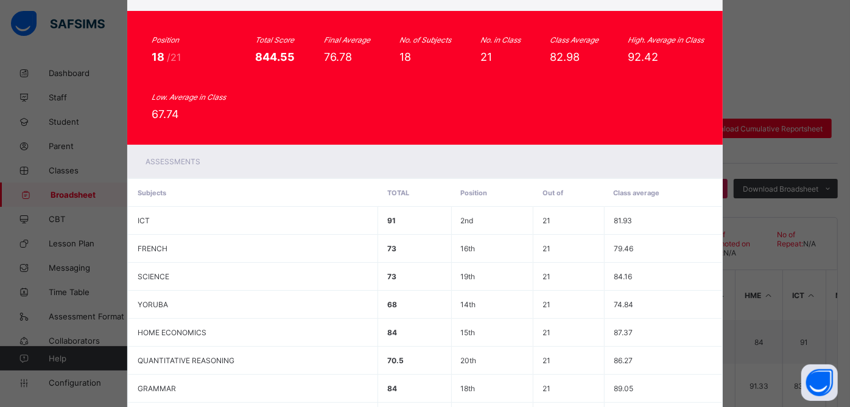
scroll to position [86, 0]
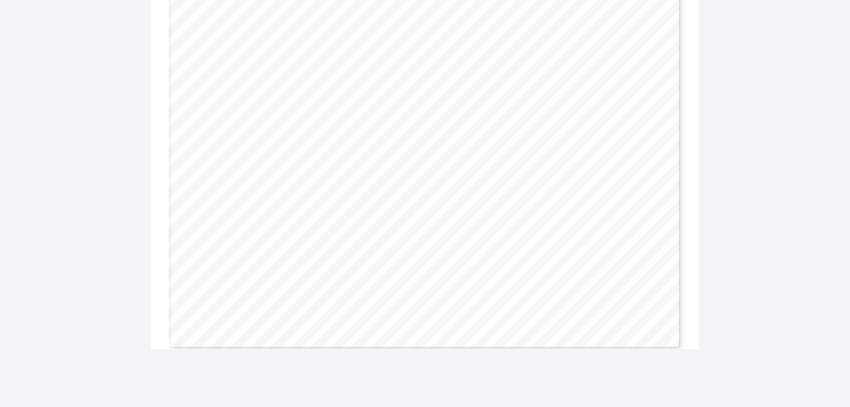
scroll to position [489, 0]
click at [417, 207] on span "77.5" at bounding box center [415, 208] width 9 height 4
copy span "77.5"
click at [475, 206] on span "79.3" at bounding box center [470, 208] width 9 height 4
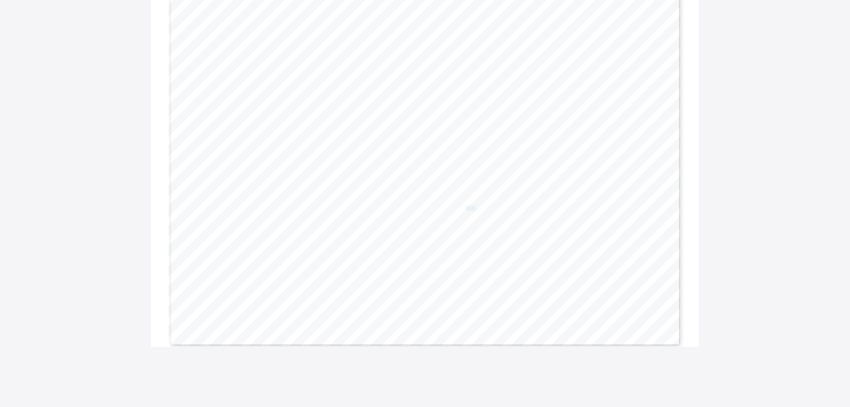
click at [475, 206] on span "79.3" at bounding box center [470, 208] width 9 height 4
copy span "79.3"
click at [581, 208] on span "76.8" at bounding box center [580, 208] width 9 height 4
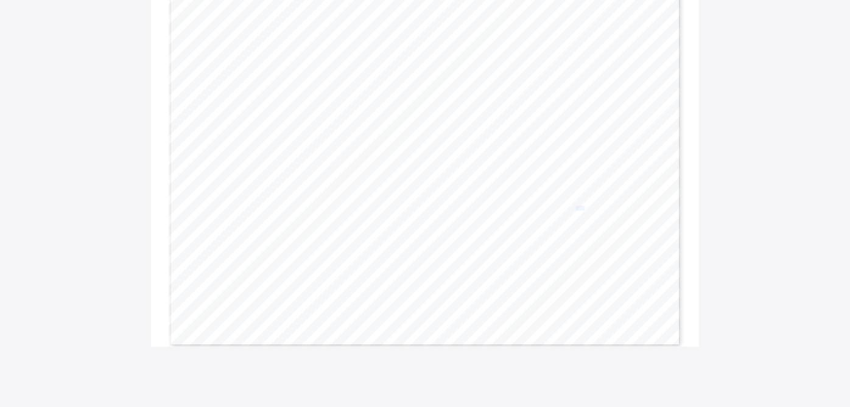
copy span "76.8"
click at [420, 206] on span "81.1" at bounding box center [415, 208] width 9 height 4
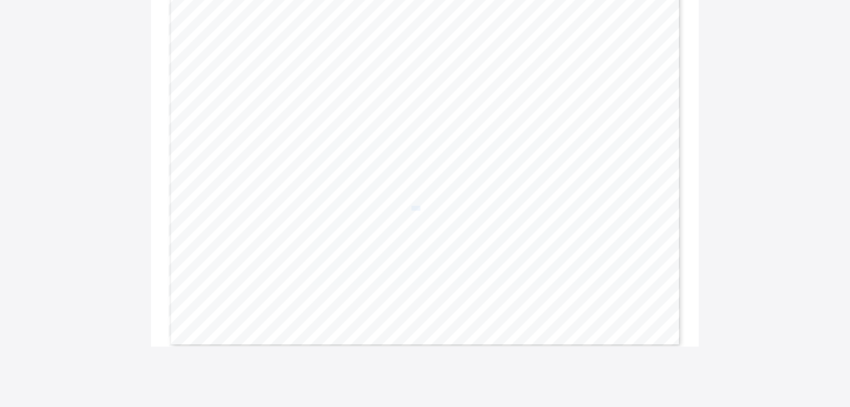
copy span "81.1"
click at [473, 207] on span "79.6" at bounding box center [470, 208] width 9 height 4
copy span "79.6"
click at [583, 208] on span "79.1" at bounding box center [580, 208] width 9 height 4
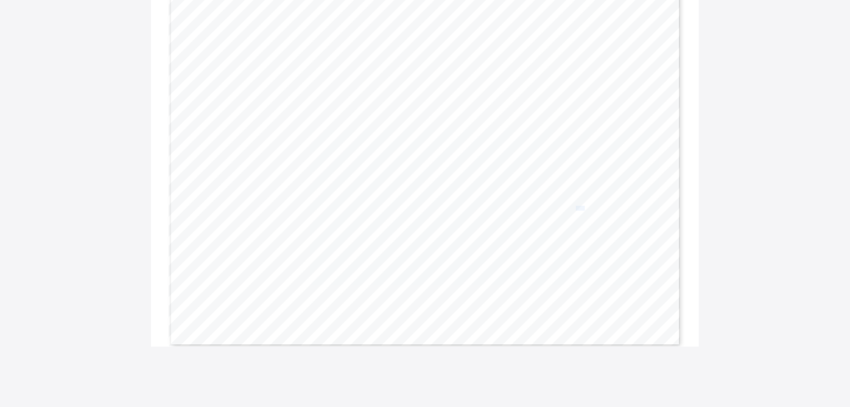
click at [583, 208] on span "79.1" at bounding box center [580, 208] width 9 height 4
copy span "79.1"
click at [420, 208] on span "84.4" at bounding box center [415, 208] width 9 height 4
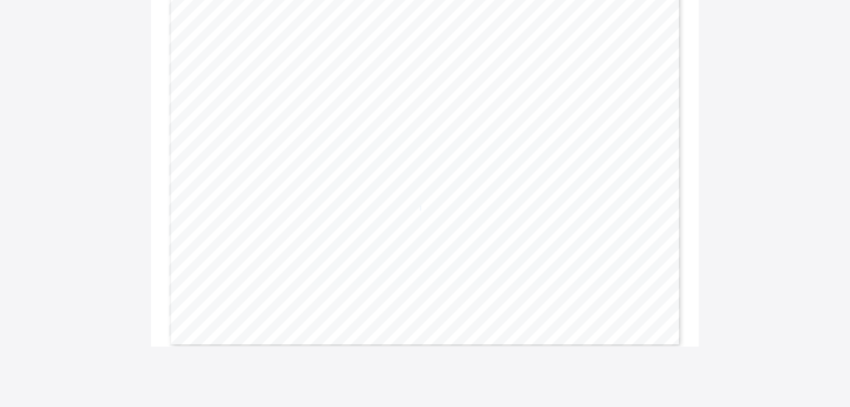
click at [420, 208] on span "84.4" at bounding box center [415, 208] width 9 height 4
click at [419, 208] on span "84.4" at bounding box center [415, 208] width 9 height 4
copy span "84.4"
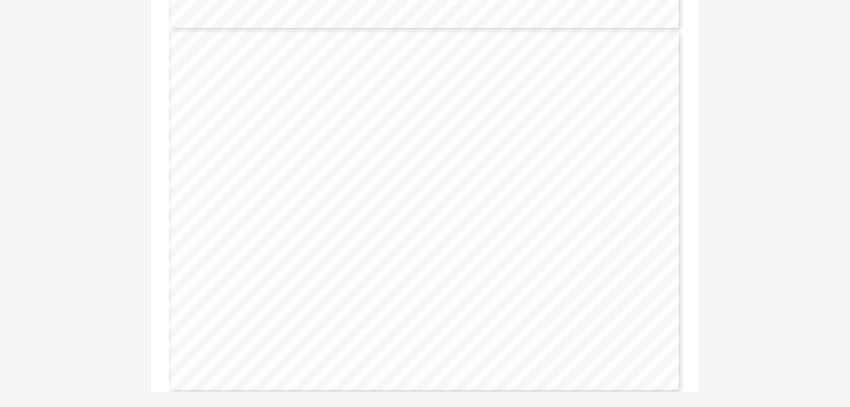
click at [475, 254] on span "77.6" at bounding box center [470, 254] width 9 height 4
copy span "77.6"
click at [584, 252] on span "77.3" at bounding box center [580, 254] width 9 height 4
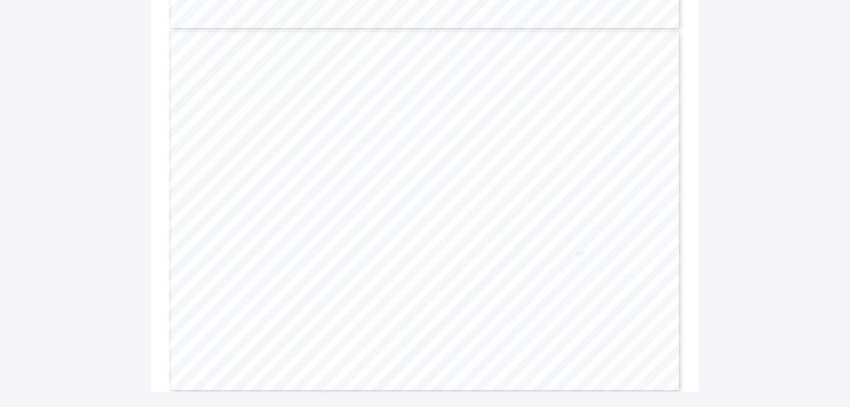
copy span "77.3"
click at [420, 206] on span "90.6" at bounding box center [415, 208] width 9 height 4
copy span "90.6"
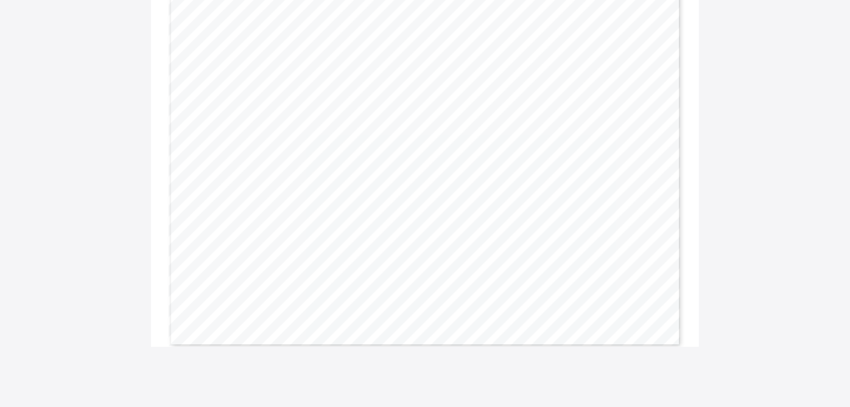
click at [475, 207] on span "89.6" at bounding box center [470, 208] width 9 height 4
copy span "89.6"
click at [584, 206] on span "80.9" at bounding box center [580, 208] width 9 height 4
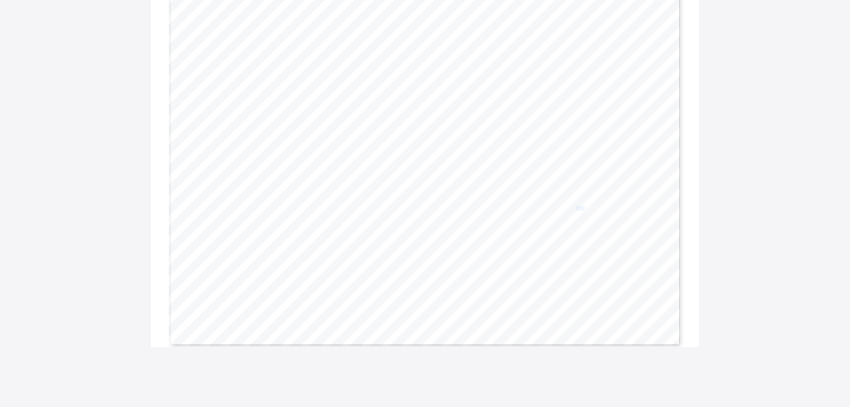
copy span "80.9"
click at [420, 292] on span "86.9" at bounding box center [415, 293] width 9 height 4
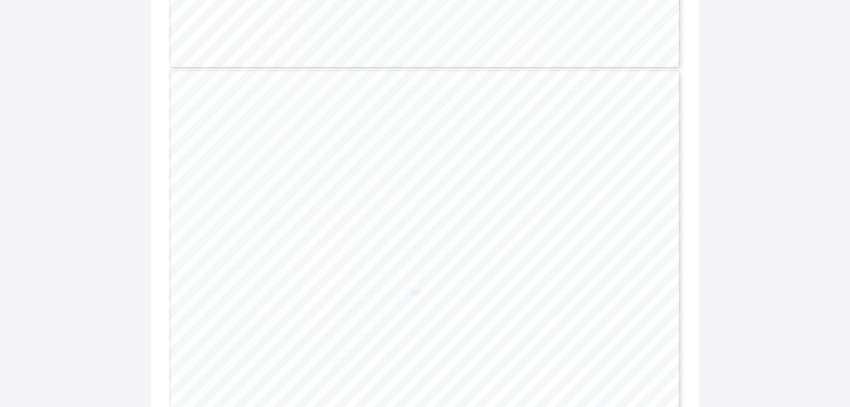
copy span "86.9"
click at [471, 295] on div "Page 2 Powered by Flexisaf Edusoft Limited | https://safsims.com Name: Ikhuemos…" at bounding box center [425, 250] width 512 height 363
click at [472, 292] on span "86.0" at bounding box center [470, 293] width 9 height 4
copy span "86.0"
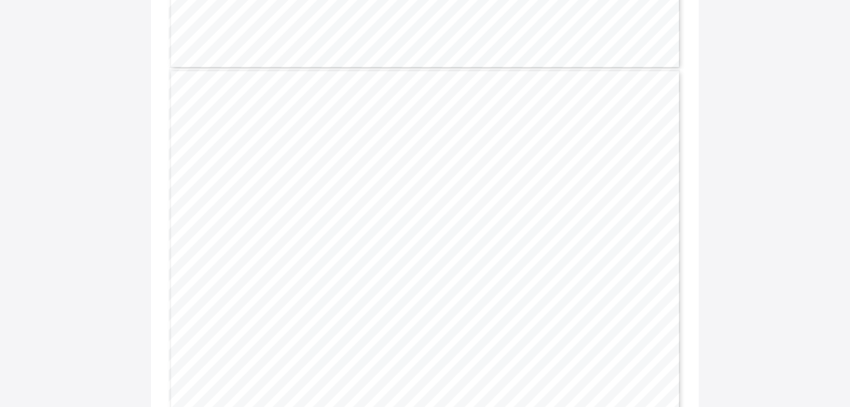
click at [584, 292] on span "81.5" at bounding box center [580, 293] width 9 height 4
copy span "81.5"
click at [417, 207] on span "89.0" at bounding box center [415, 208] width 9 height 4
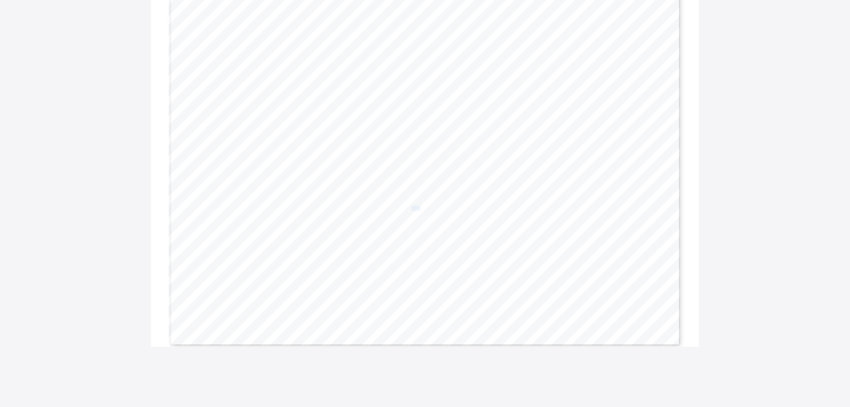
click at [417, 207] on span "89.0" at bounding box center [415, 208] width 9 height 4
copy span "89.0"
click at [475, 206] on span "83.2" at bounding box center [470, 208] width 9 height 4
copy span "83.2"
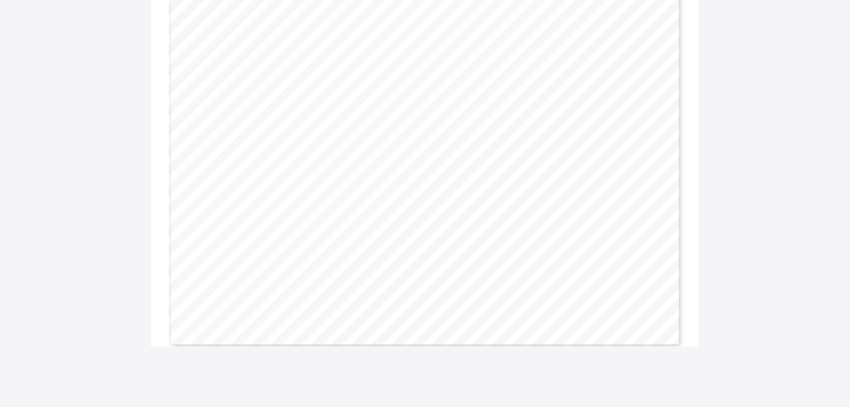
click at [584, 206] on span "79.0" at bounding box center [580, 208] width 9 height 4
copy span "79.0"
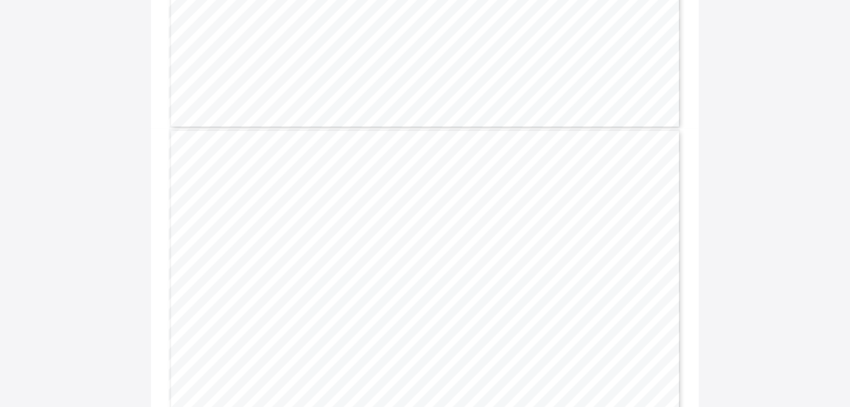
scroll to position [346, 0]
click at [420, 276] on span "87.1" at bounding box center [415, 275] width 9 height 4
click at [419, 276] on span "87.1" at bounding box center [415, 275] width 9 height 4
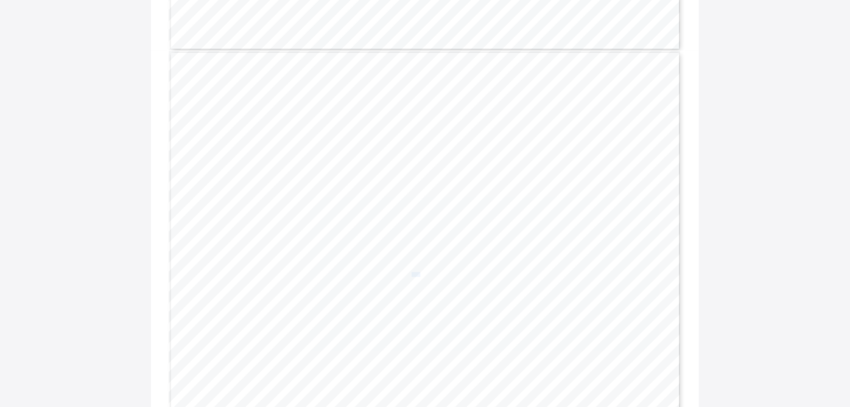
click at [419, 276] on span "87.1" at bounding box center [415, 275] width 9 height 4
copy span "87.1"
click at [475, 273] on span "85.7" at bounding box center [470, 275] width 9 height 4
copy span "85.7"
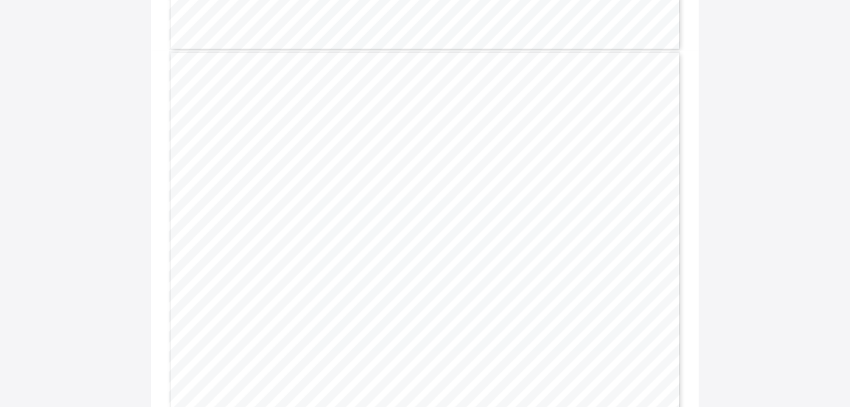
click at [583, 273] on span "82.6" at bounding box center [580, 275] width 9 height 4
copy span "82.6"
click at [417, 234] on span "87.8" at bounding box center [415, 236] width 9 height 4
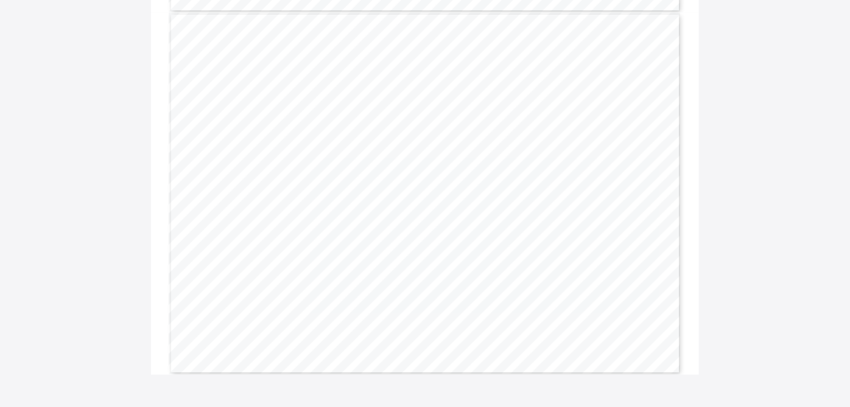
click at [417, 234] on span "87.8" at bounding box center [415, 236] width 9 height 4
copy span "87.8"
click at [420, 234] on span "87.8" at bounding box center [415, 236] width 9 height 4
copy span "87.8"
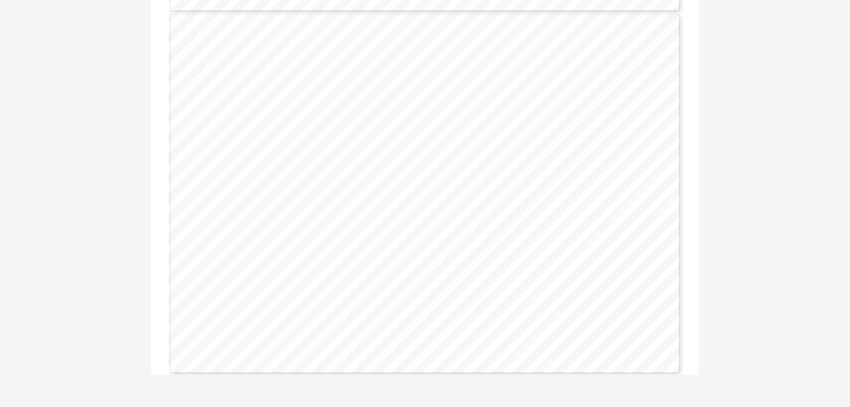
click at [476, 236] on span "Page 2" at bounding box center [475, 236] width 1 height 4
click at [475, 236] on span "86.5" at bounding box center [470, 236] width 9 height 4
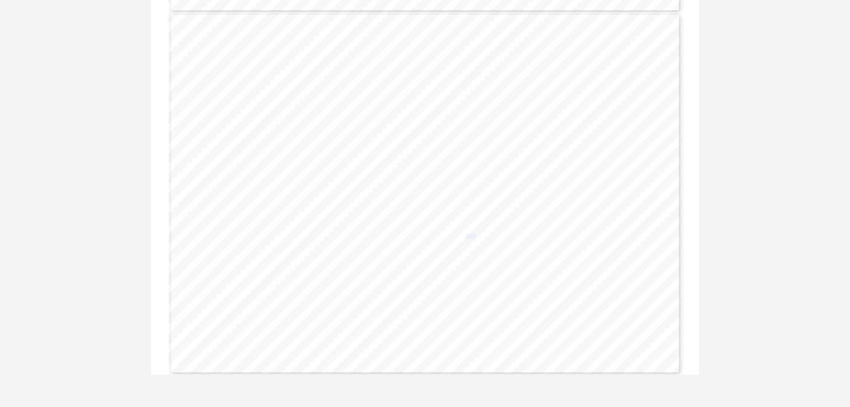
copy span "86.5"
click at [582, 236] on span "85.4" at bounding box center [580, 236] width 9 height 4
copy span "85.4"
